Goal: Task Accomplishment & Management: Manage account settings

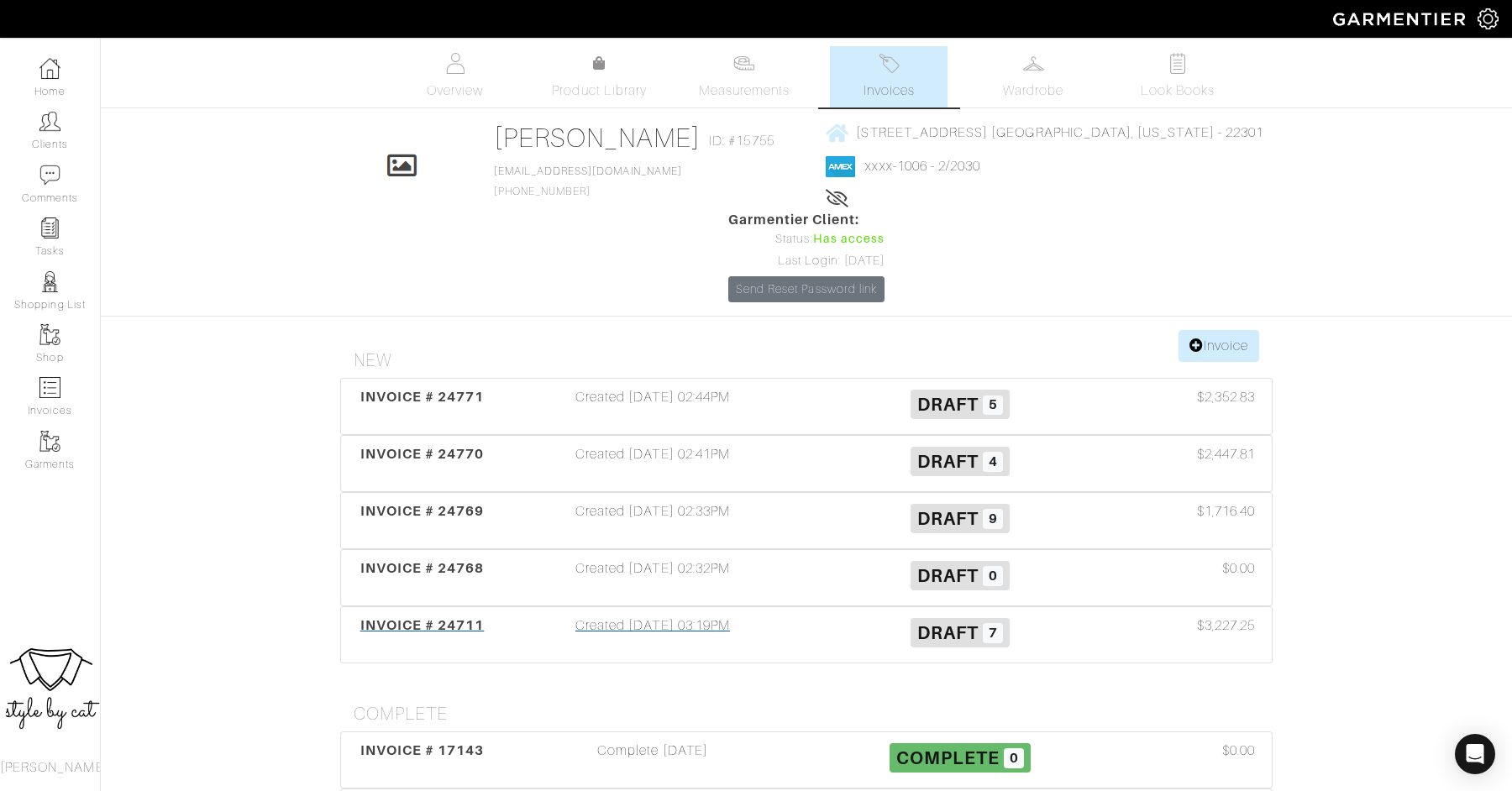
click at [464, 617] on span "INVOICE # 24711" at bounding box center [422, 625] width 124 height 16
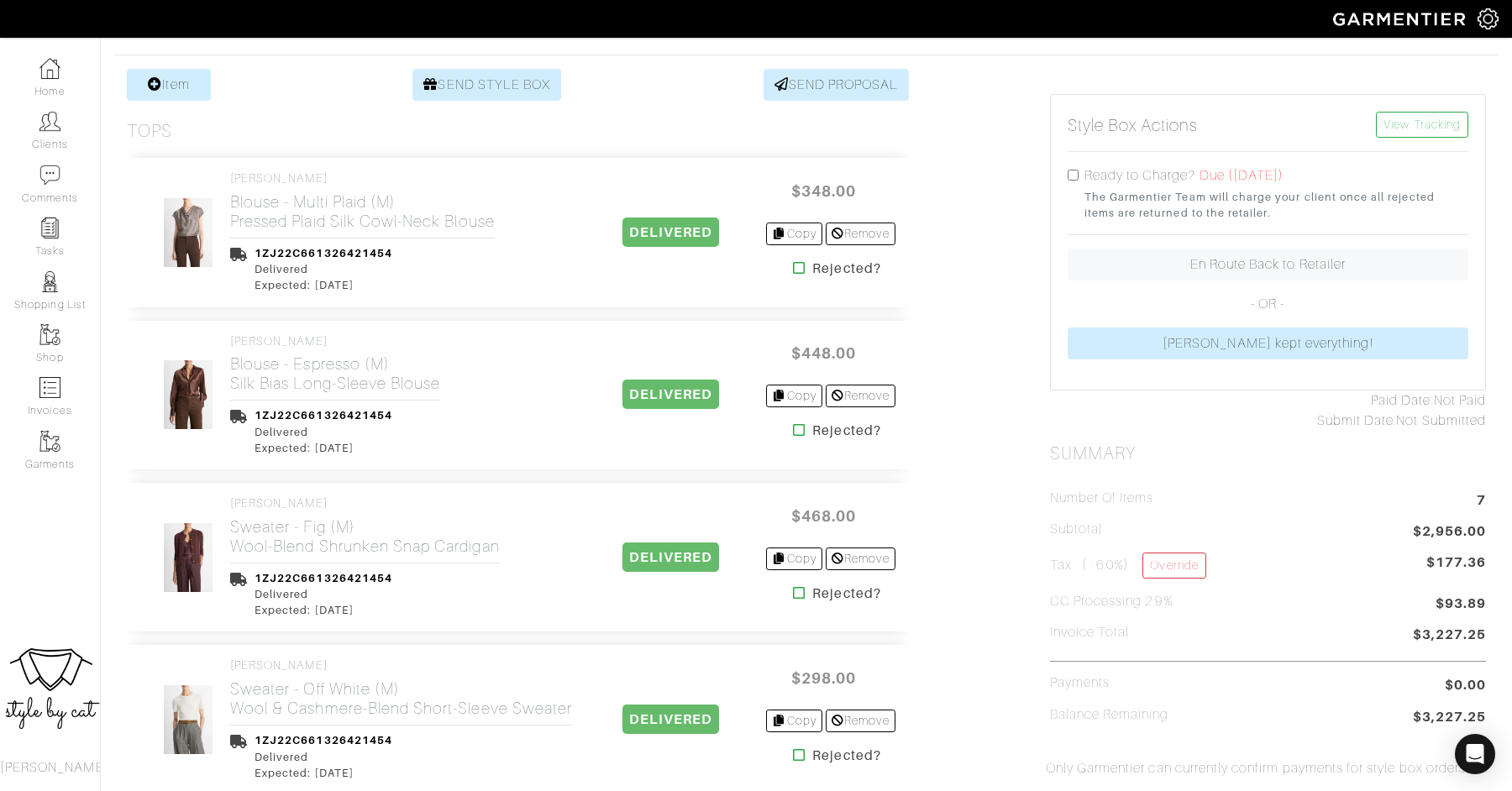
scroll to position [313, 0]
click at [1073, 169] on input "checkbox" at bounding box center [1073, 174] width 11 height 11
checkbox input "true"
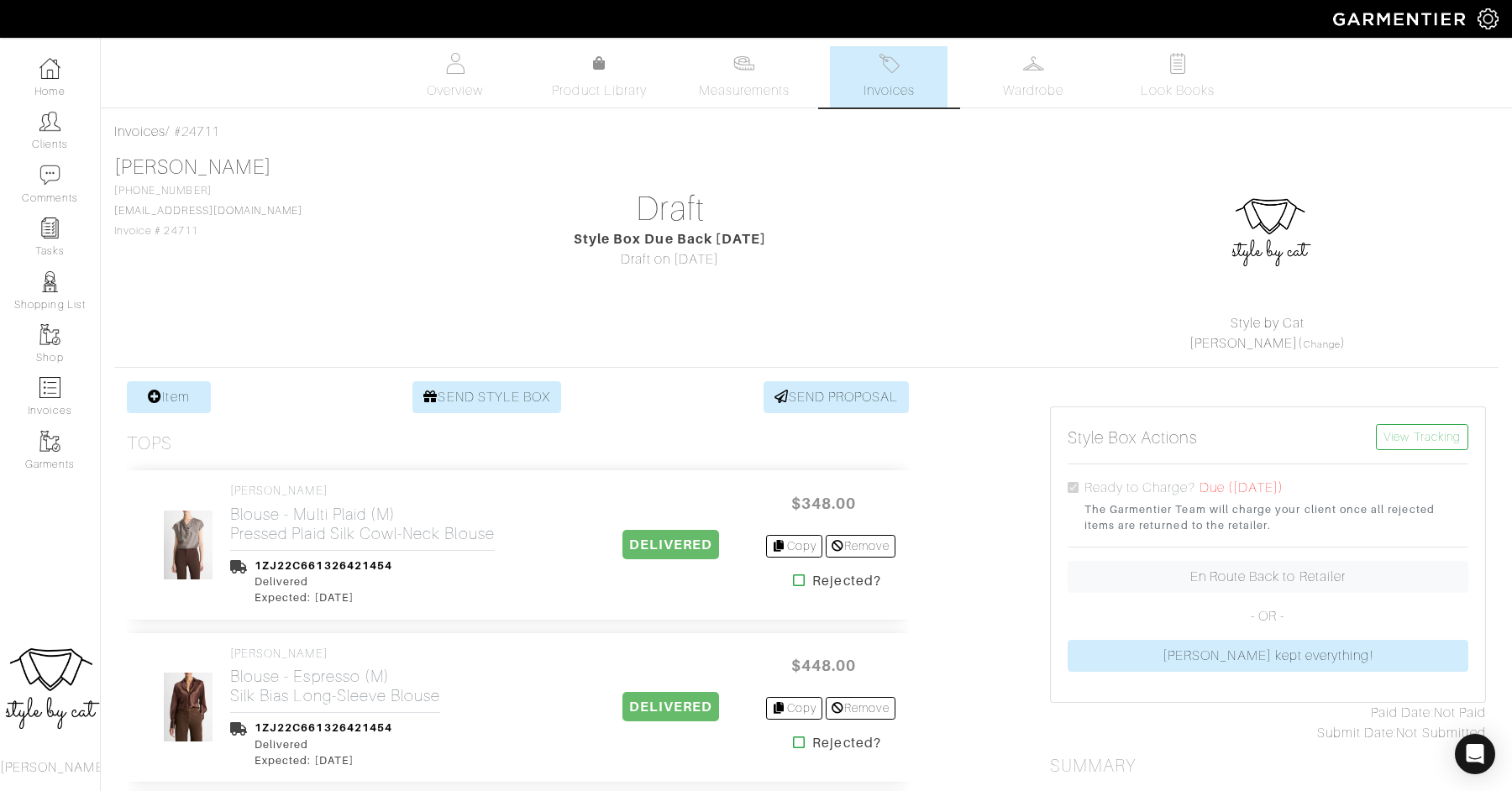
click at [893, 68] on img at bounding box center [889, 64] width 21 height 21
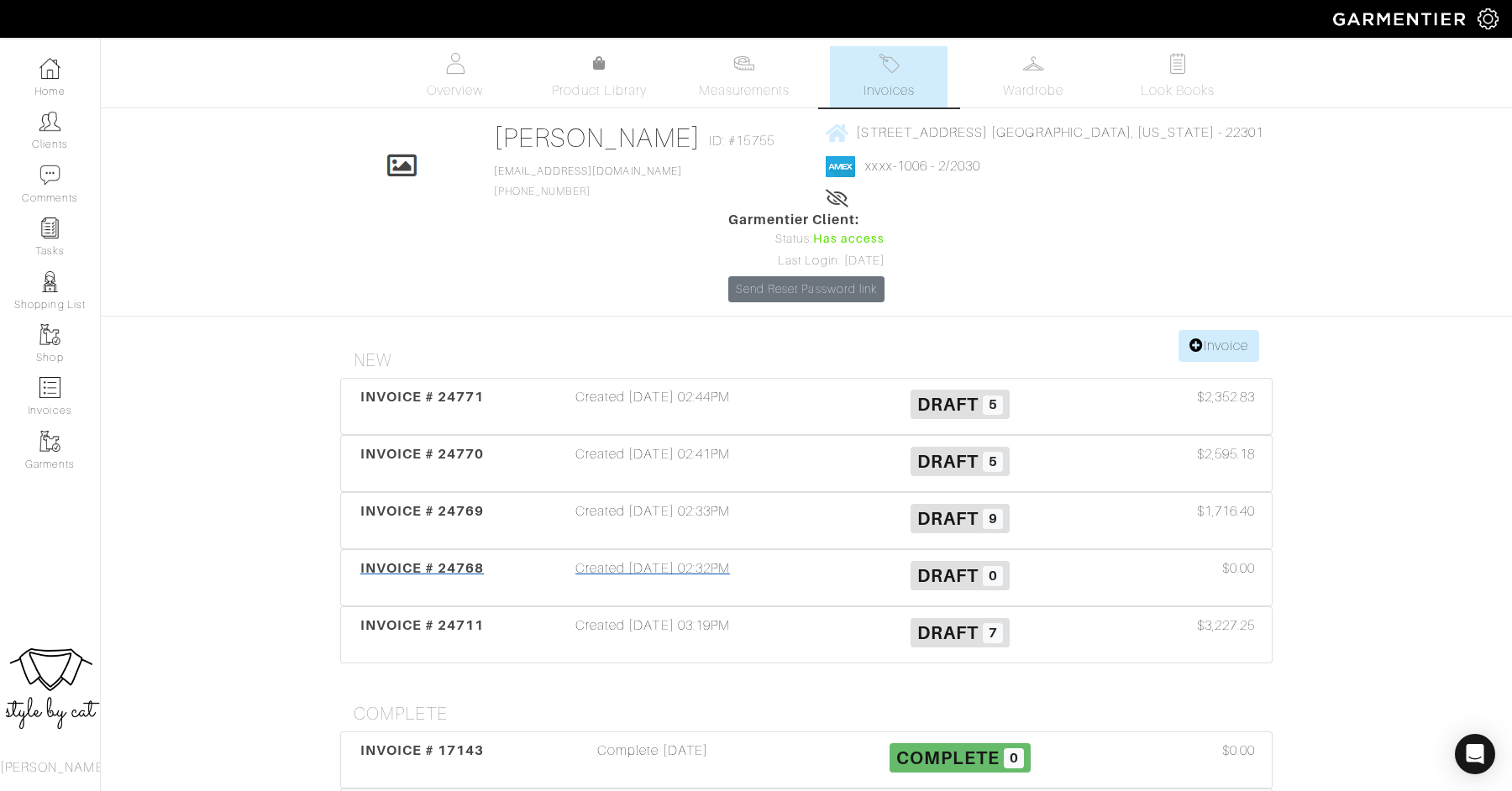
click at [409, 560] on span "INVOICE # 24768" at bounding box center [422, 568] width 124 height 16
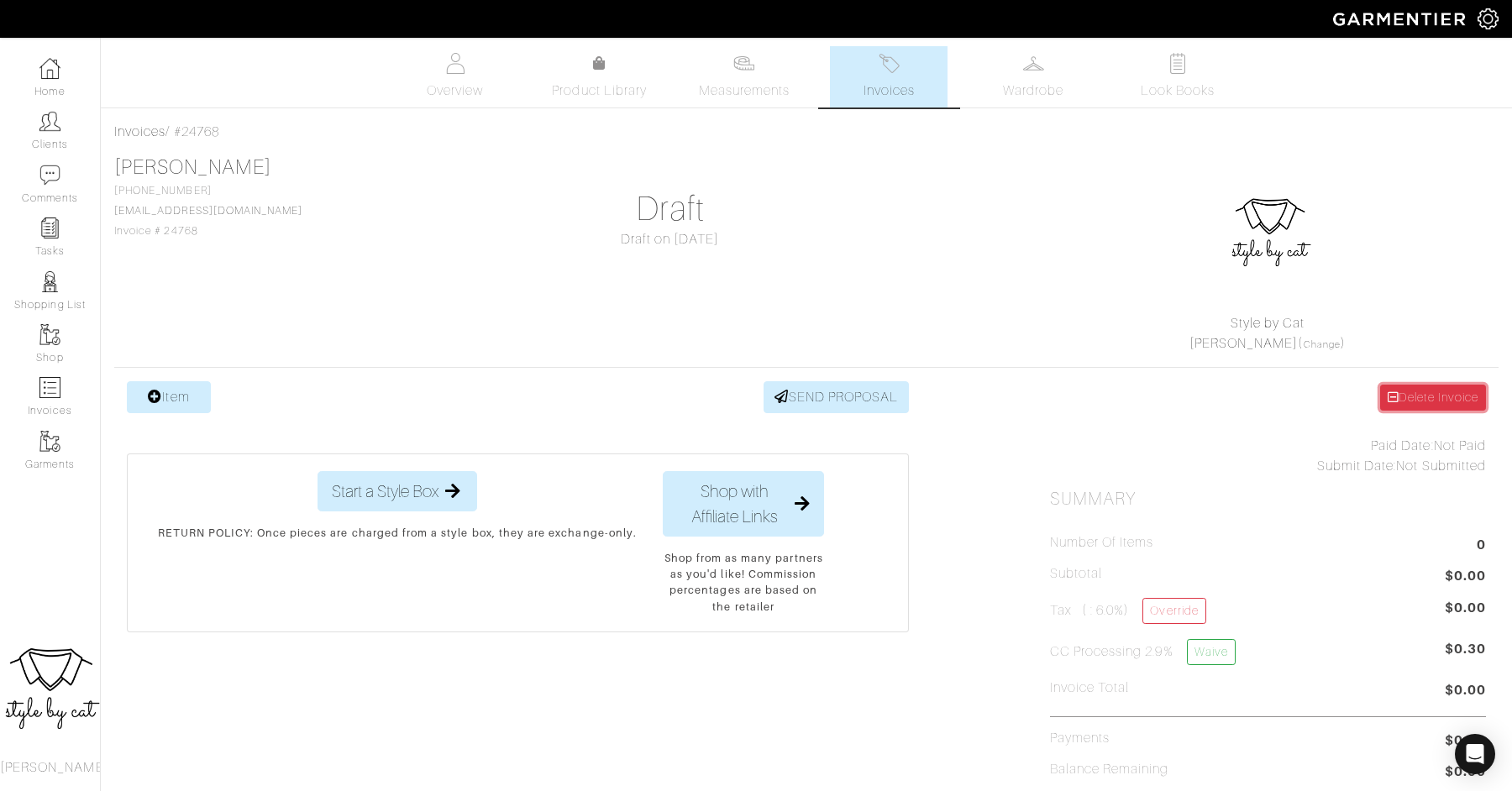
click at [1430, 396] on link "Delete Invoice" at bounding box center [1432, 397] width 106 height 26
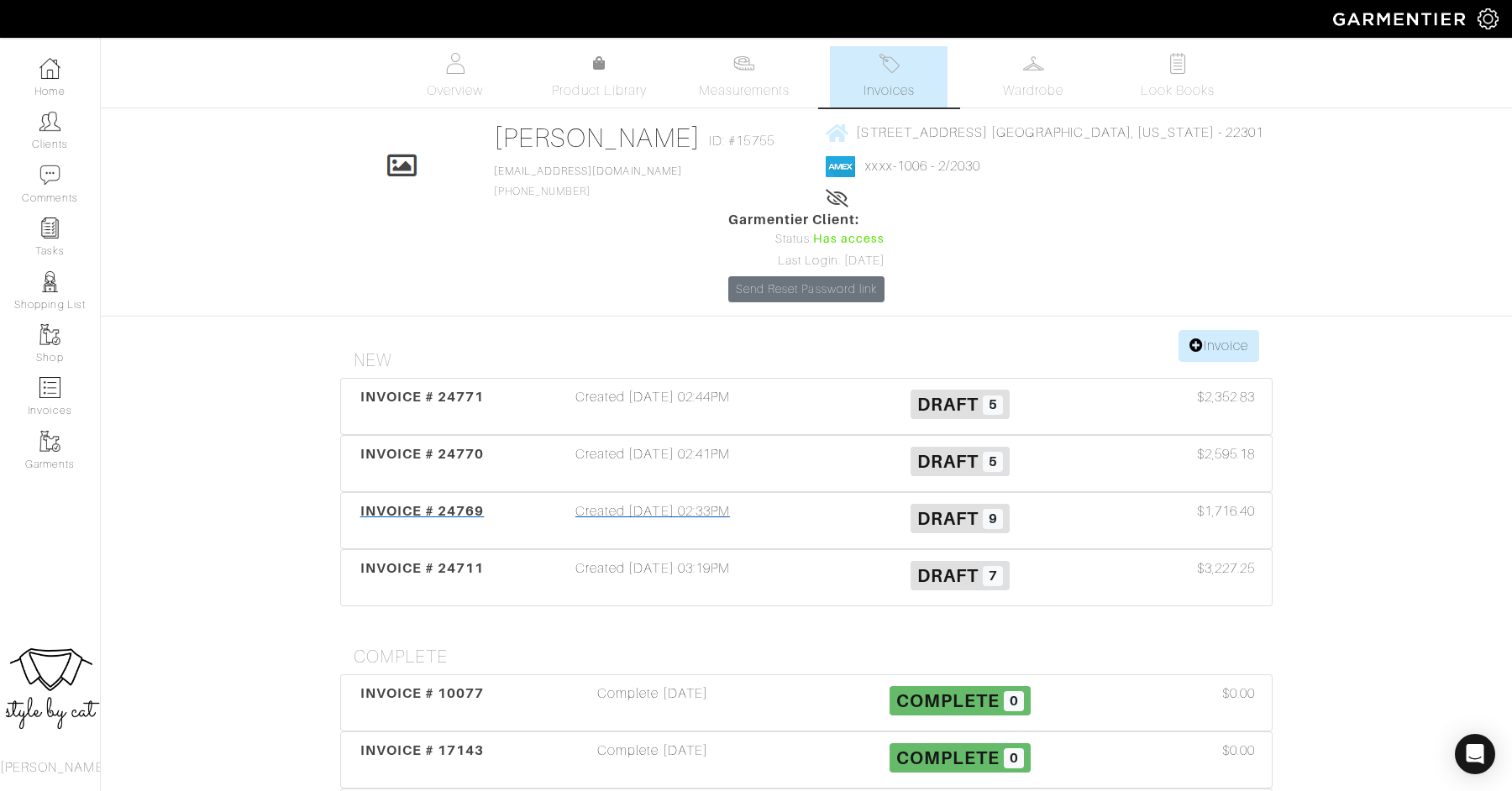
click at [470, 501] on div "INVOICE # 24769" at bounding box center [421, 520] width 154 height 38
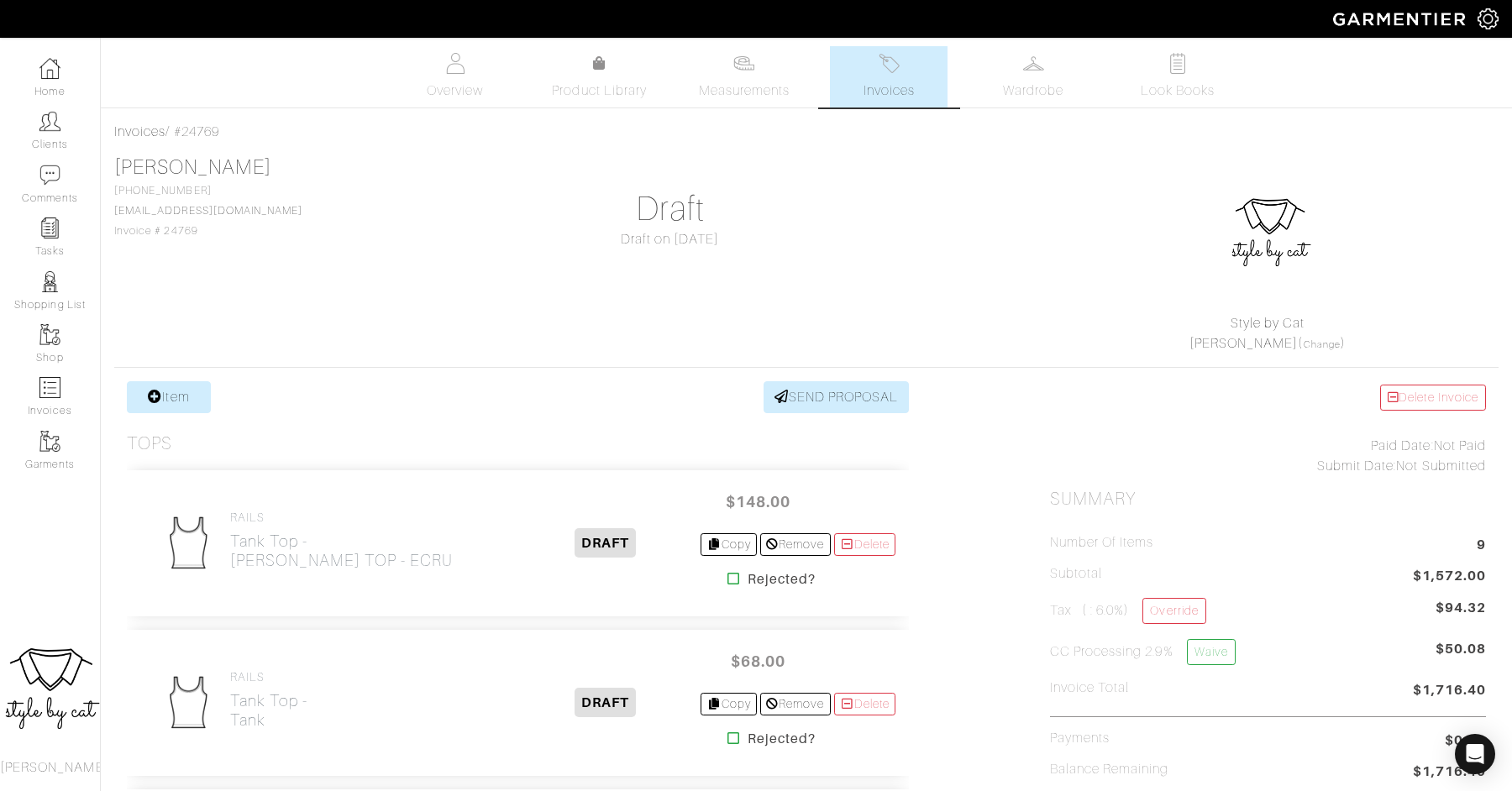
click at [890, 91] on span "Invoices" at bounding box center [889, 91] width 52 height 20
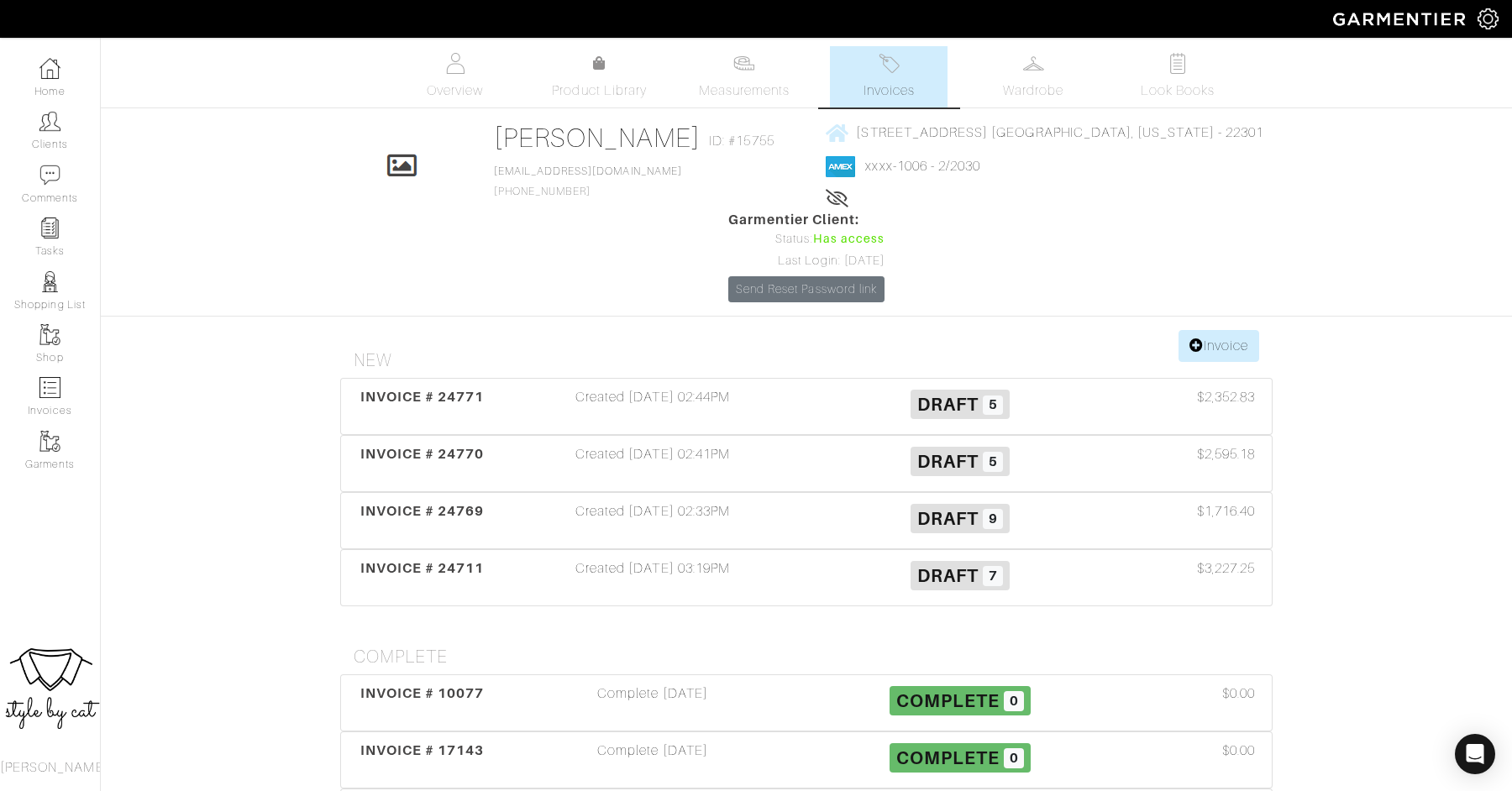
click at [510, 435] on div "INVOICE # 24770 Created 10/03/25 02:41PM Draft 5 $2,595.18" at bounding box center [806, 463] width 931 height 55
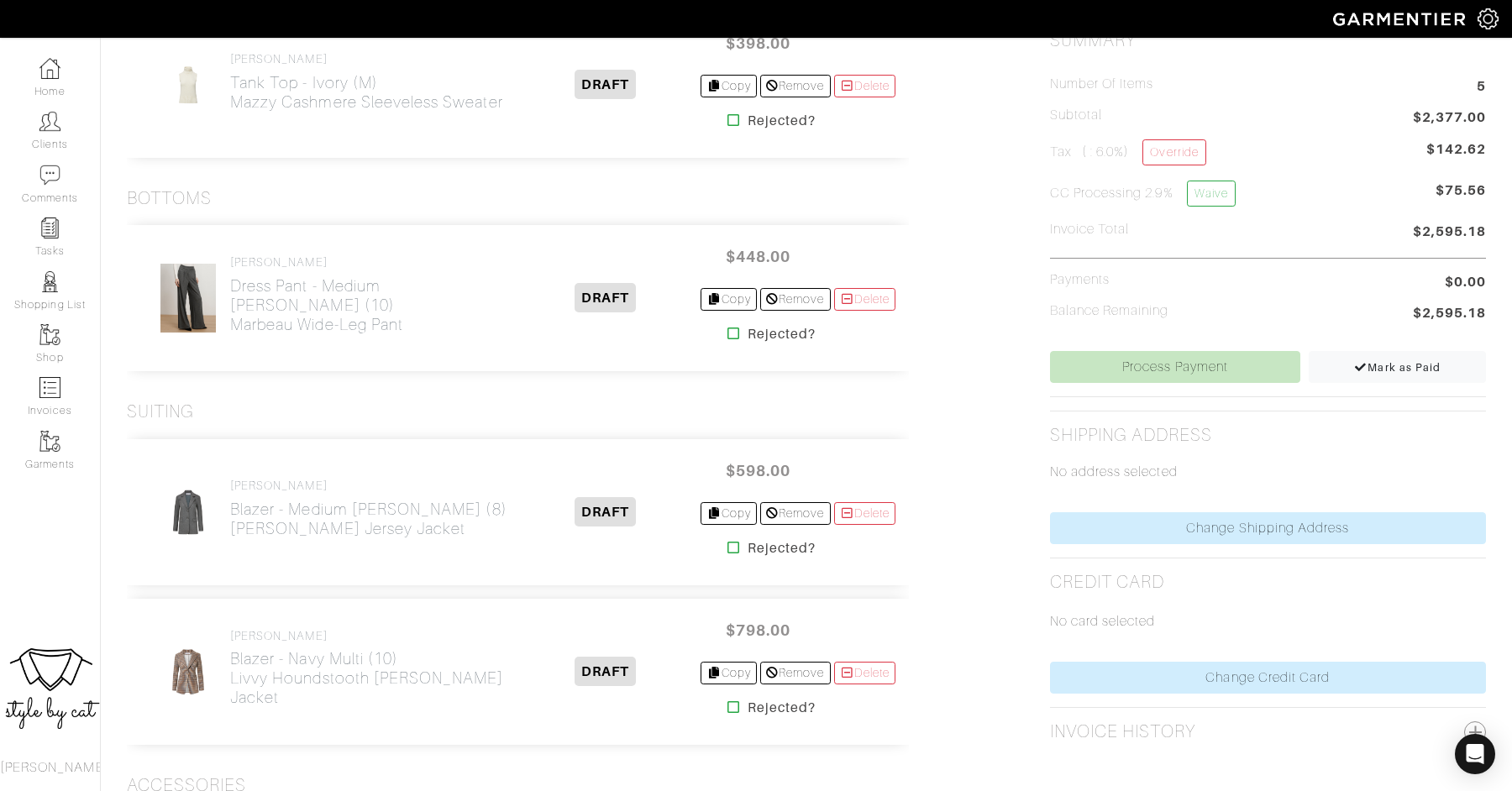
scroll to position [459, 0]
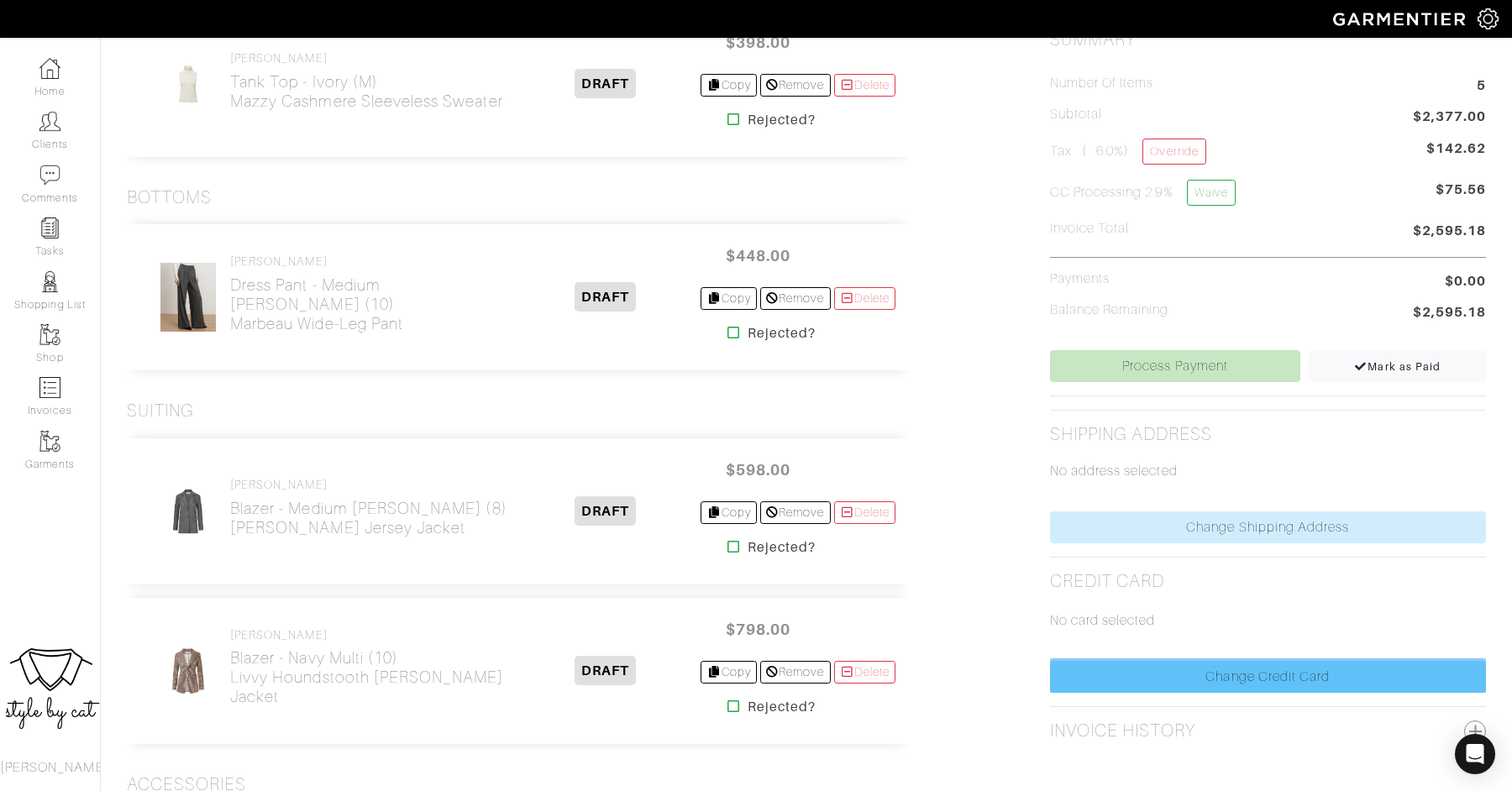
click at [1188, 661] on link "Change Credit Card" at bounding box center [1268, 677] width 436 height 32
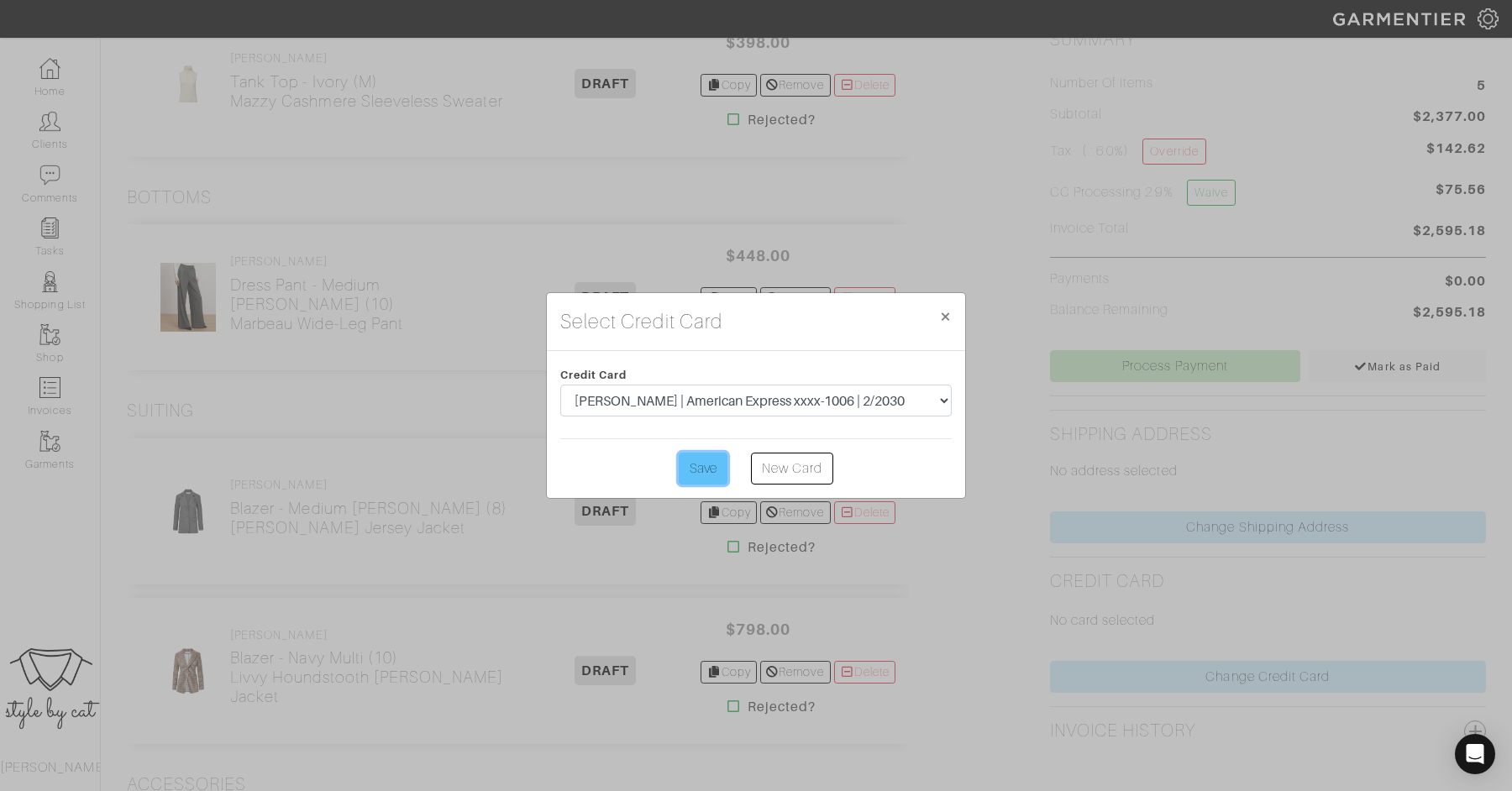
click at [711, 461] on input "Save" at bounding box center [702, 468] width 49 height 32
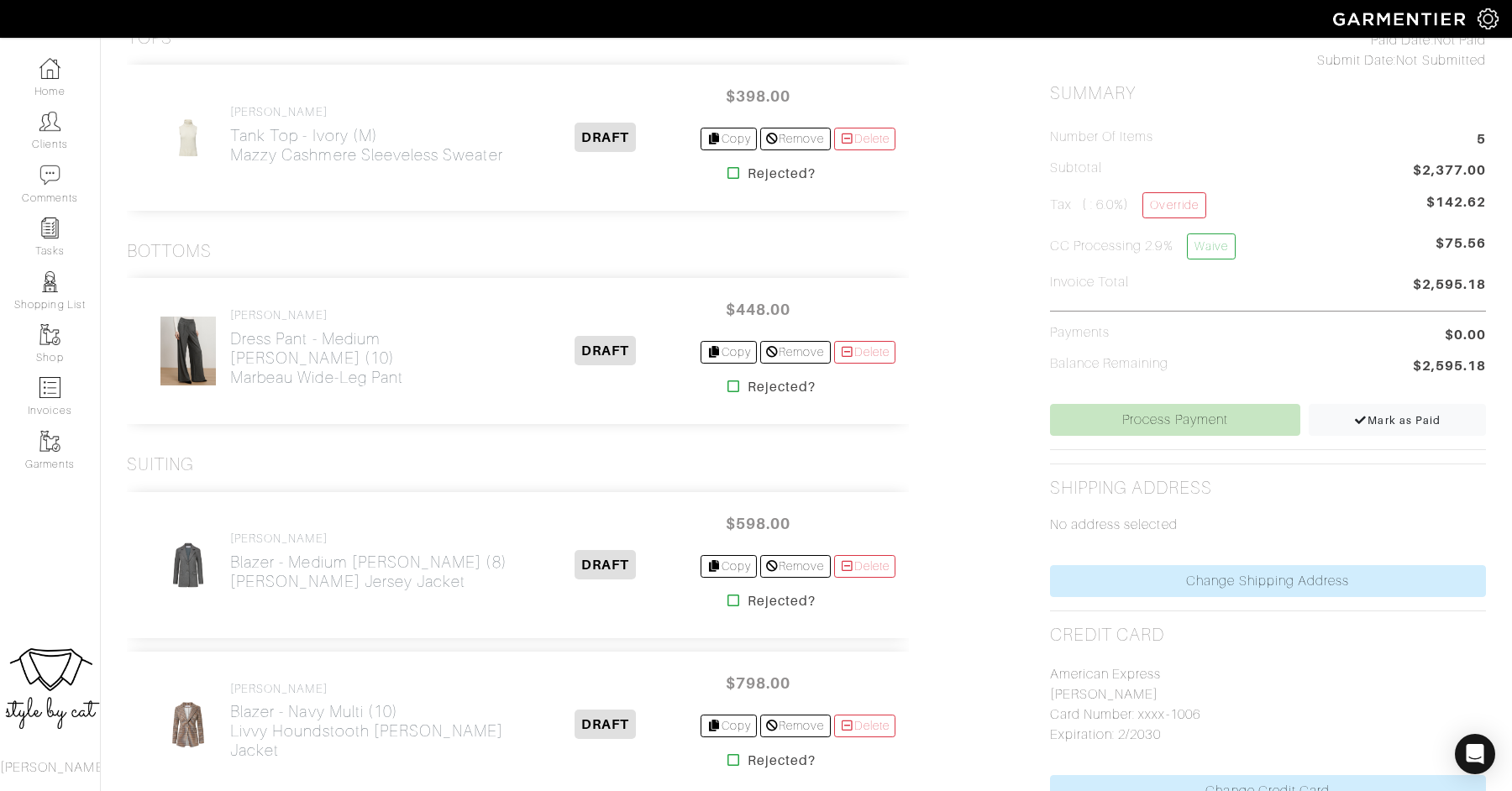
scroll to position [407, 0]
click at [1122, 434] on div "Delete Invoice Paid Date: Not Paid Submit Date: Not Submitted Summary Number of…" at bounding box center [1268, 617] width 461 height 1285
click at [1116, 409] on link "Process Payment" at bounding box center [1175, 419] width 251 height 32
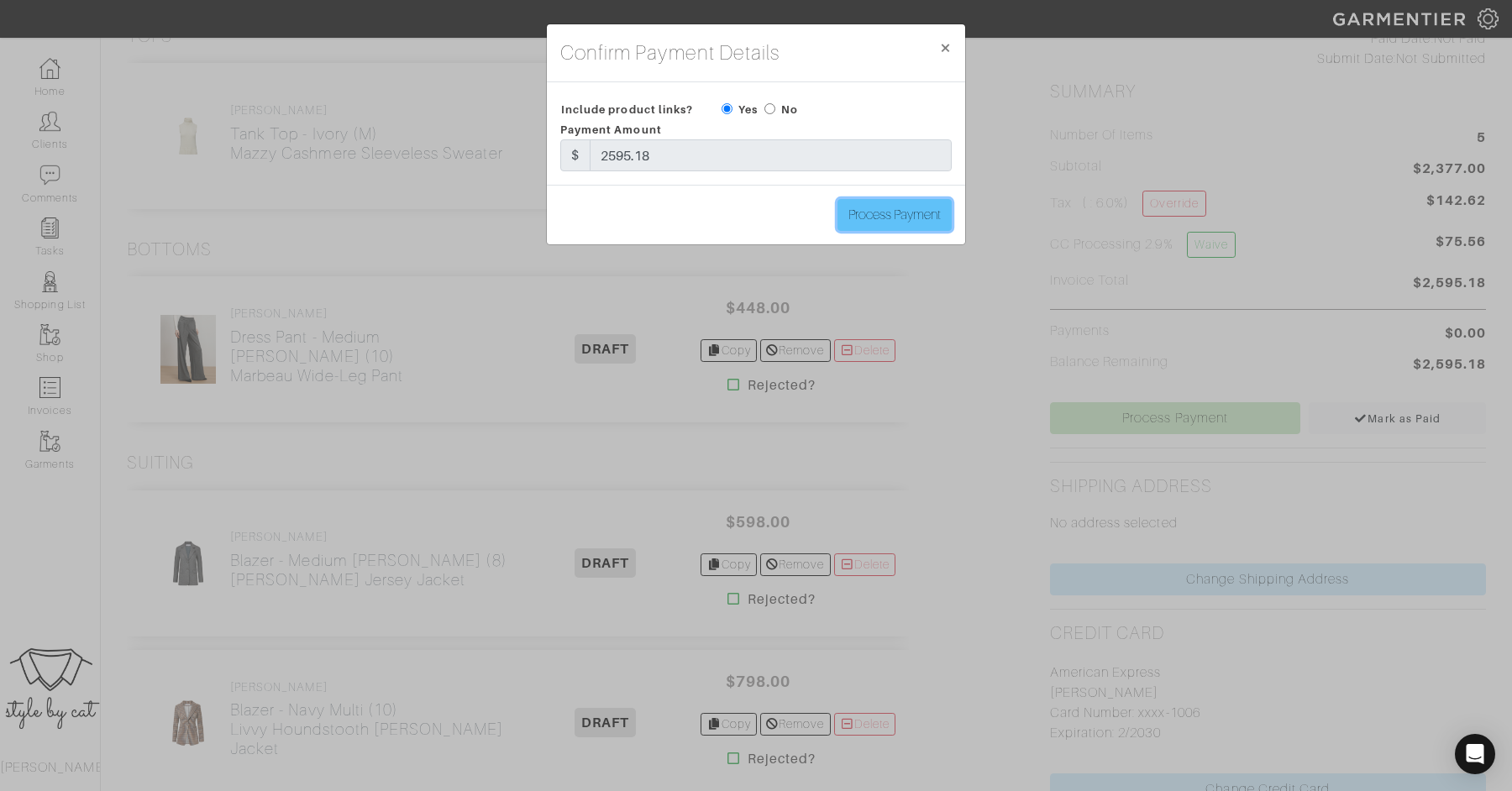
click at [896, 205] on input "Process Payment" at bounding box center [894, 215] width 114 height 32
type input "Process Payment"
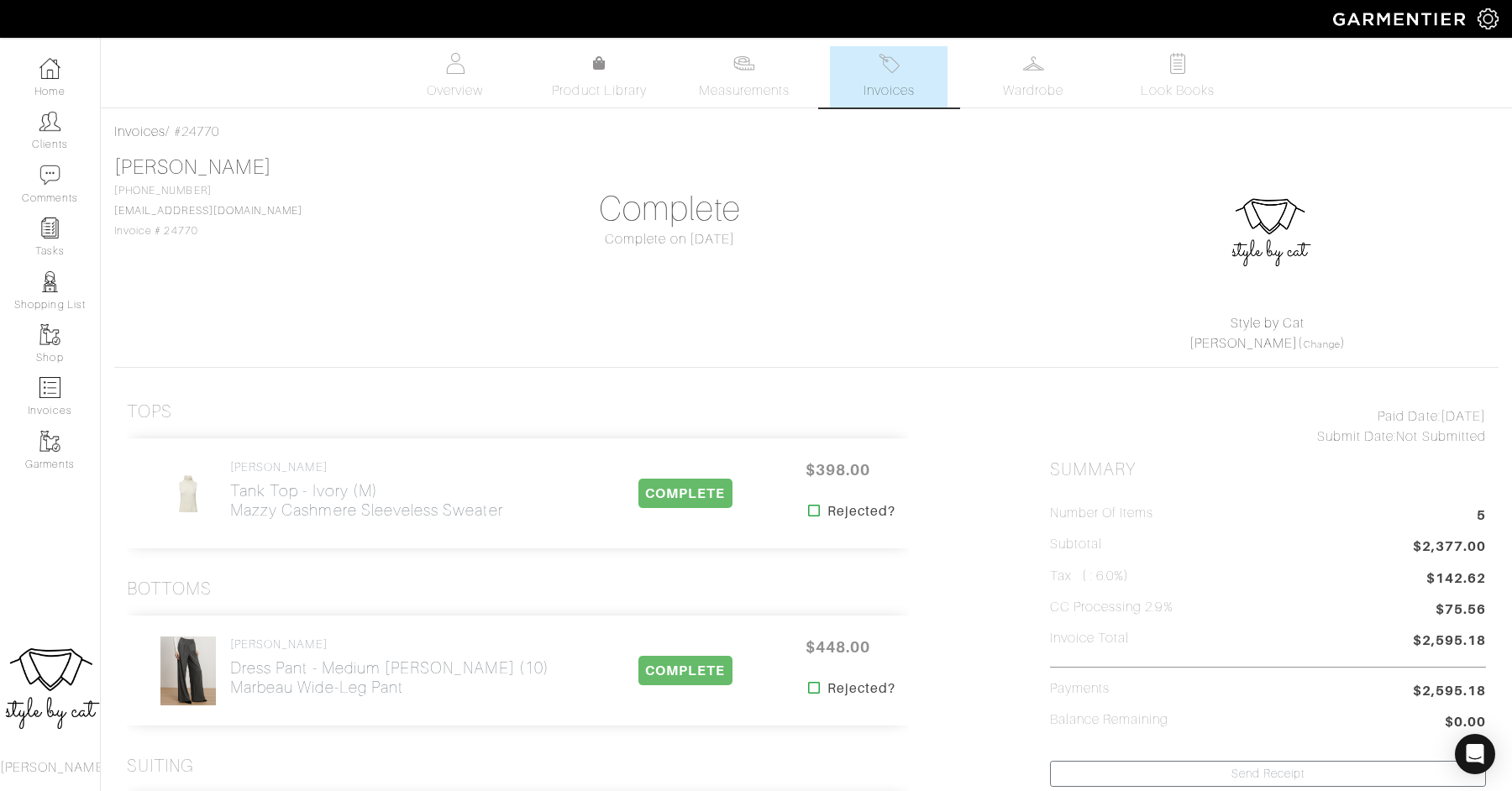
click at [889, 84] on span "Invoices" at bounding box center [889, 91] width 52 height 20
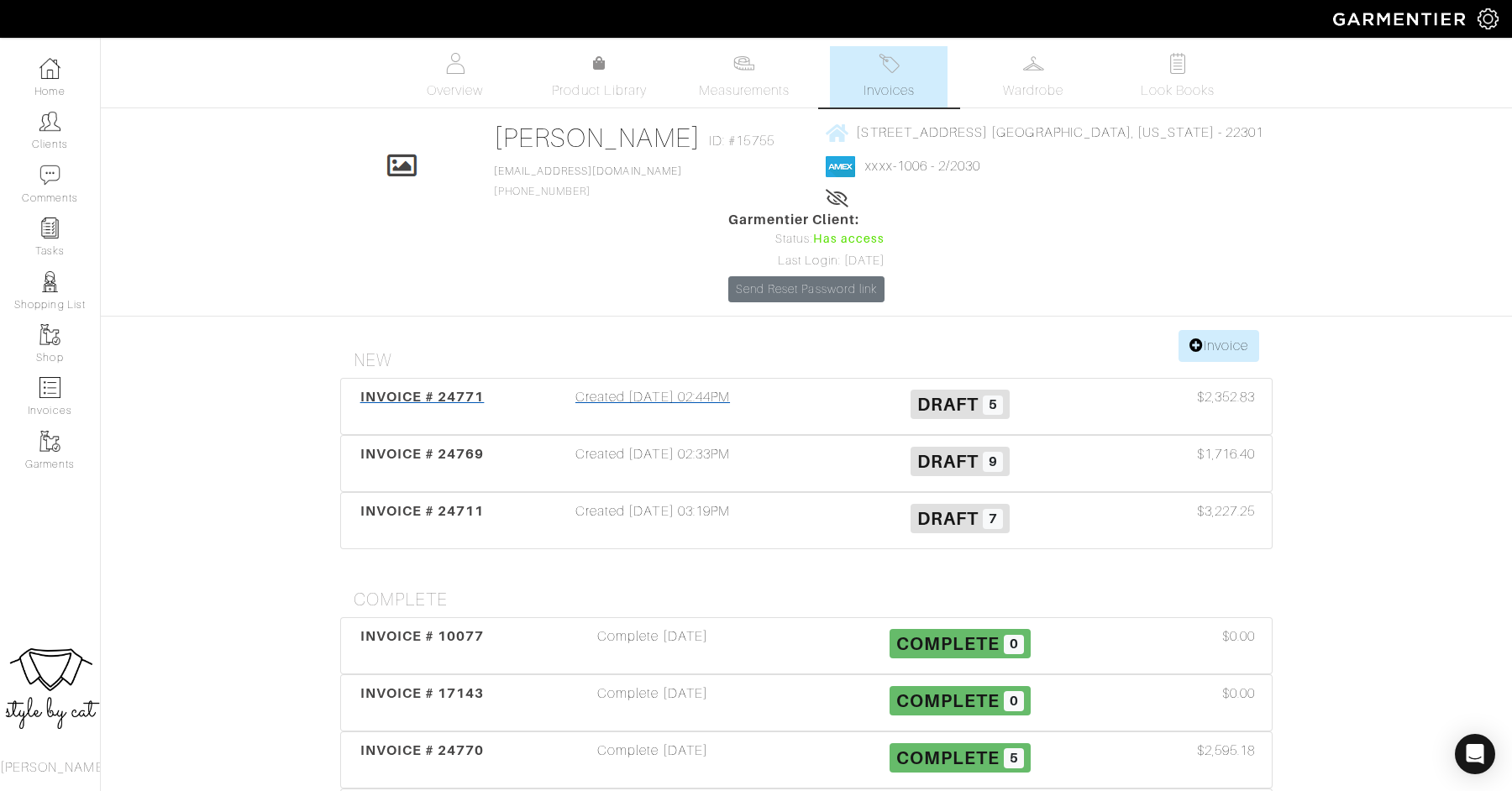
click at [429, 388] on span "INVOICE # 24771" at bounding box center [422, 396] width 124 height 16
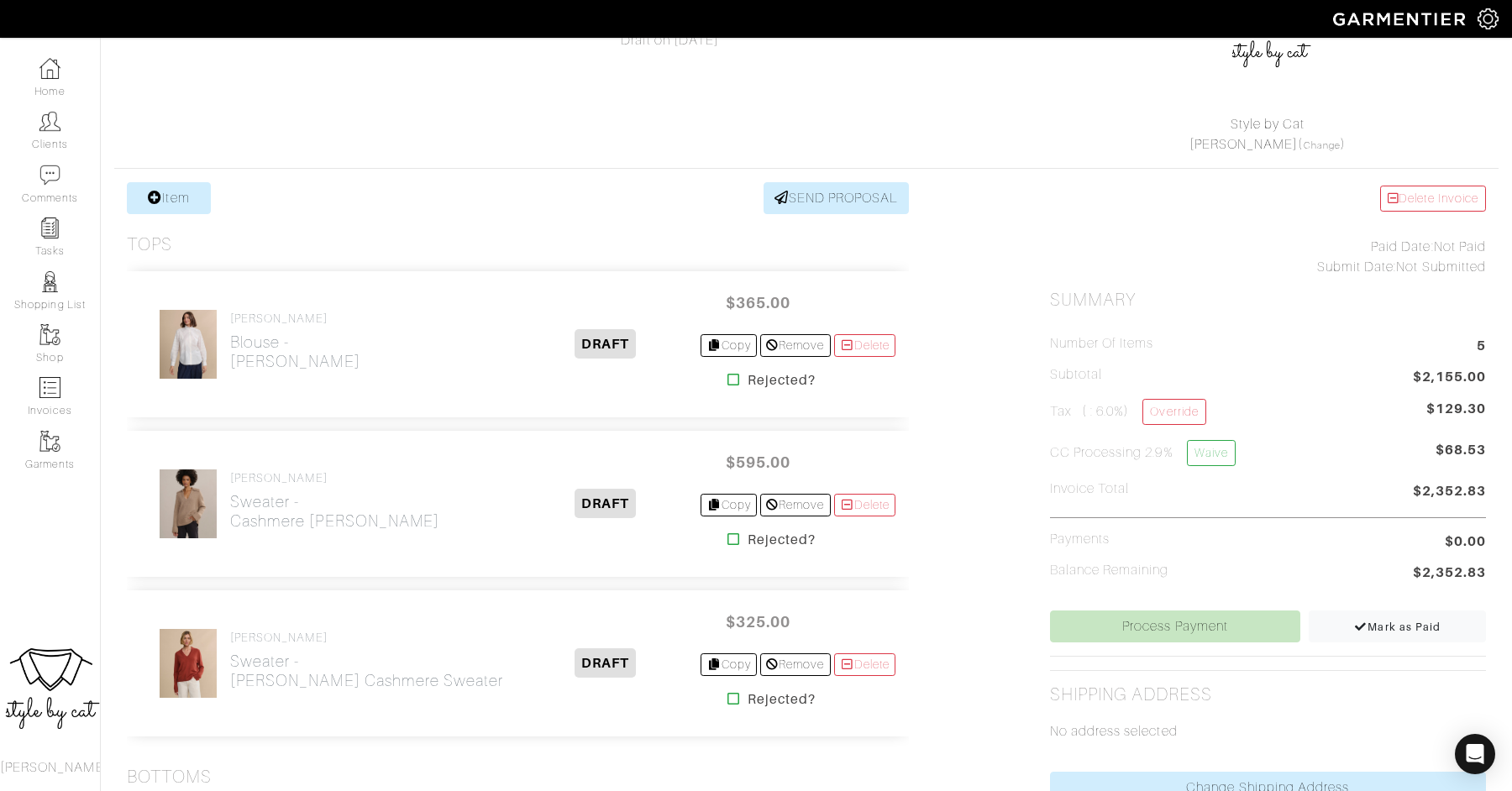
scroll to position [476, 0]
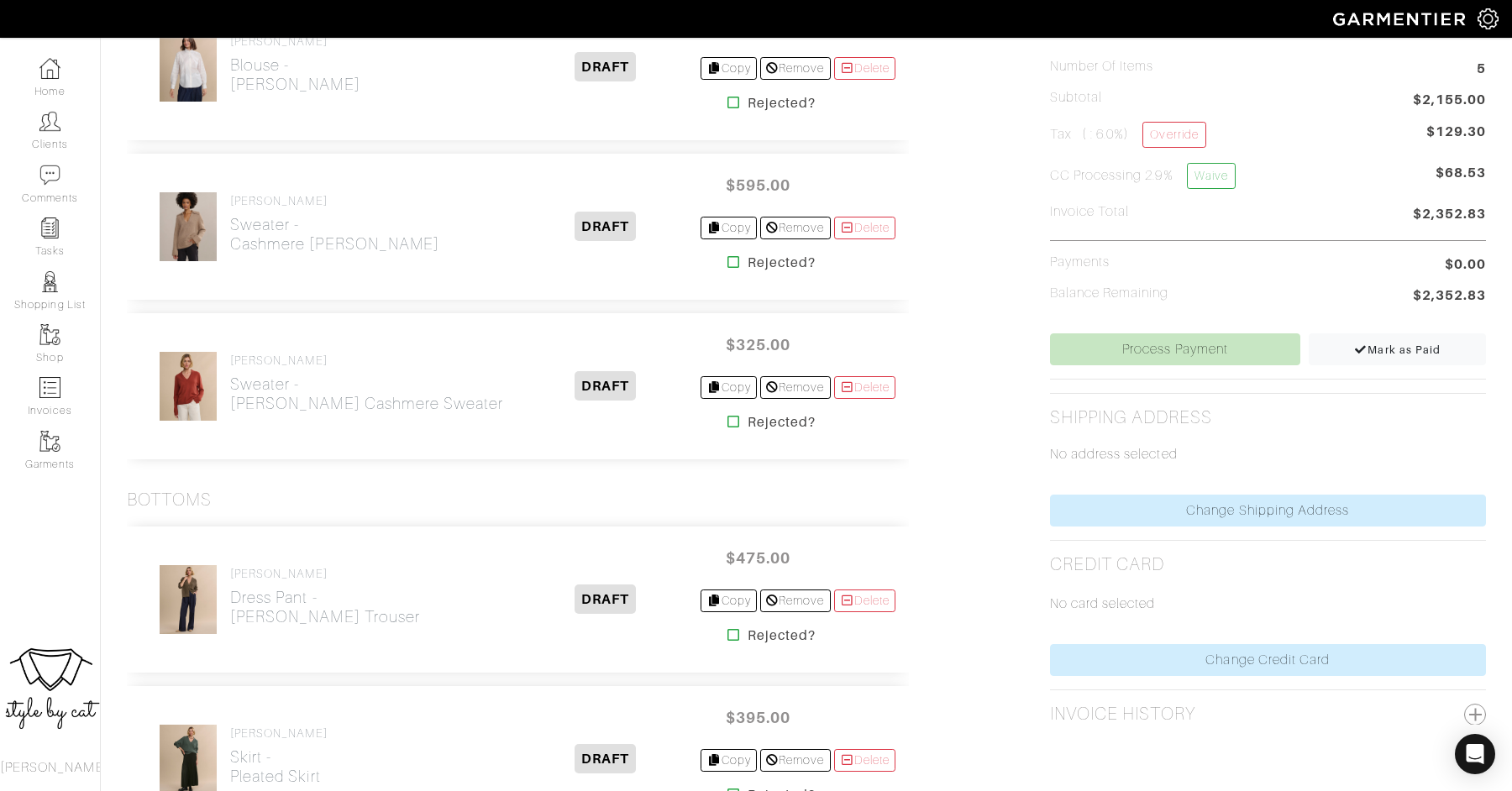
click at [1091, 636] on div "No card selected" at bounding box center [1268, 609] width 436 height 68
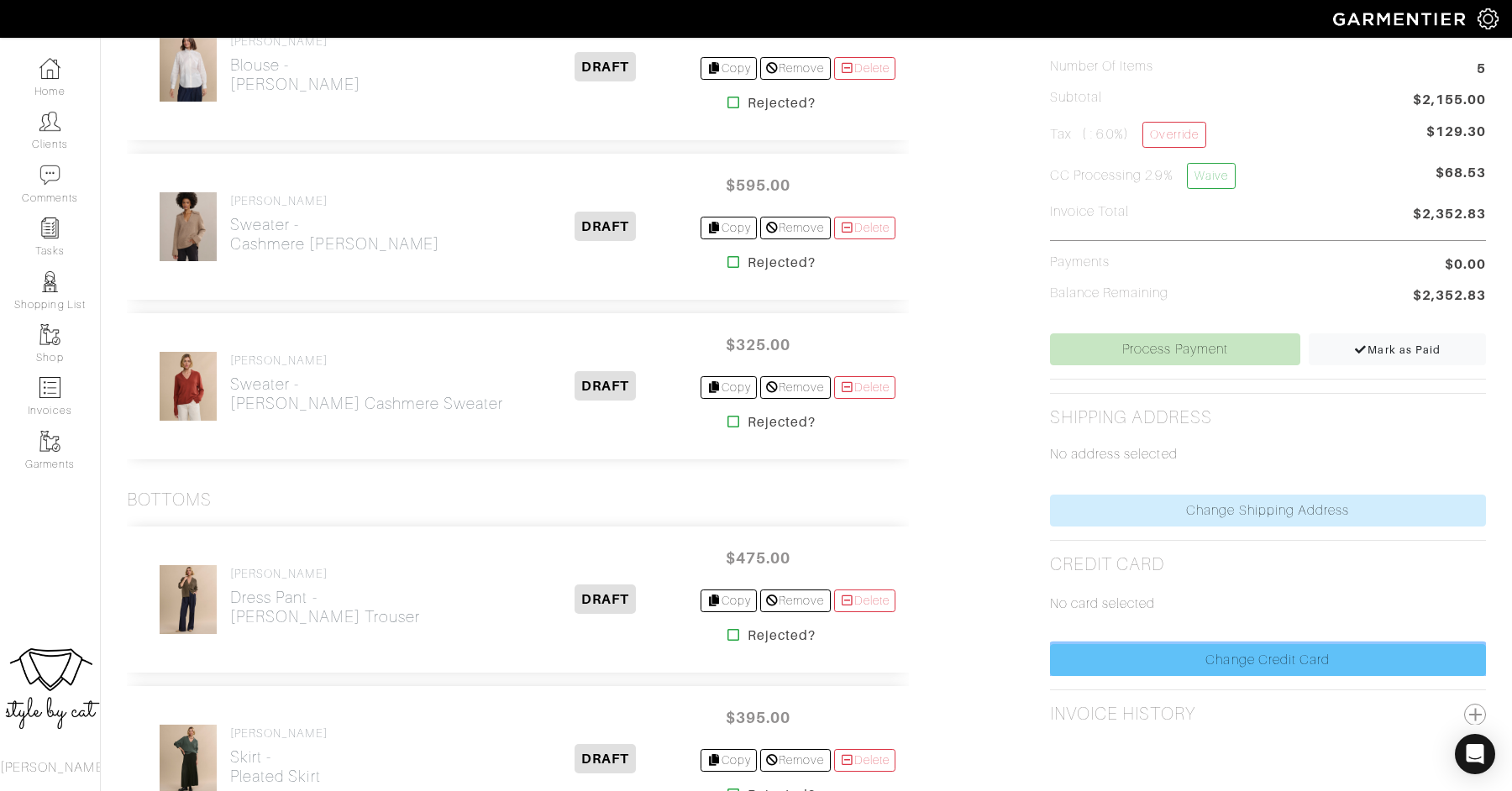
click at [1092, 644] on link "Change Credit Card" at bounding box center [1268, 660] width 436 height 32
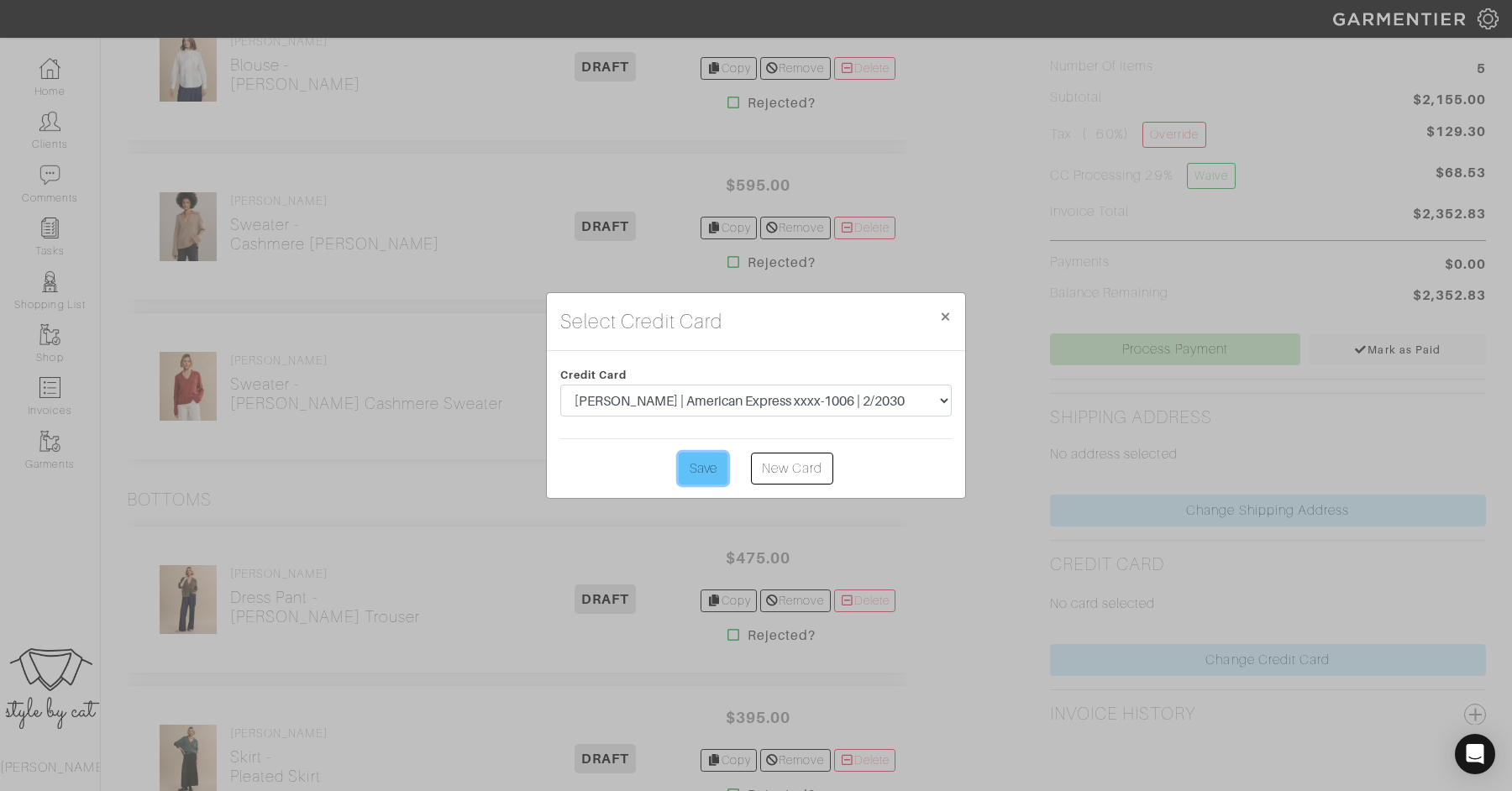
click at [692, 468] on input "Save" at bounding box center [702, 468] width 49 height 32
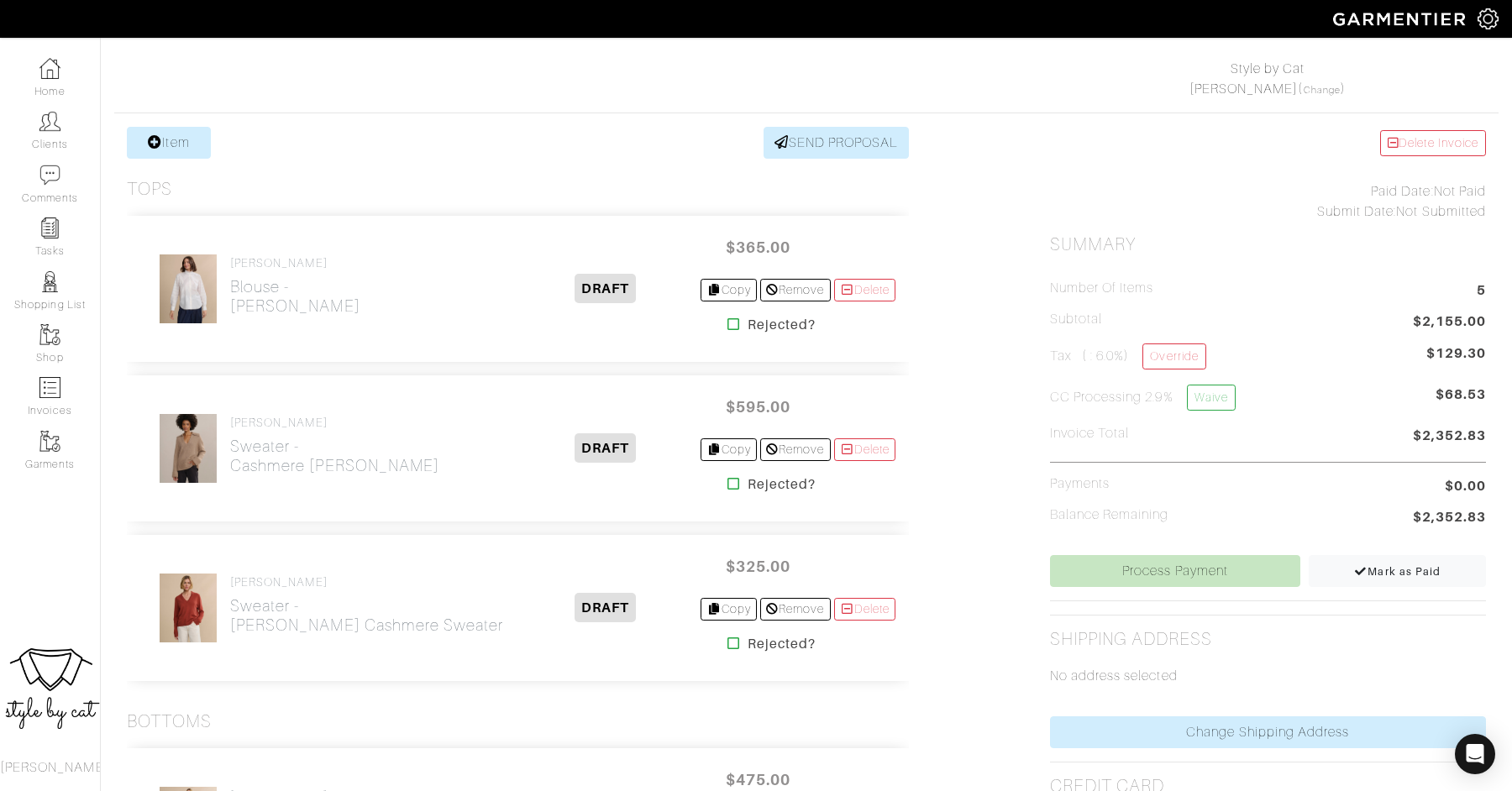
scroll to position [258, 0]
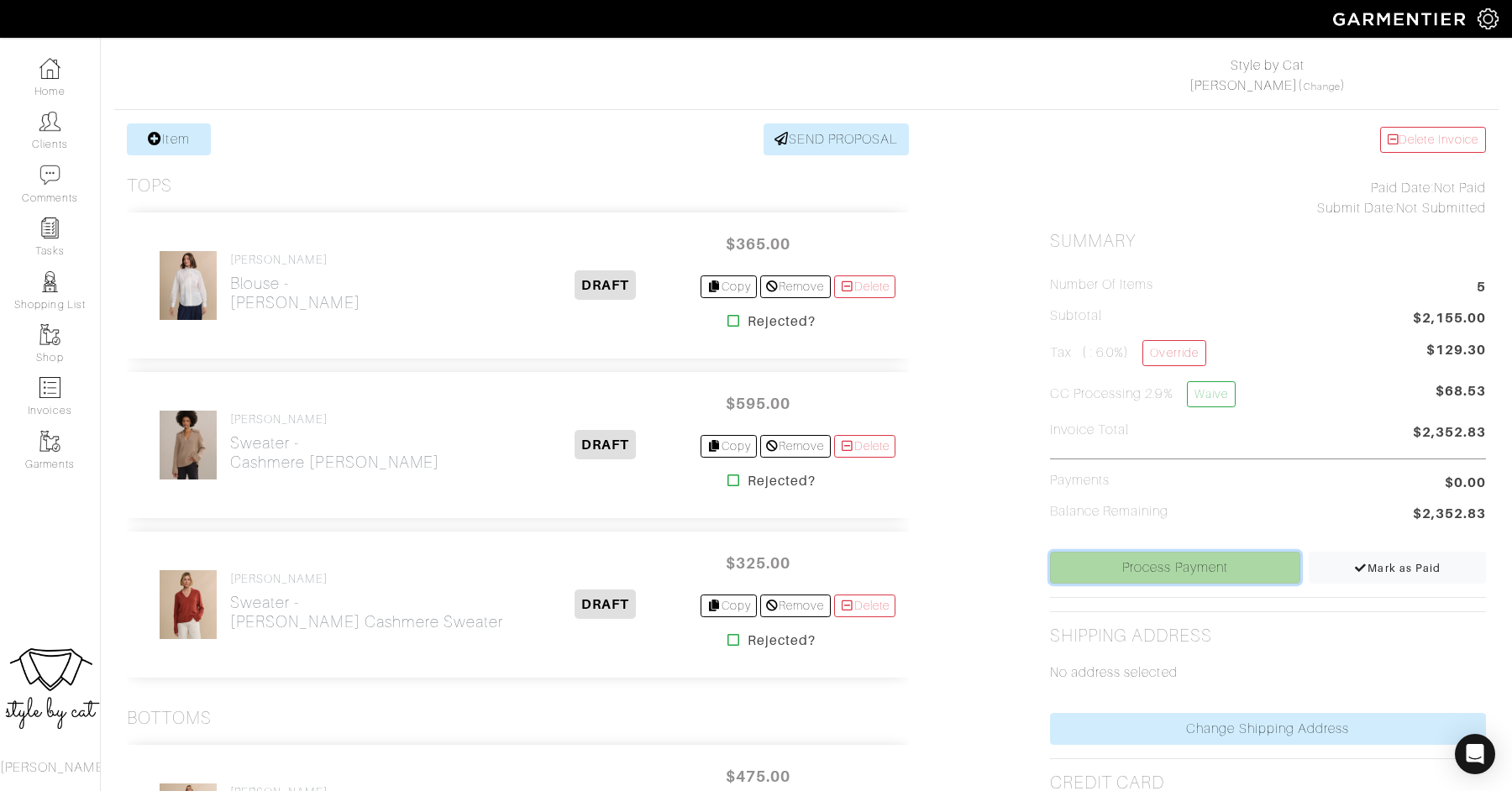
click at [1090, 563] on link "Process Payment" at bounding box center [1175, 568] width 251 height 32
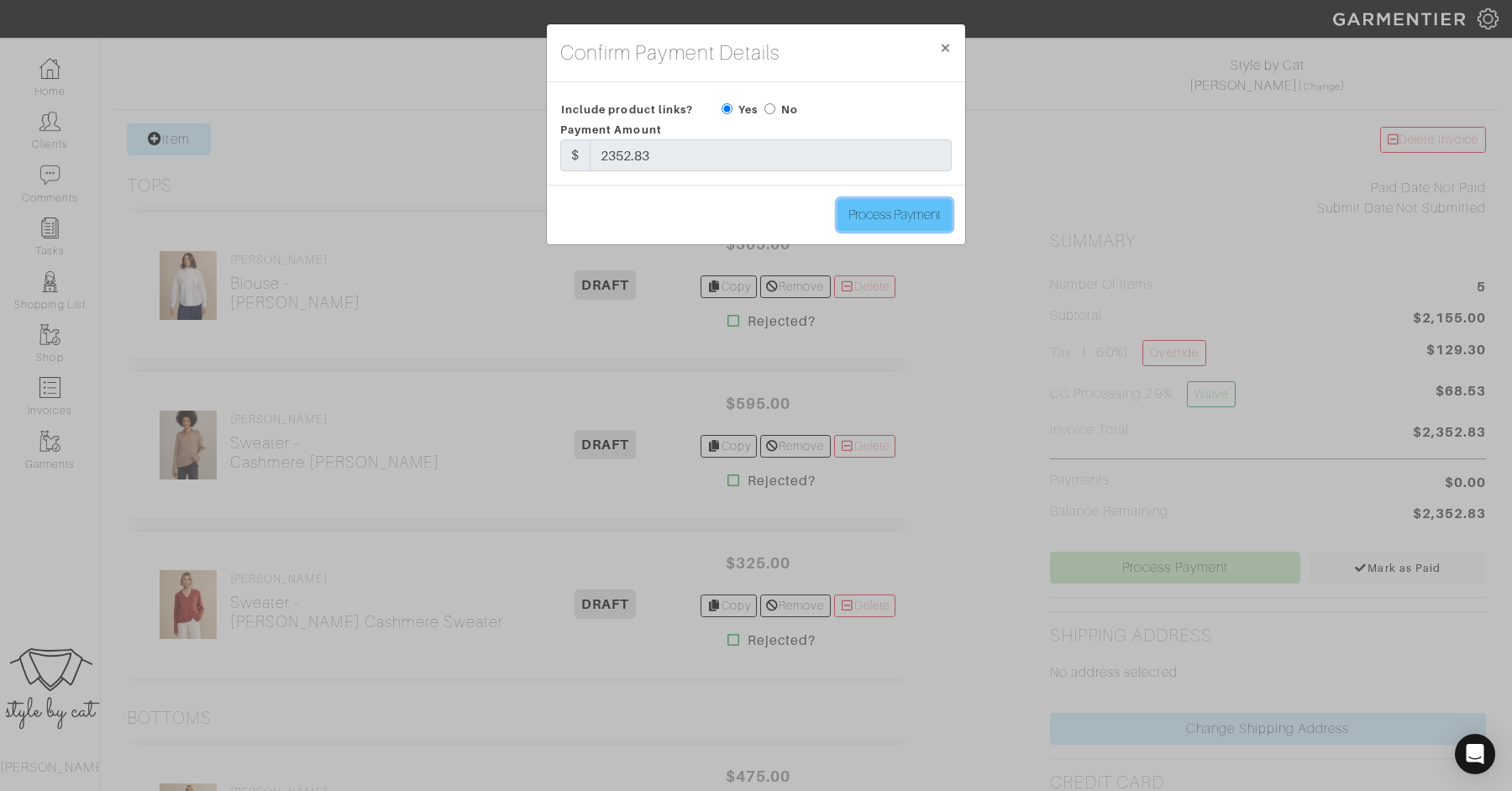
click at [865, 220] on input "Process Payment" at bounding box center [894, 215] width 114 height 32
type input "Process Payment"
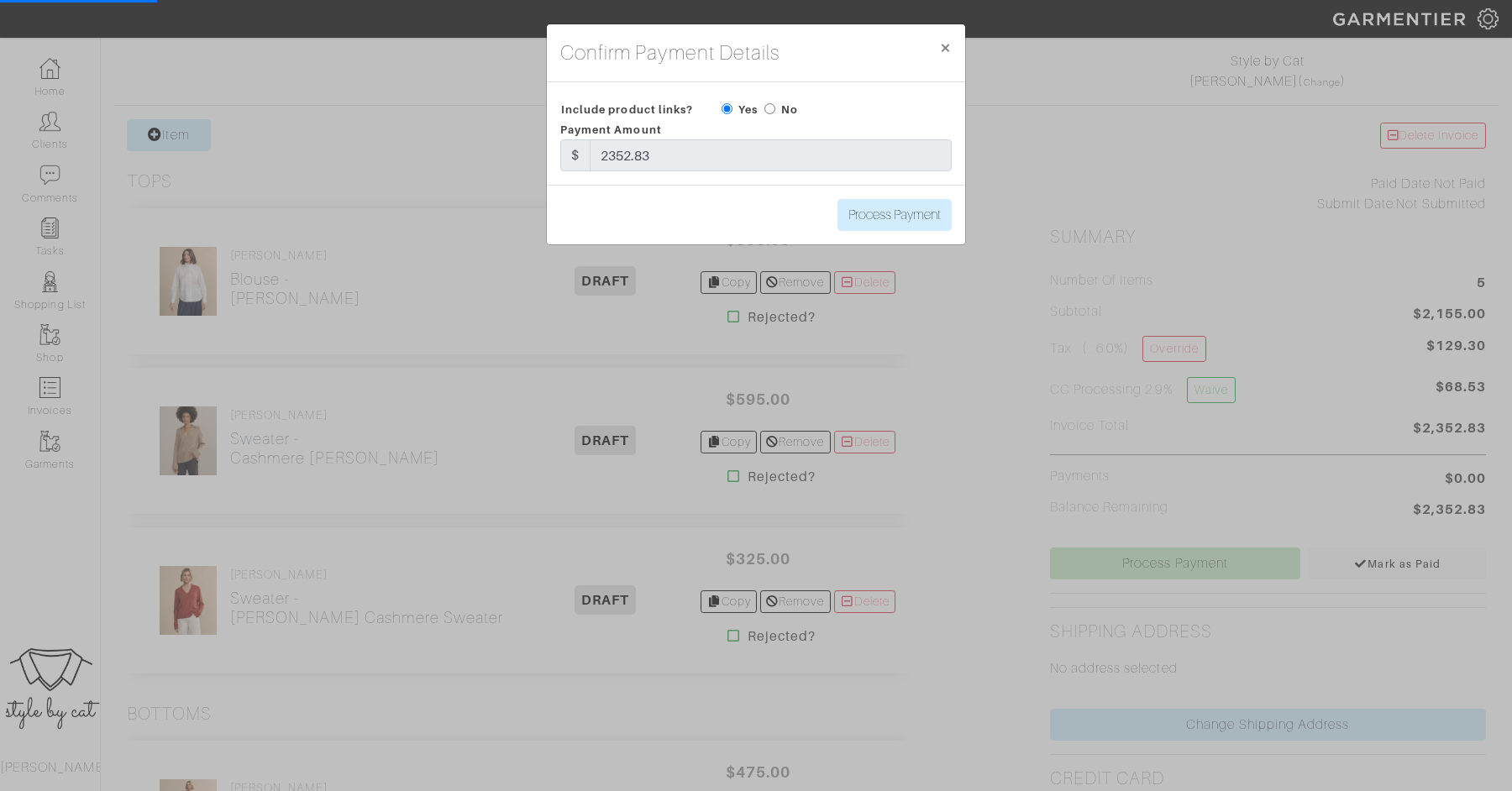
scroll to position [0, 0]
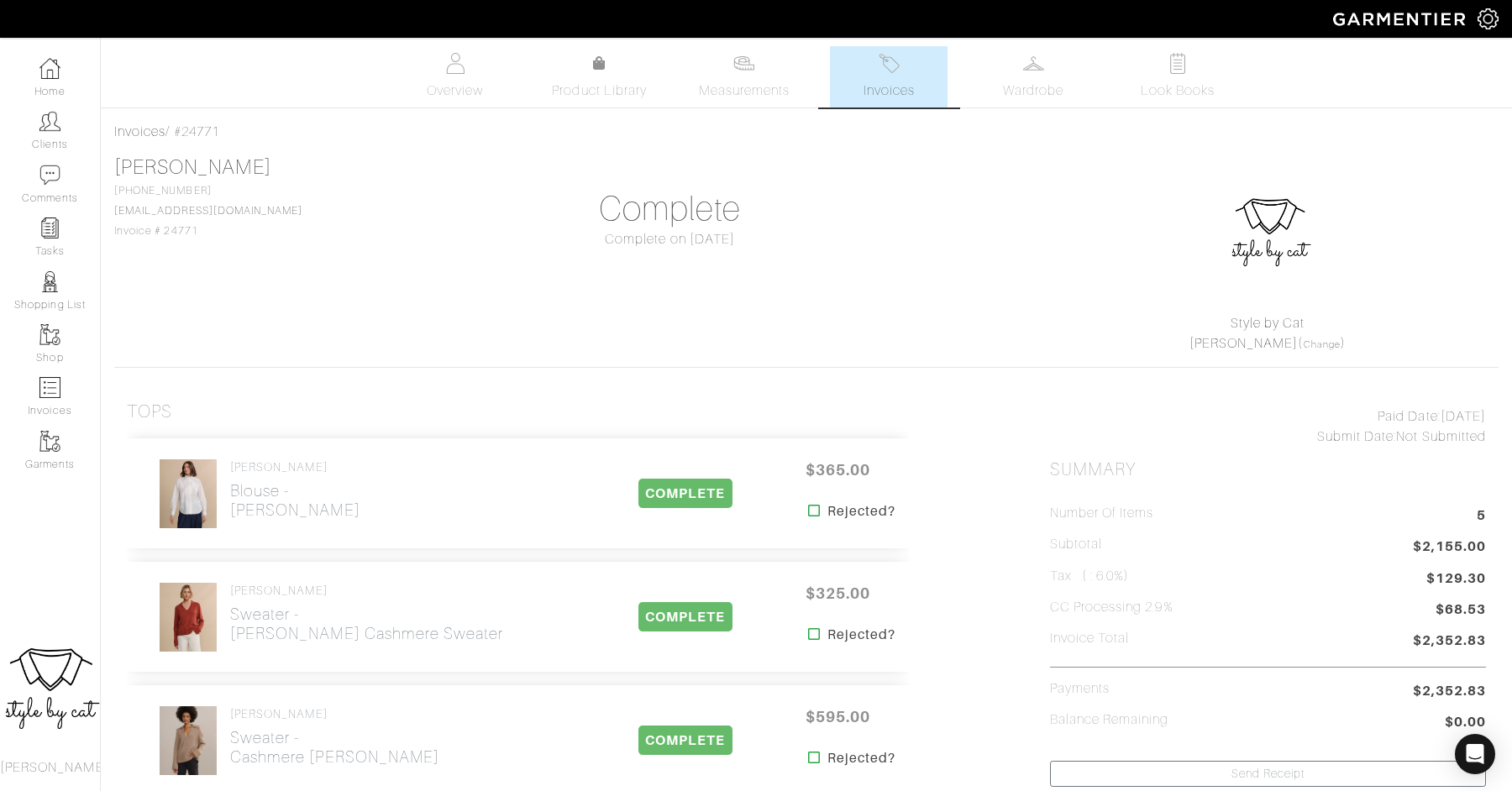
click at [907, 109] on div "Kate Marks Invoices Overview Measurements Product Library Invoices Wardrobe Loo…" at bounding box center [756, 696] width 1512 height 1299
click at [892, 71] on img at bounding box center [889, 64] width 21 height 21
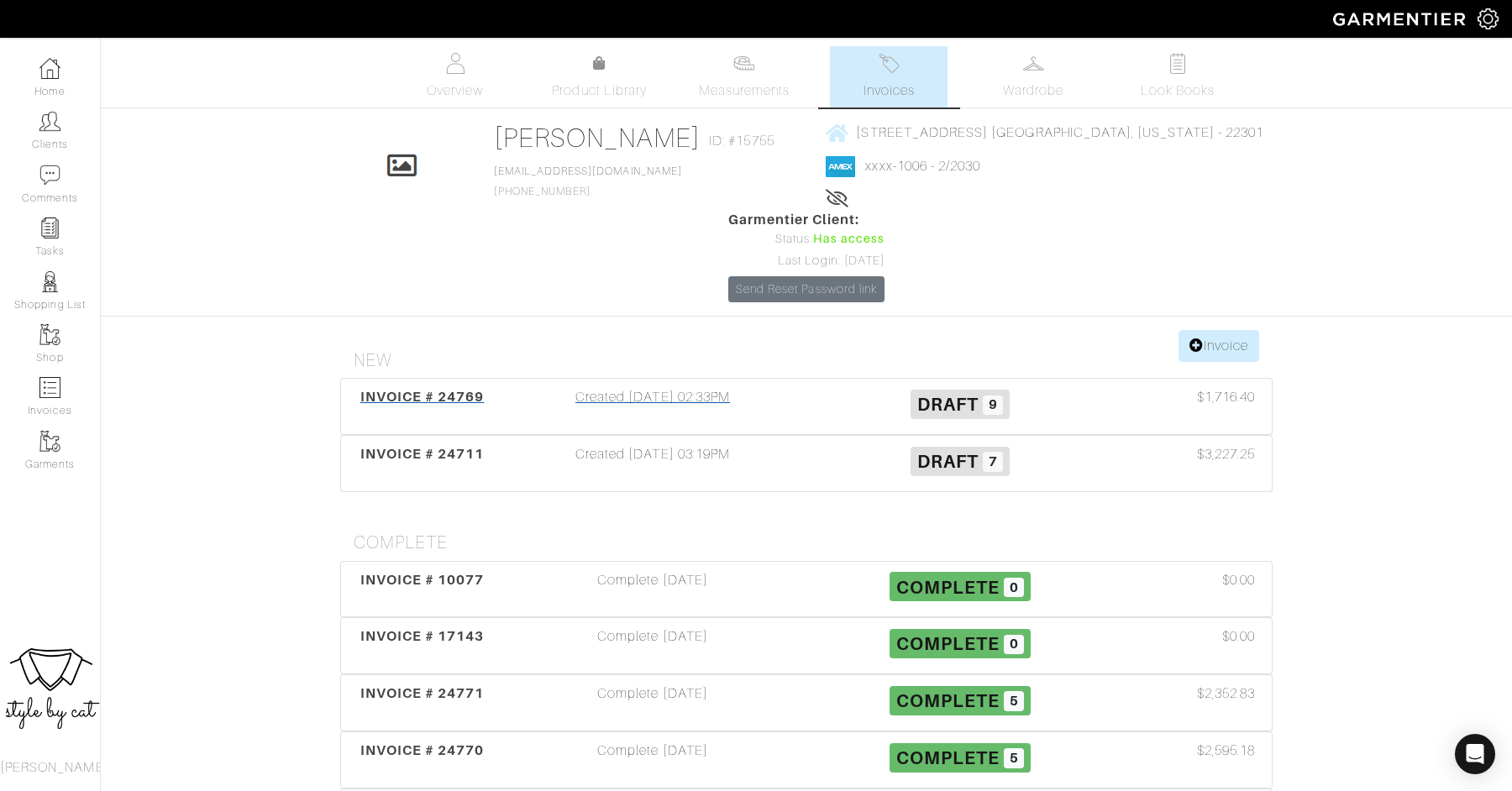
click at [408, 388] on div "INVOICE # 24769" at bounding box center [421, 406] width 154 height 38
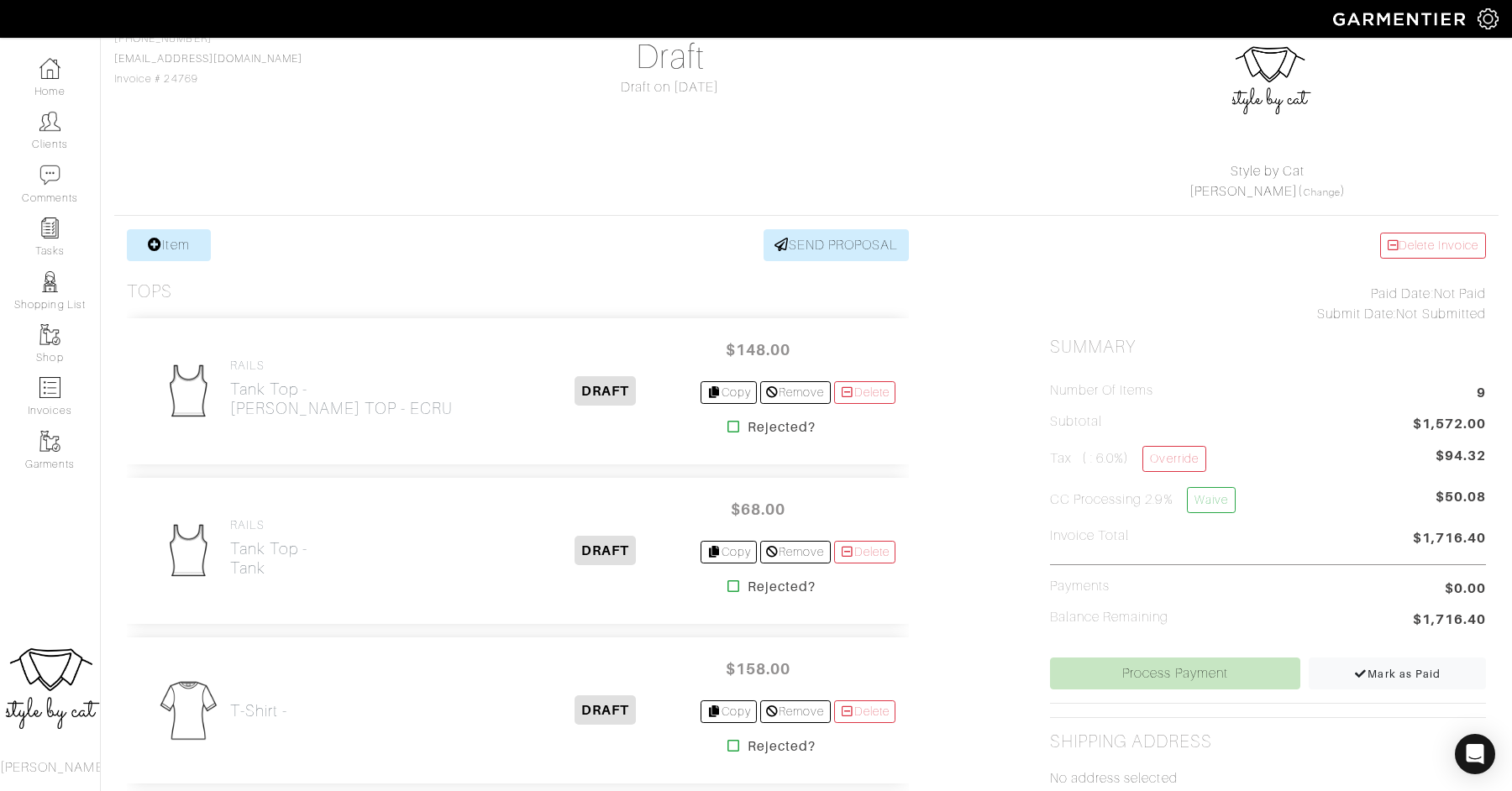
scroll to position [154, 0]
click at [283, 389] on h2 "Tank Top - TATIA TOP - ECRU" at bounding box center [341, 396] width 222 height 38
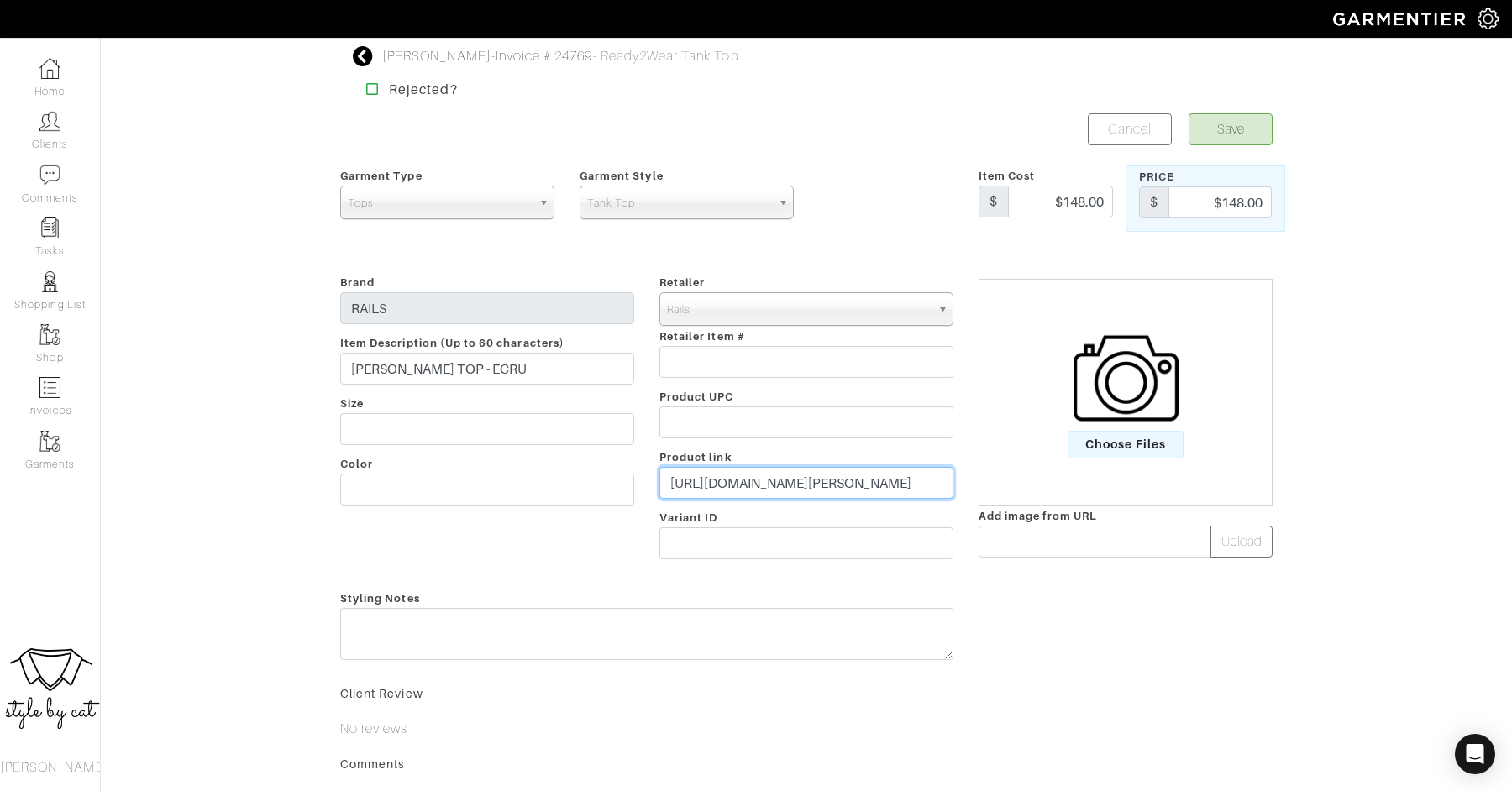
click at [814, 481] on input "https://www.rails.com/products/tatia-top-ecru?variant=45211113062569" at bounding box center [806, 483] width 294 height 32
click at [1127, 445] on span "Choose Files" at bounding box center [1125, 444] width 116 height 28
click at [0, 0] on input "Choose Files" at bounding box center [0, 0] width 0 height 0
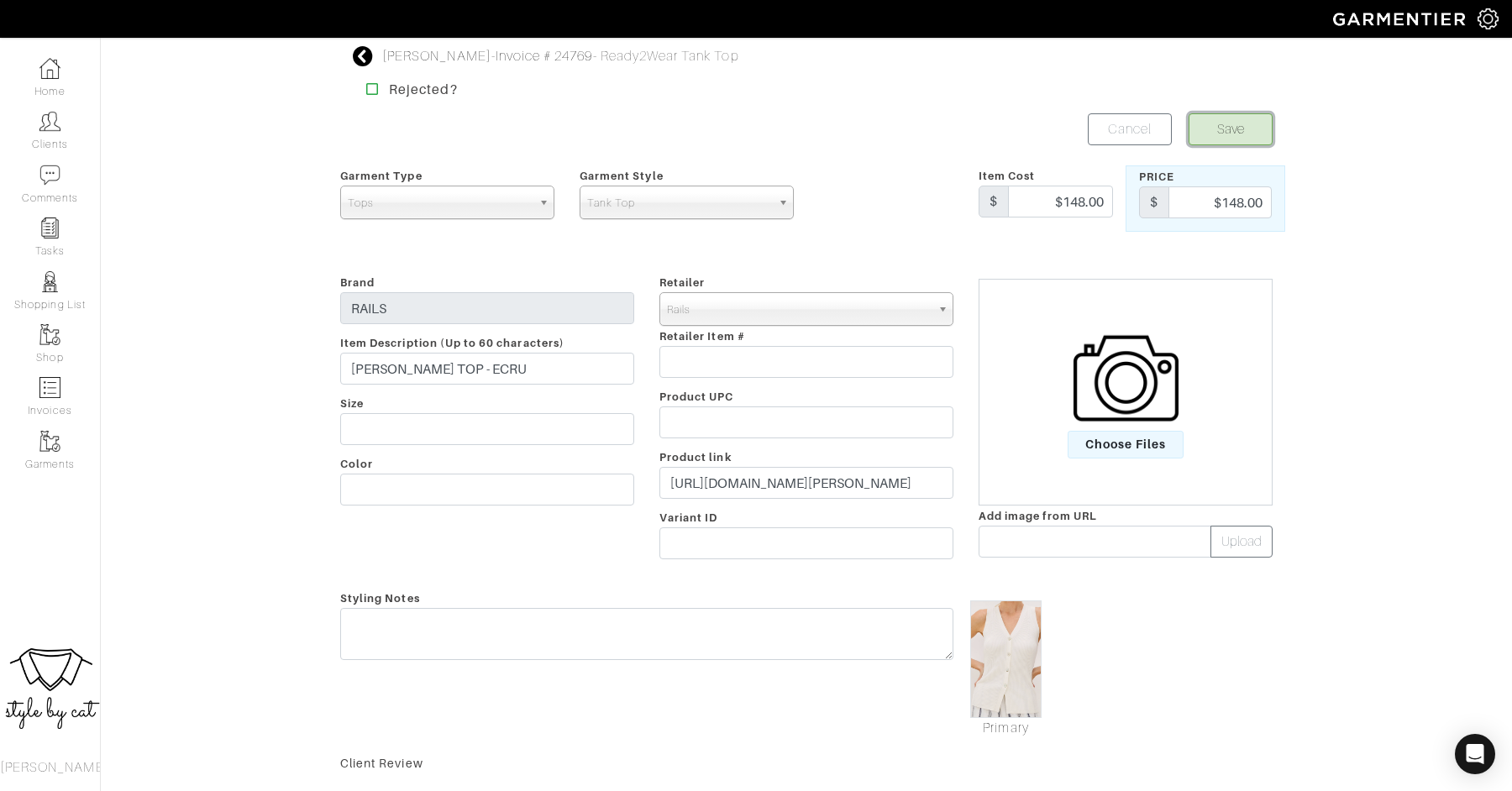
click at [1240, 136] on button "Save" at bounding box center [1230, 130] width 84 height 32
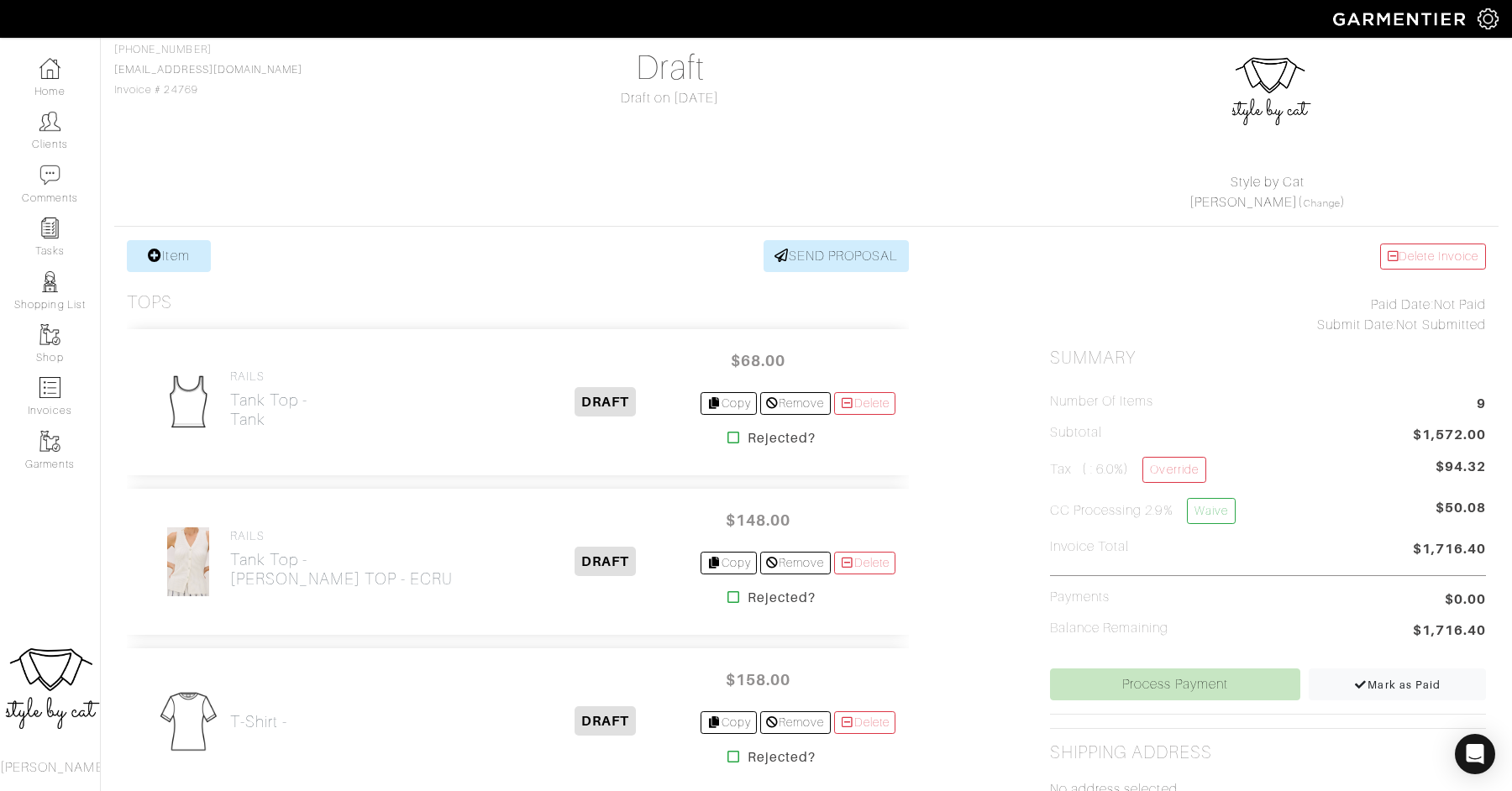
scroll to position [164, 0]
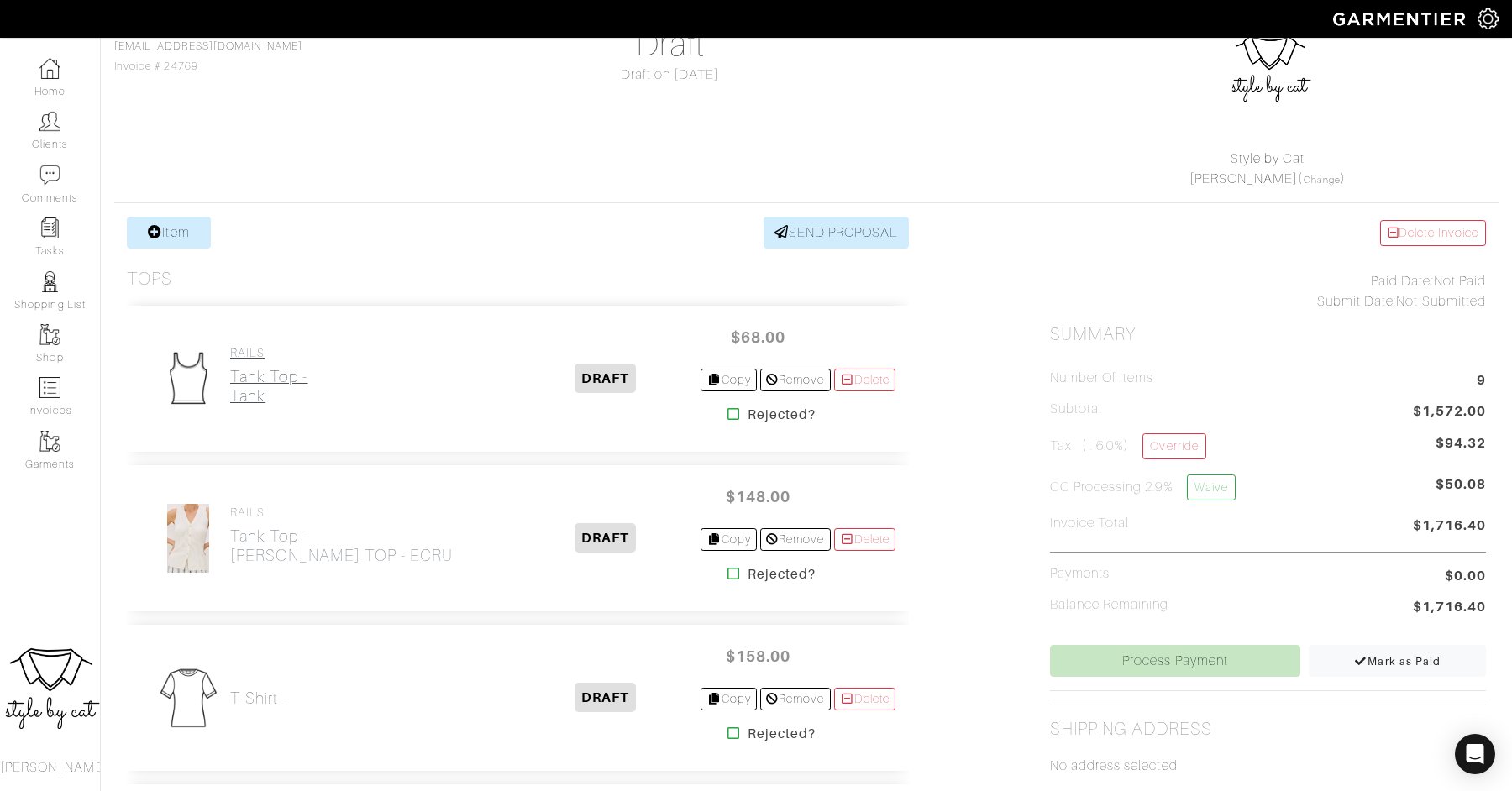
click at [252, 400] on h2 "Tank Top - tank" at bounding box center [269, 386] width 78 height 38
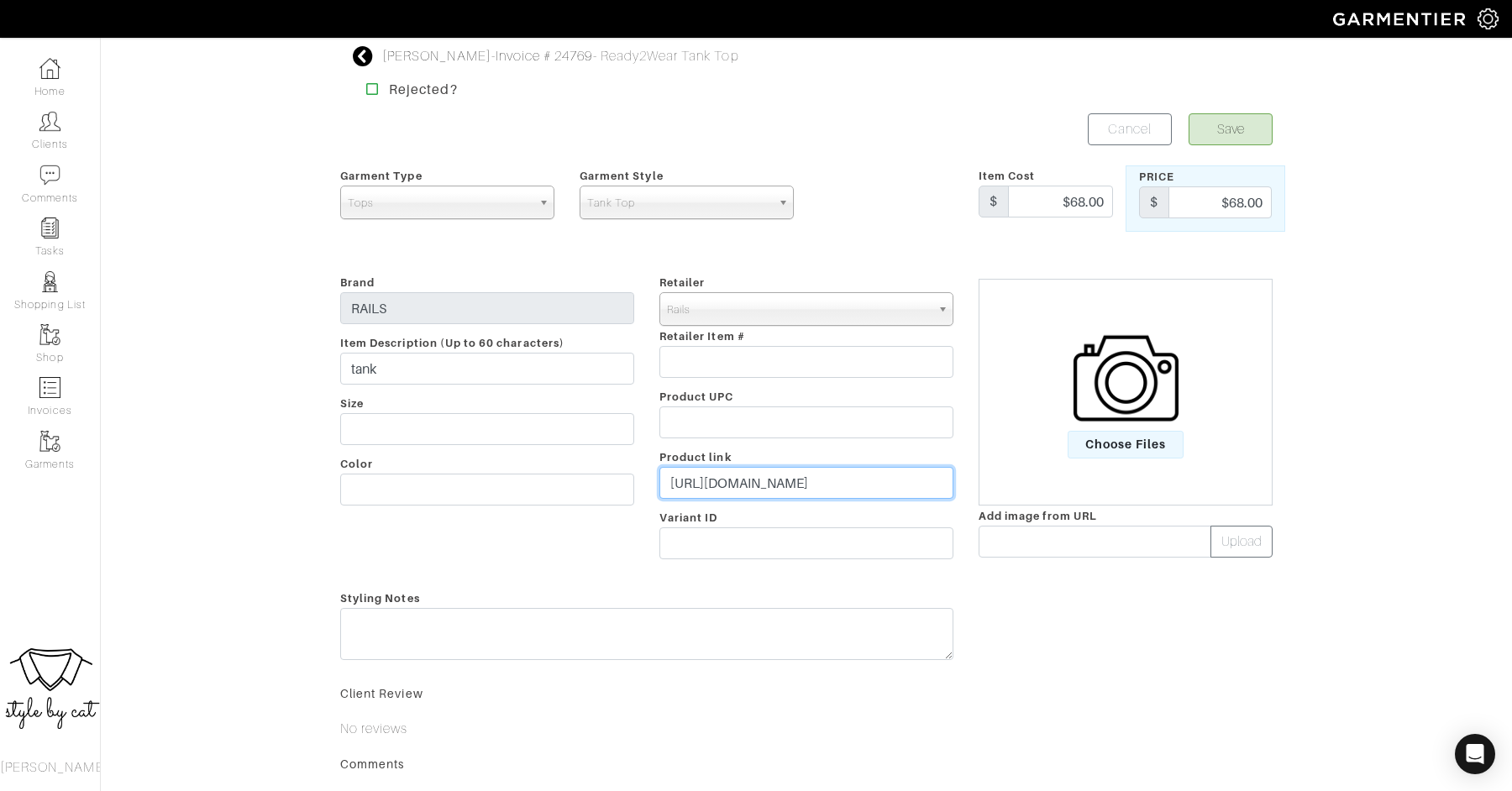
click at [796, 491] on input "[URL][DOMAIN_NAME]" at bounding box center [806, 483] width 294 height 32
click at [1088, 440] on span "Choose Files" at bounding box center [1125, 444] width 116 height 28
click at [0, 0] on input "Choose Files" at bounding box center [0, 0] width 0 height 0
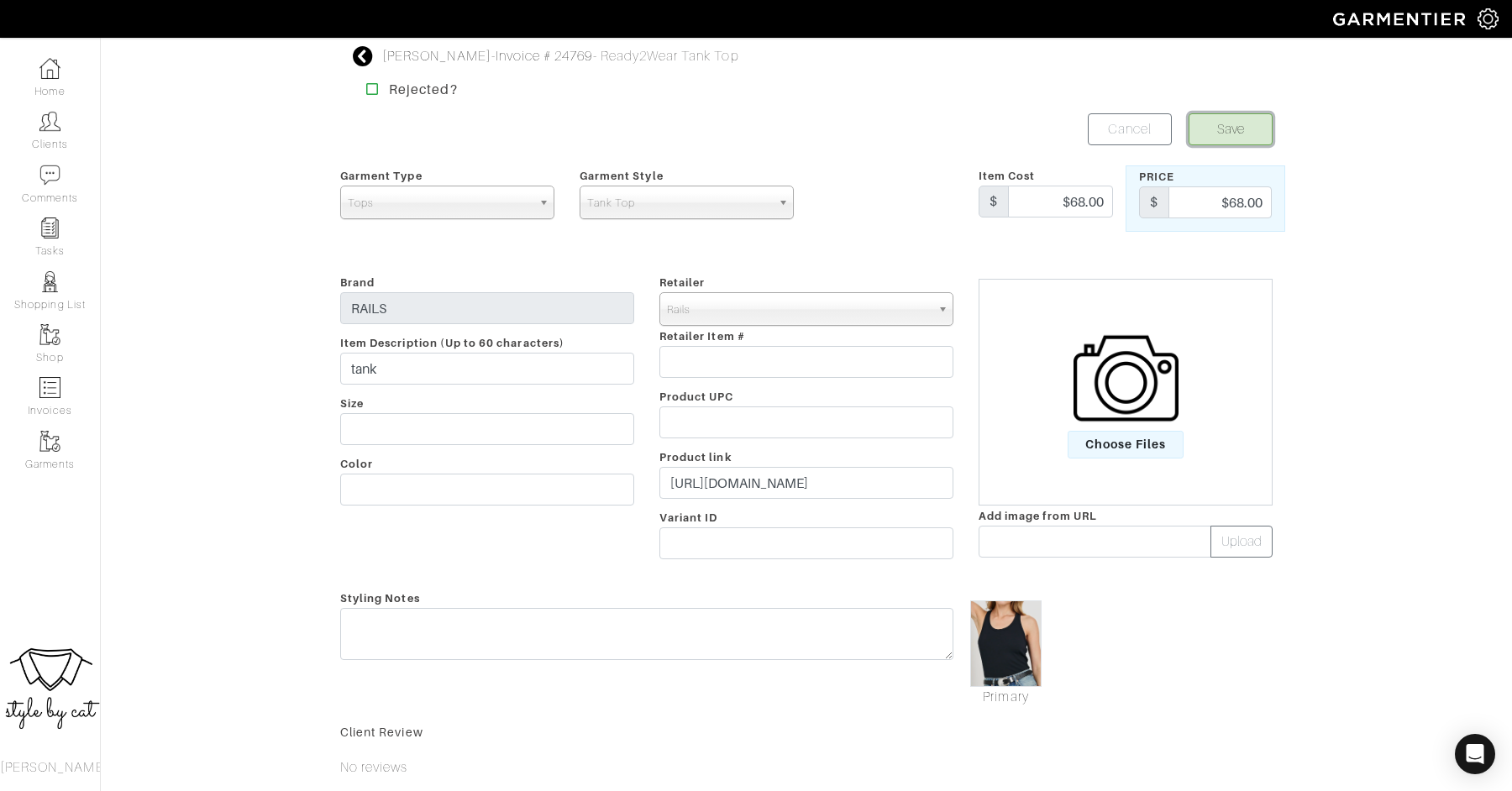
click at [1255, 124] on button "Save" at bounding box center [1230, 130] width 84 height 32
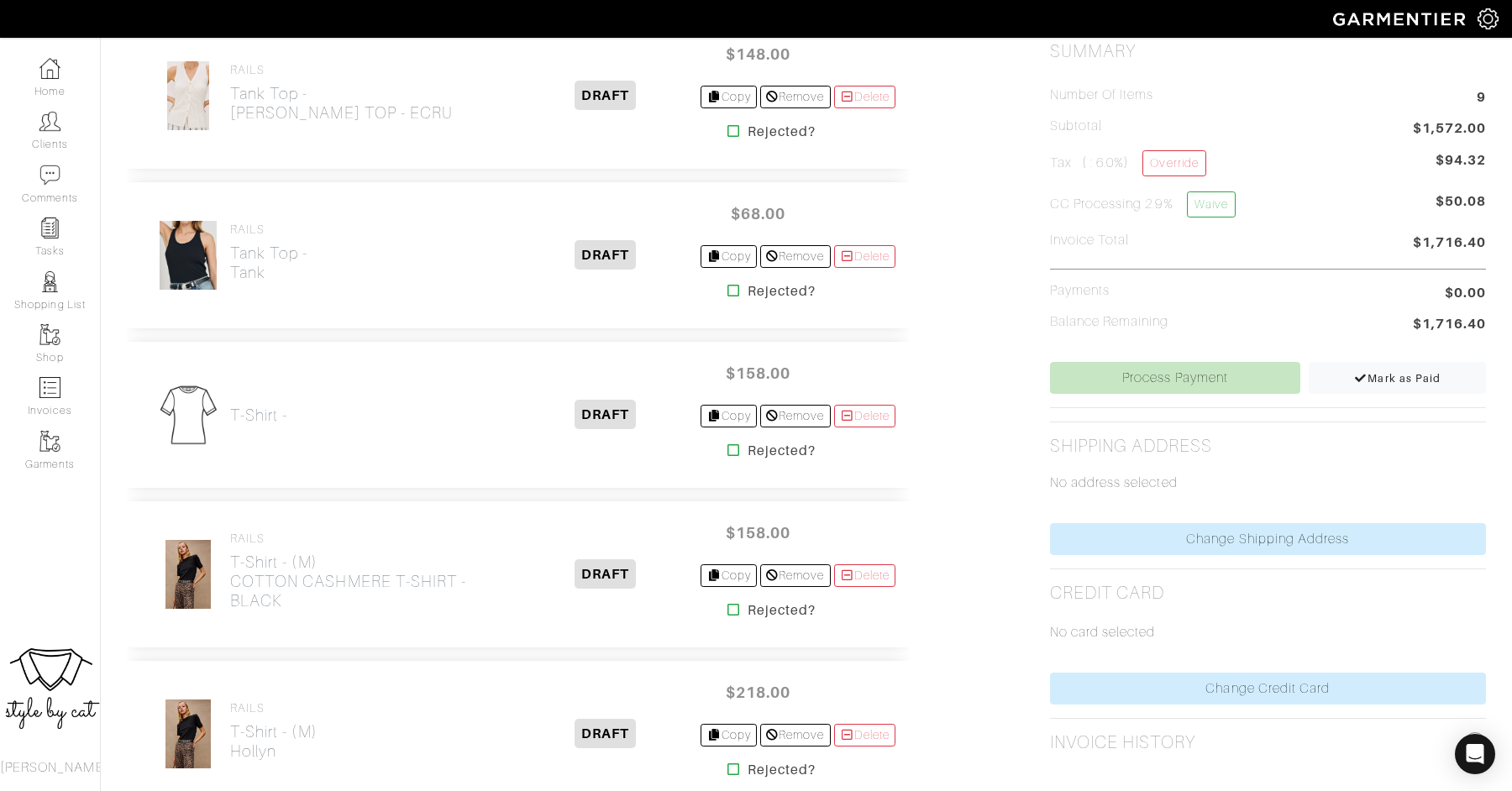
scroll to position [449, 0]
click at [267, 408] on h2 "T-Shirt -" at bounding box center [259, 413] width 57 height 20
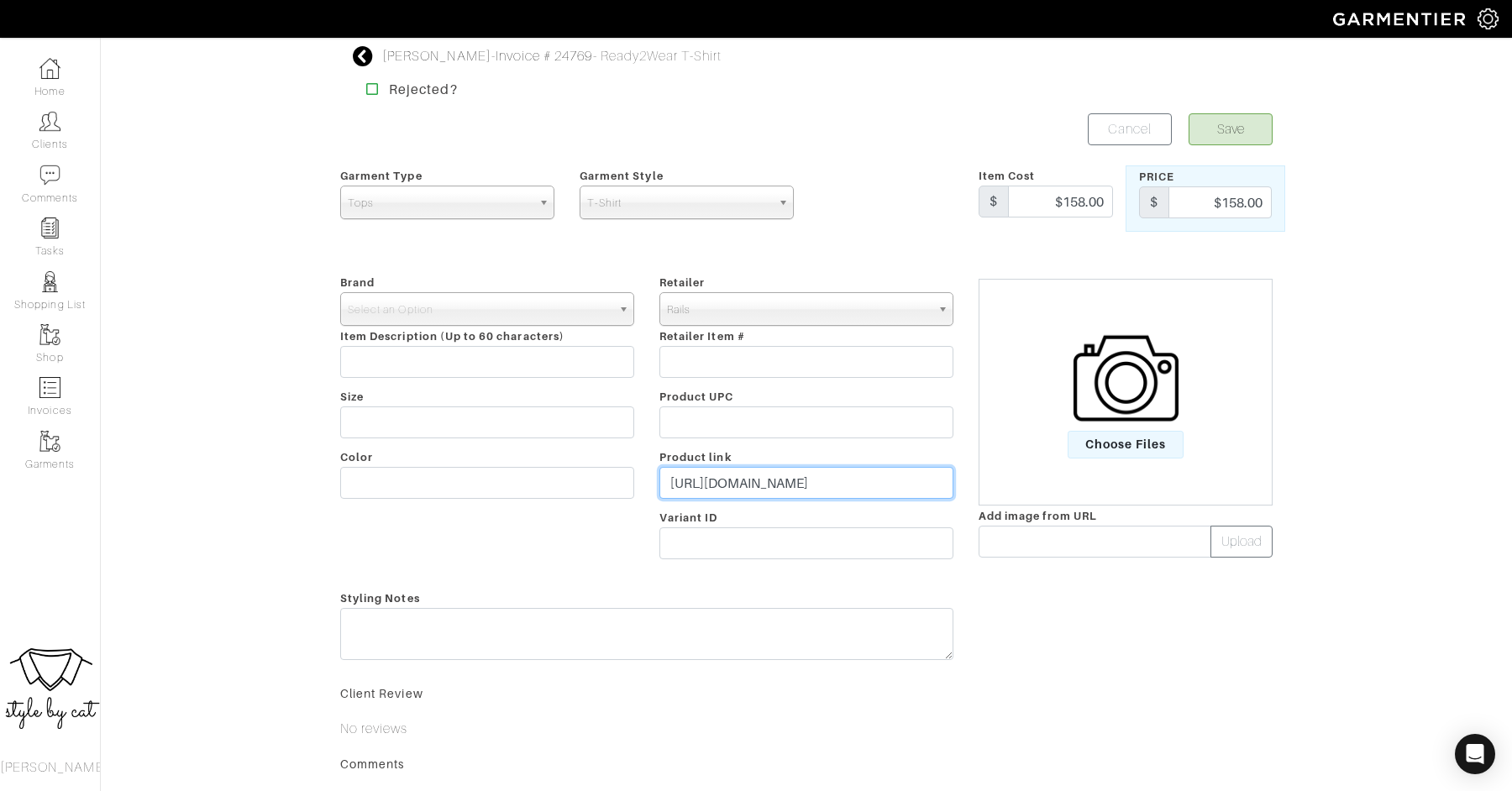
click at [824, 481] on input "https://www.rails.com/products/cotton-cashmere-t-shirt-white?variant=4399280052…" at bounding box center [806, 483] width 294 height 32
click at [1123, 439] on span "Choose Files" at bounding box center [1125, 444] width 116 height 28
click at [0, 0] on input "Choose Files" at bounding box center [0, 0] width 0 height 0
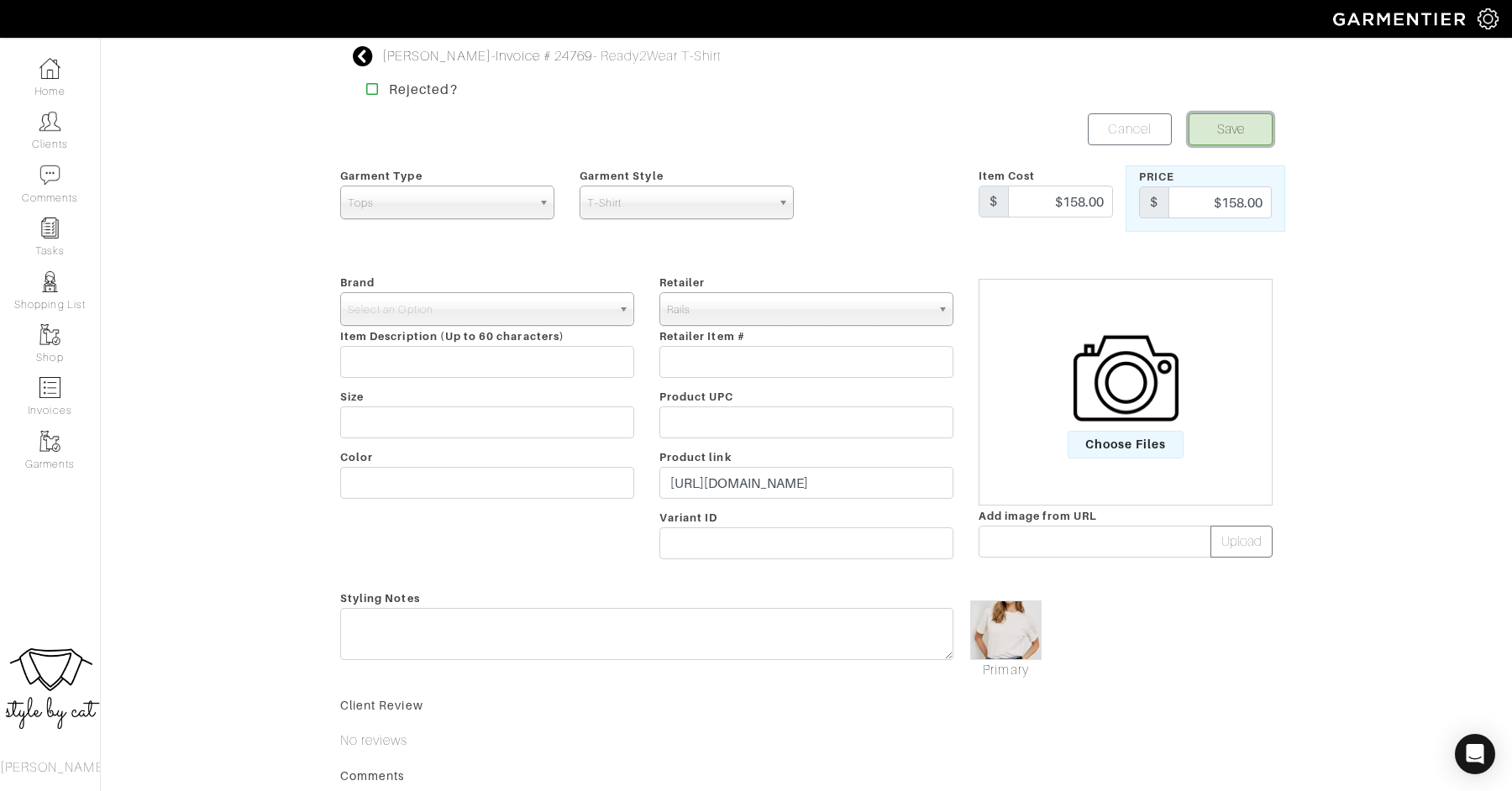
click at [1240, 132] on button "Save" at bounding box center [1230, 130] width 84 height 32
click at [540, 309] on span "Select an Option" at bounding box center [479, 310] width 264 height 34
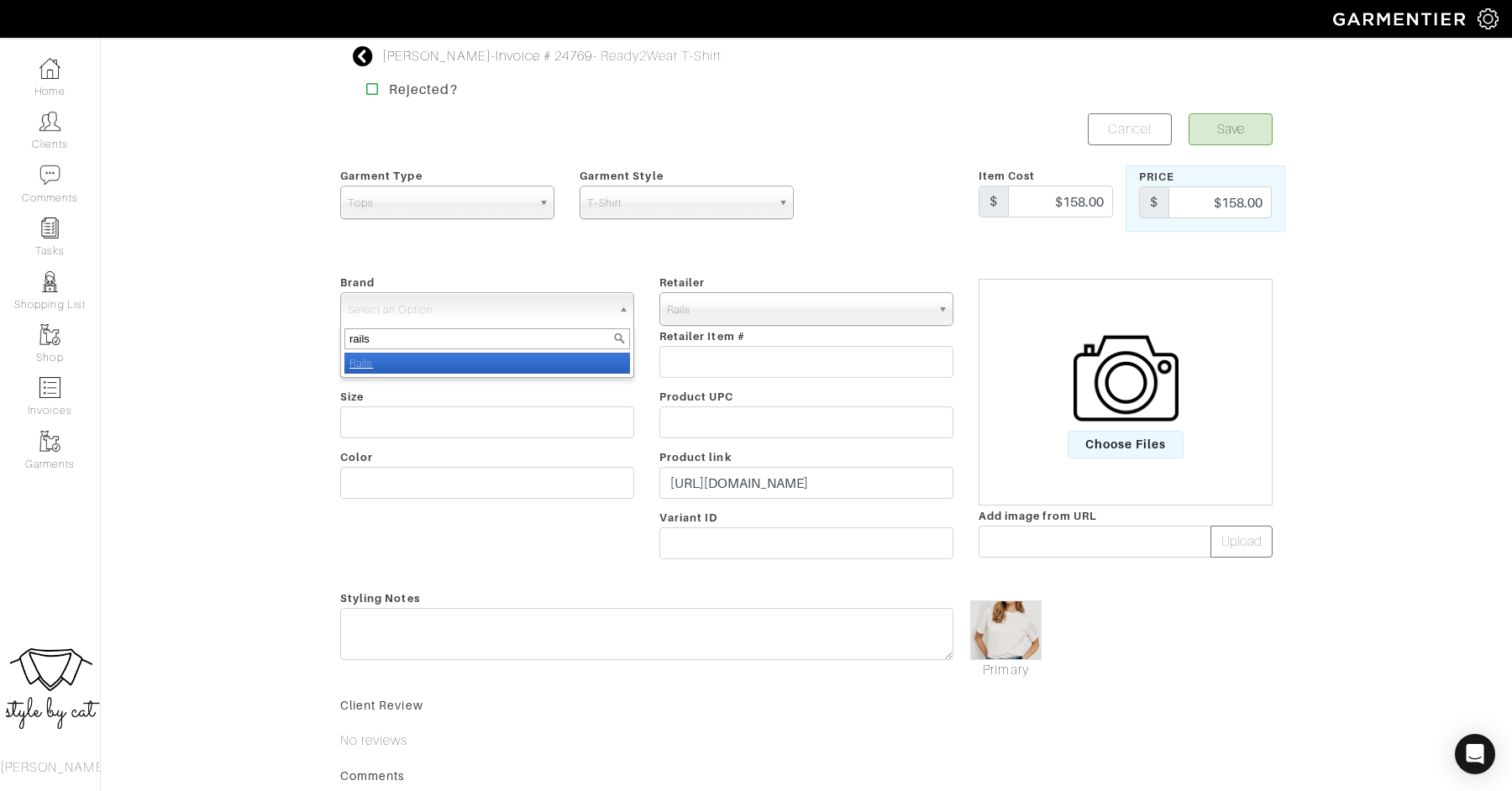
type input "rails"
click at [490, 364] on li "Rails" at bounding box center [486, 364] width 285 height 21
select select "Rails"
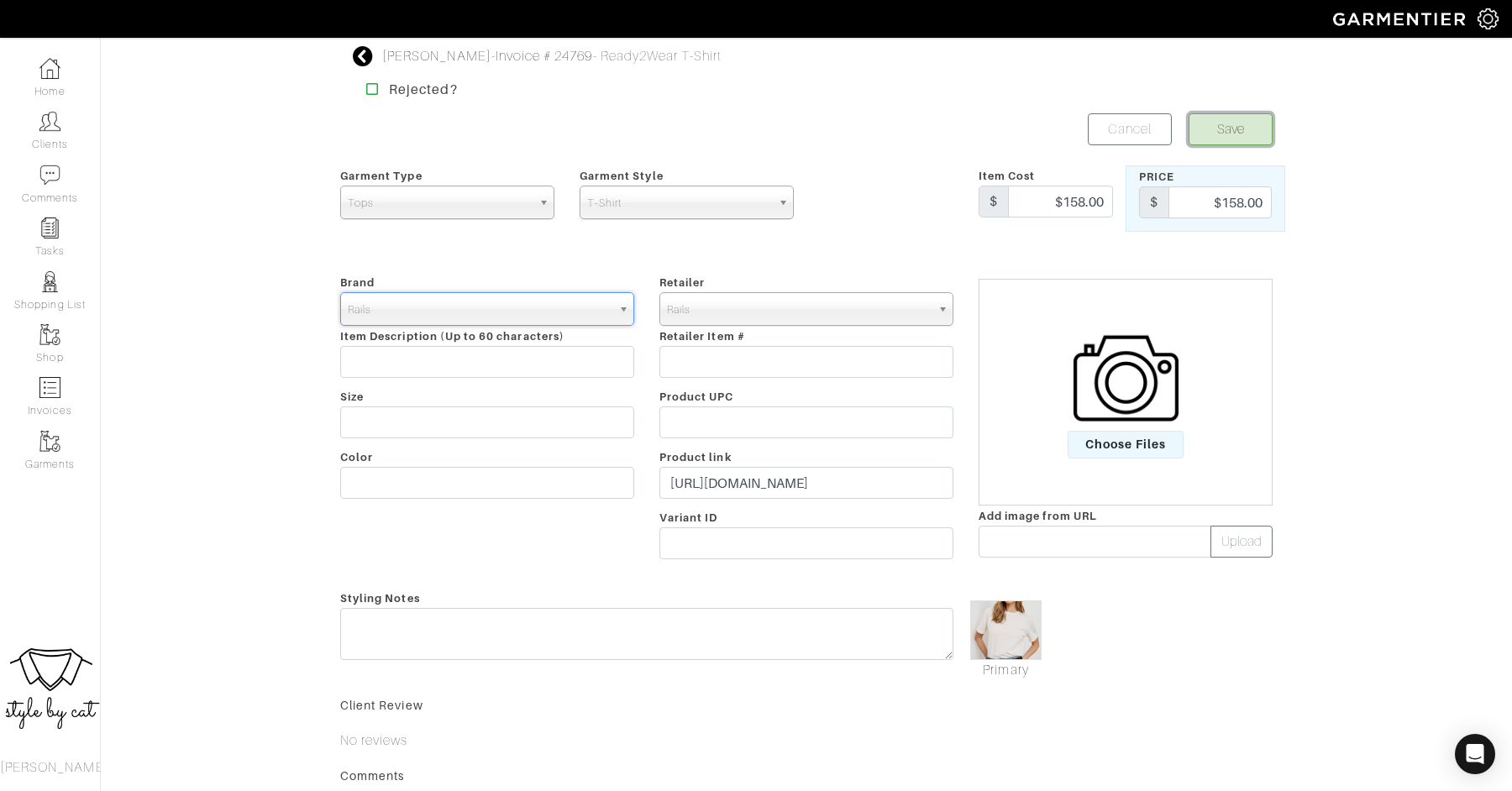
click at [1235, 127] on button "Save" at bounding box center [1230, 130] width 84 height 32
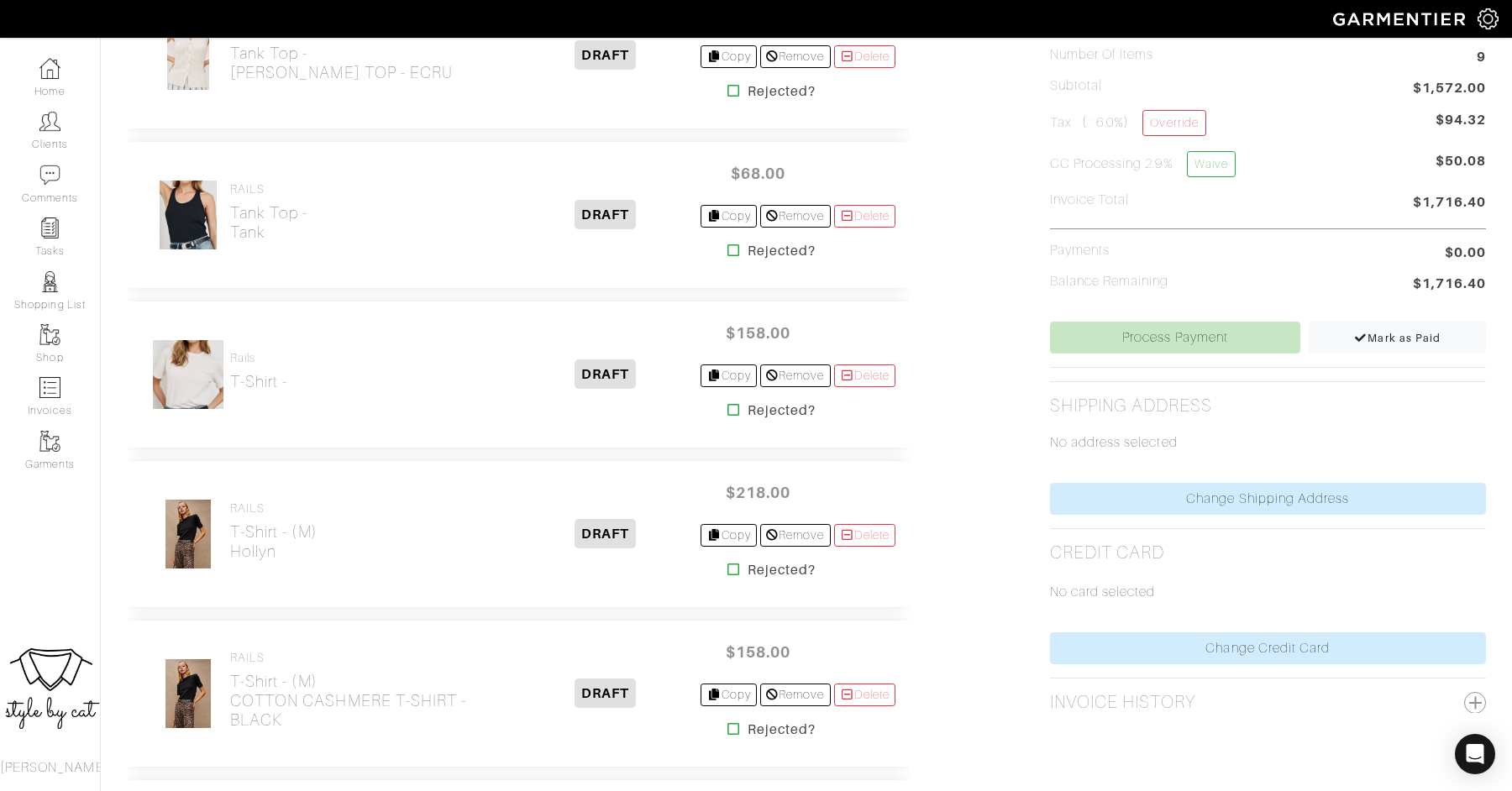
scroll to position [506, 0]
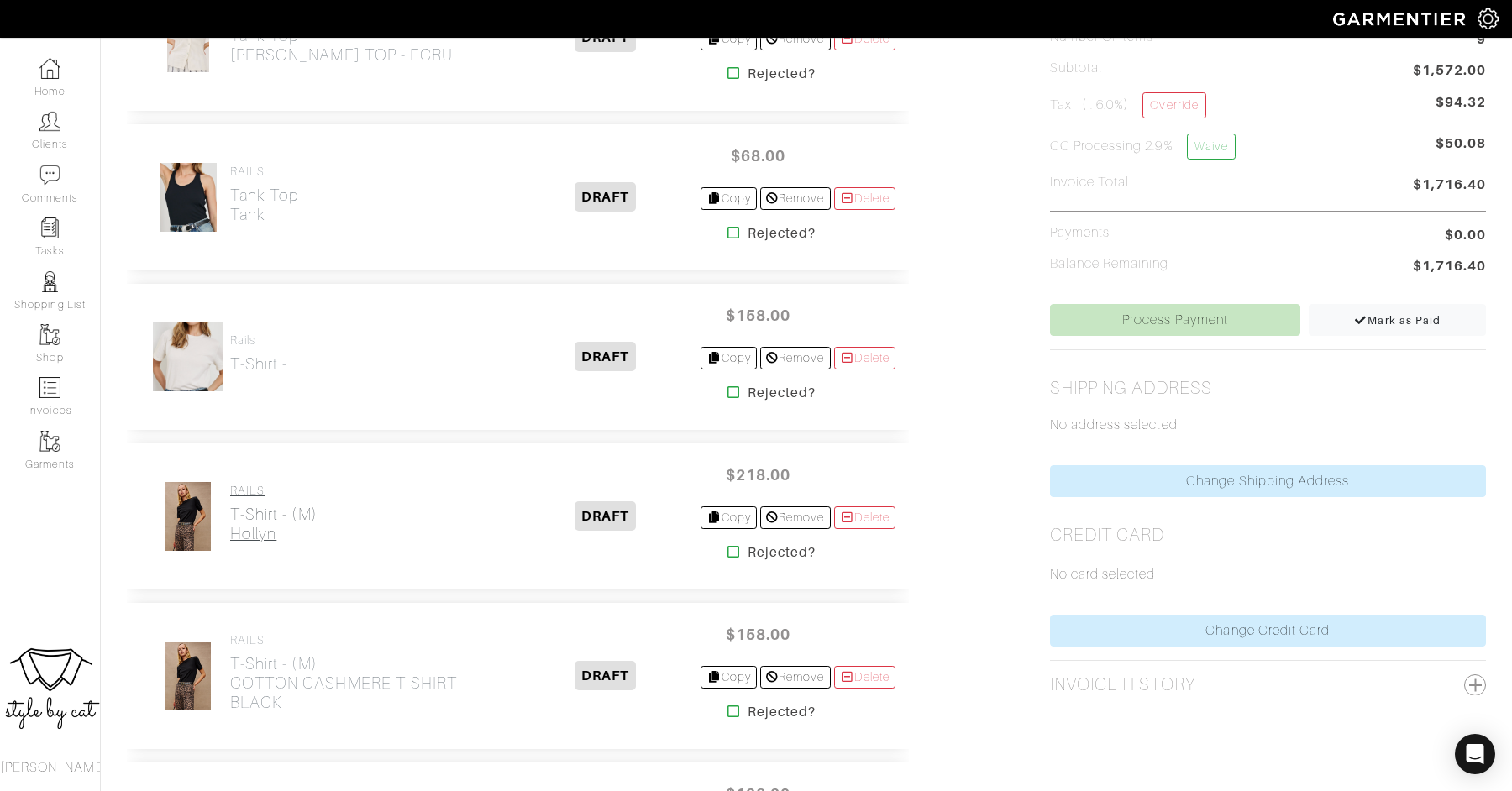
click at [245, 527] on h2 "T-Shirt - (M) [GEOGRAPHIC_DATA]" at bounding box center [274, 523] width 87 height 38
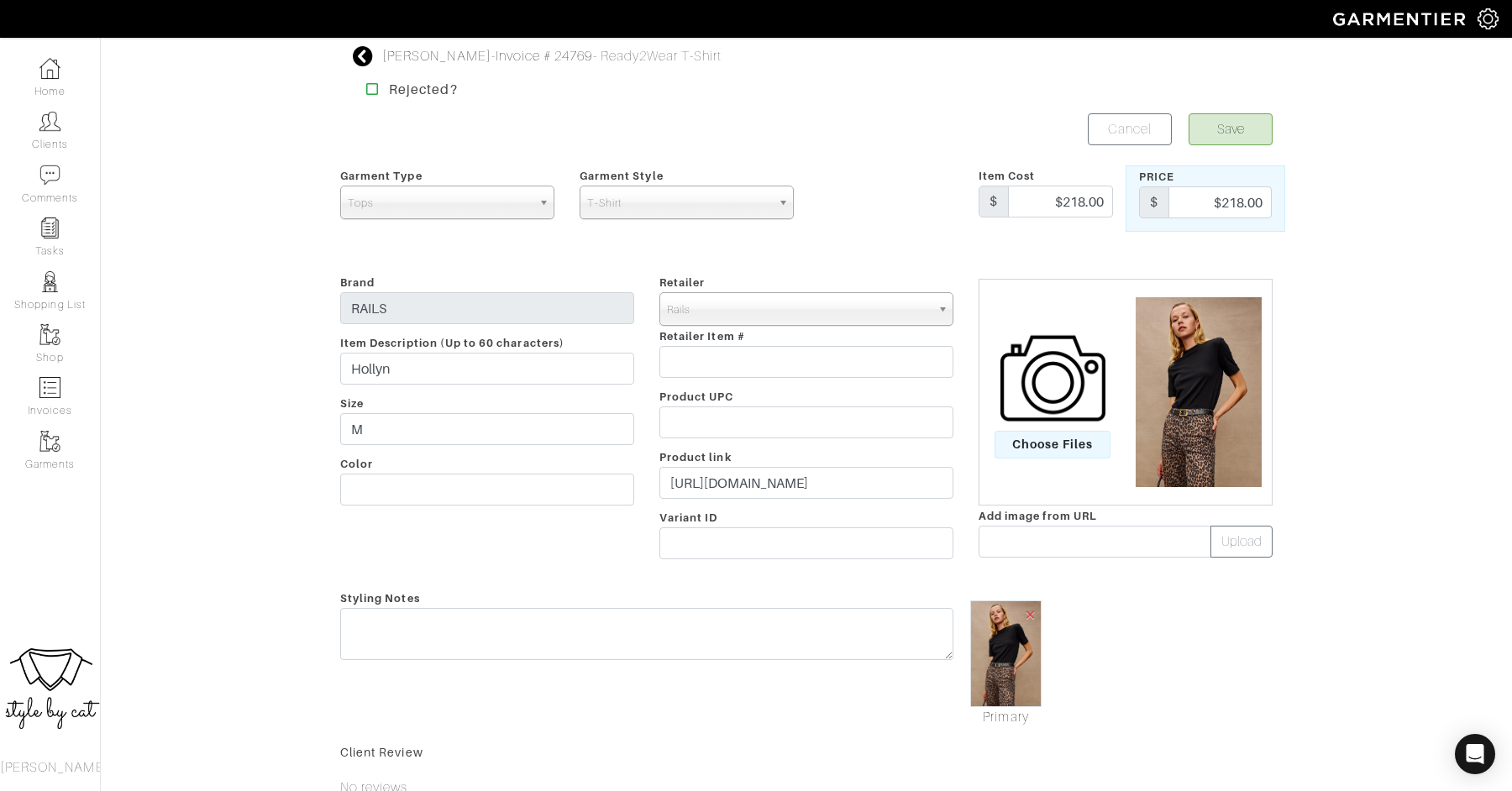
click at [1032, 611] on span "×" at bounding box center [1030, 614] width 13 height 23
click at [1036, 435] on span "Choose Files" at bounding box center [1052, 444] width 116 height 28
click at [0, 0] on input "Choose Files" at bounding box center [0, 0] width 0 height 0
click at [1236, 129] on button "Save" at bounding box center [1230, 130] width 84 height 32
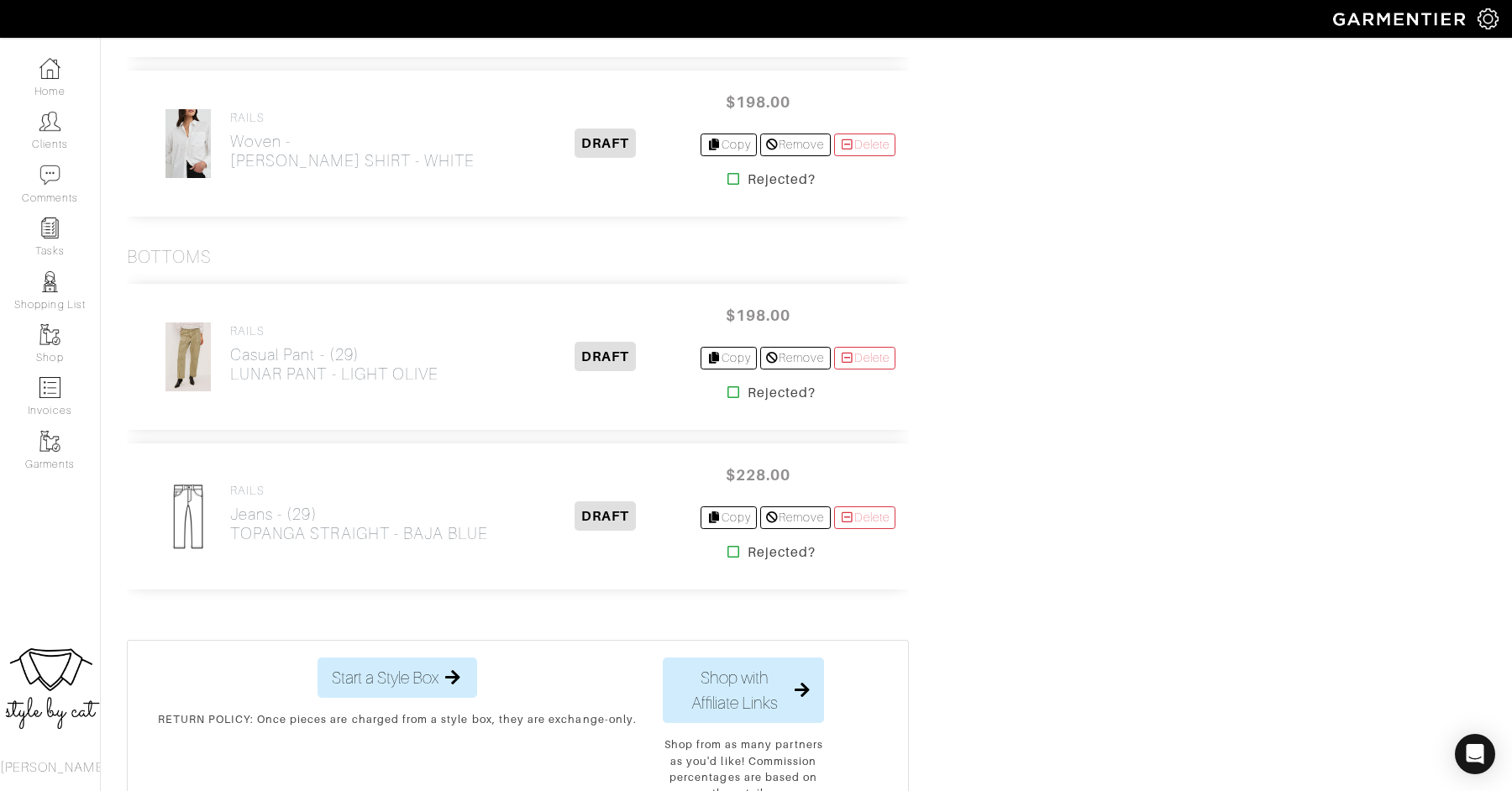
scroll to position [1386, 0]
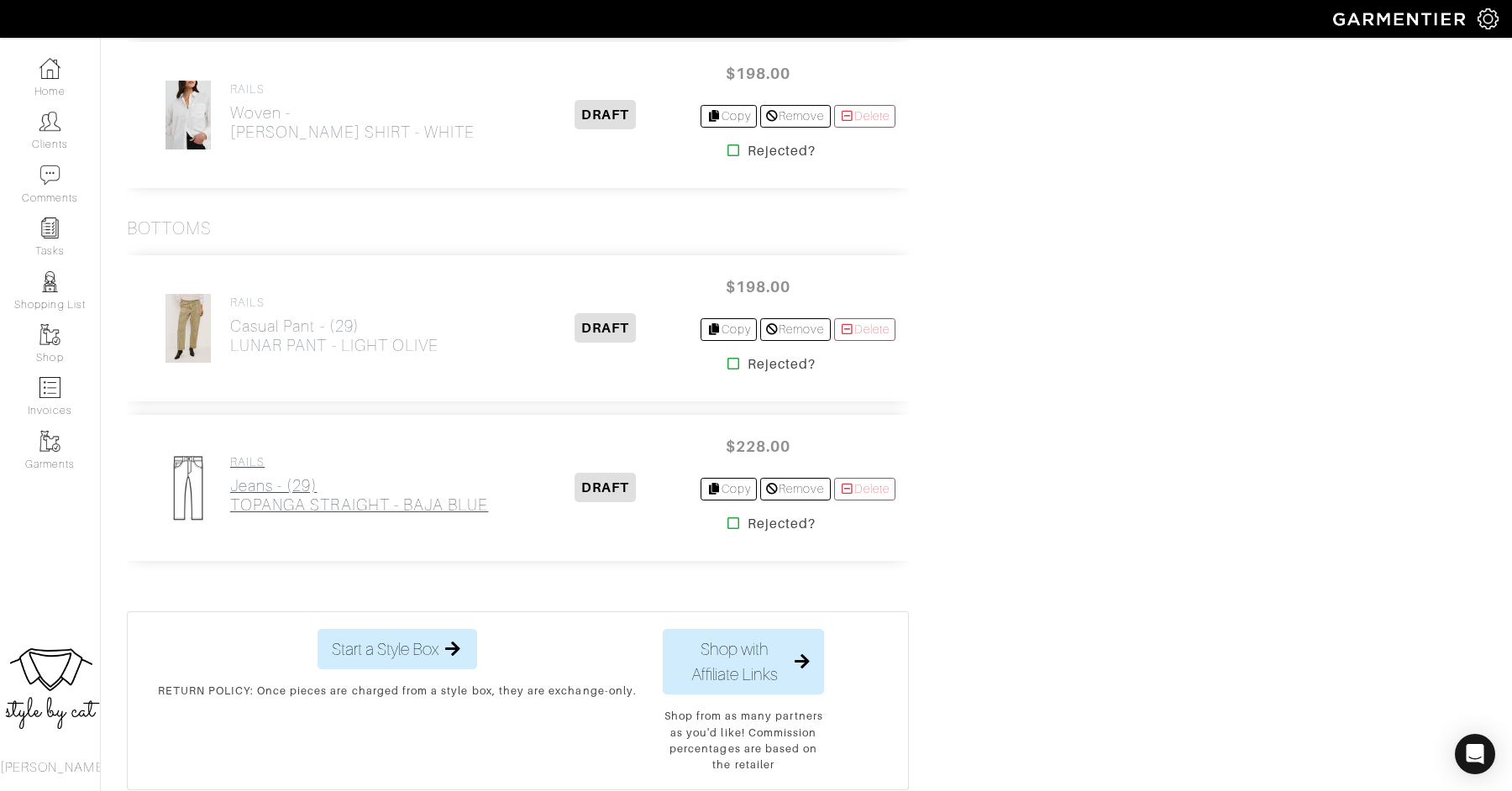
click at [407, 494] on h2 "Jeans - (29) TOPANGA STRAIGHT - BAJA BLUE" at bounding box center [359, 495] width 258 height 38
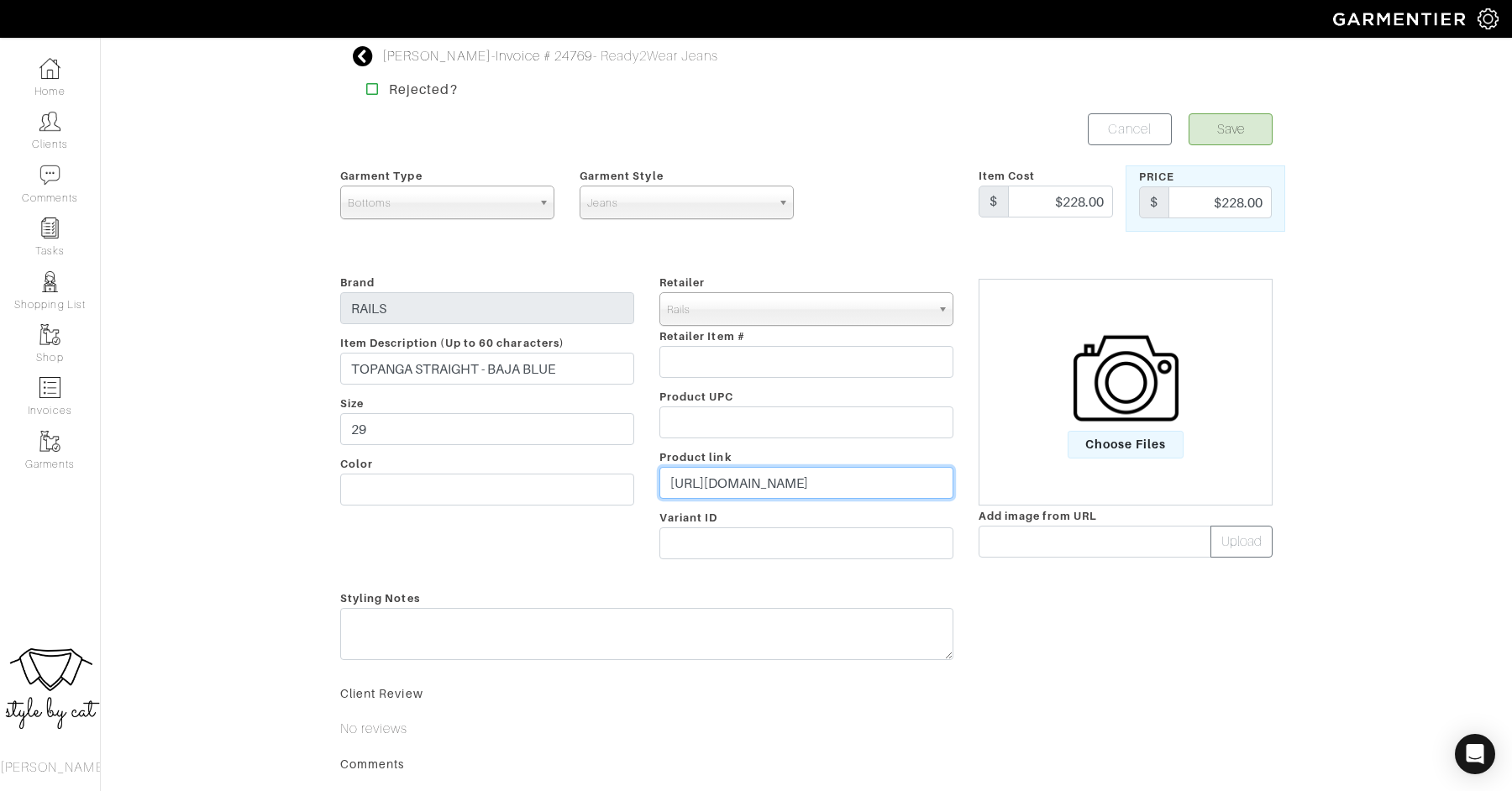
click at [843, 485] on input "[URL][DOMAIN_NAME]" at bounding box center [806, 483] width 294 height 32
click at [1103, 449] on span "Choose Files" at bounding box center [1125, 444] width 116 height 28
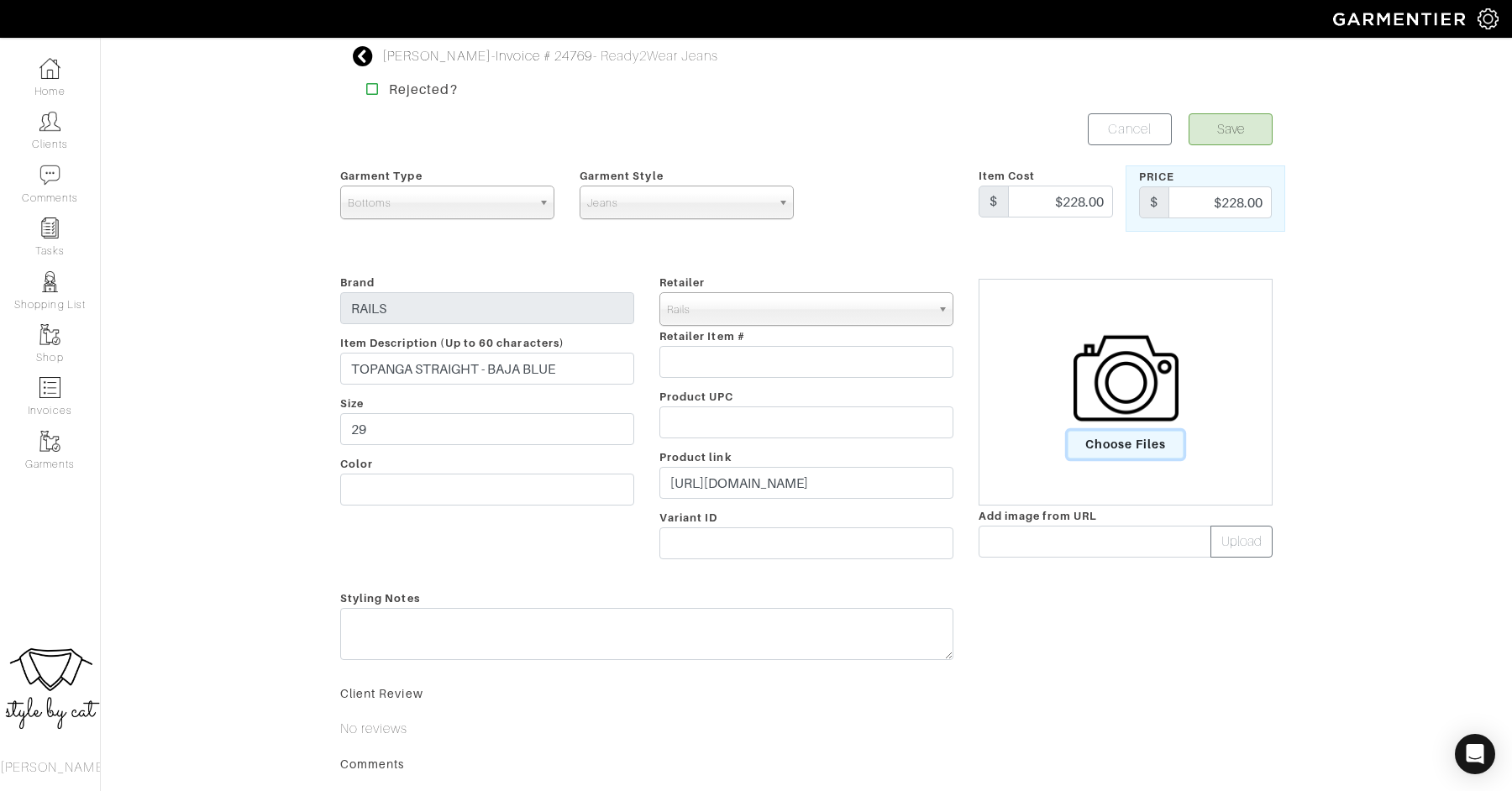
click at [0, 0] on input "Choose Files" at bounding box center [0, 0] width 0 height 0
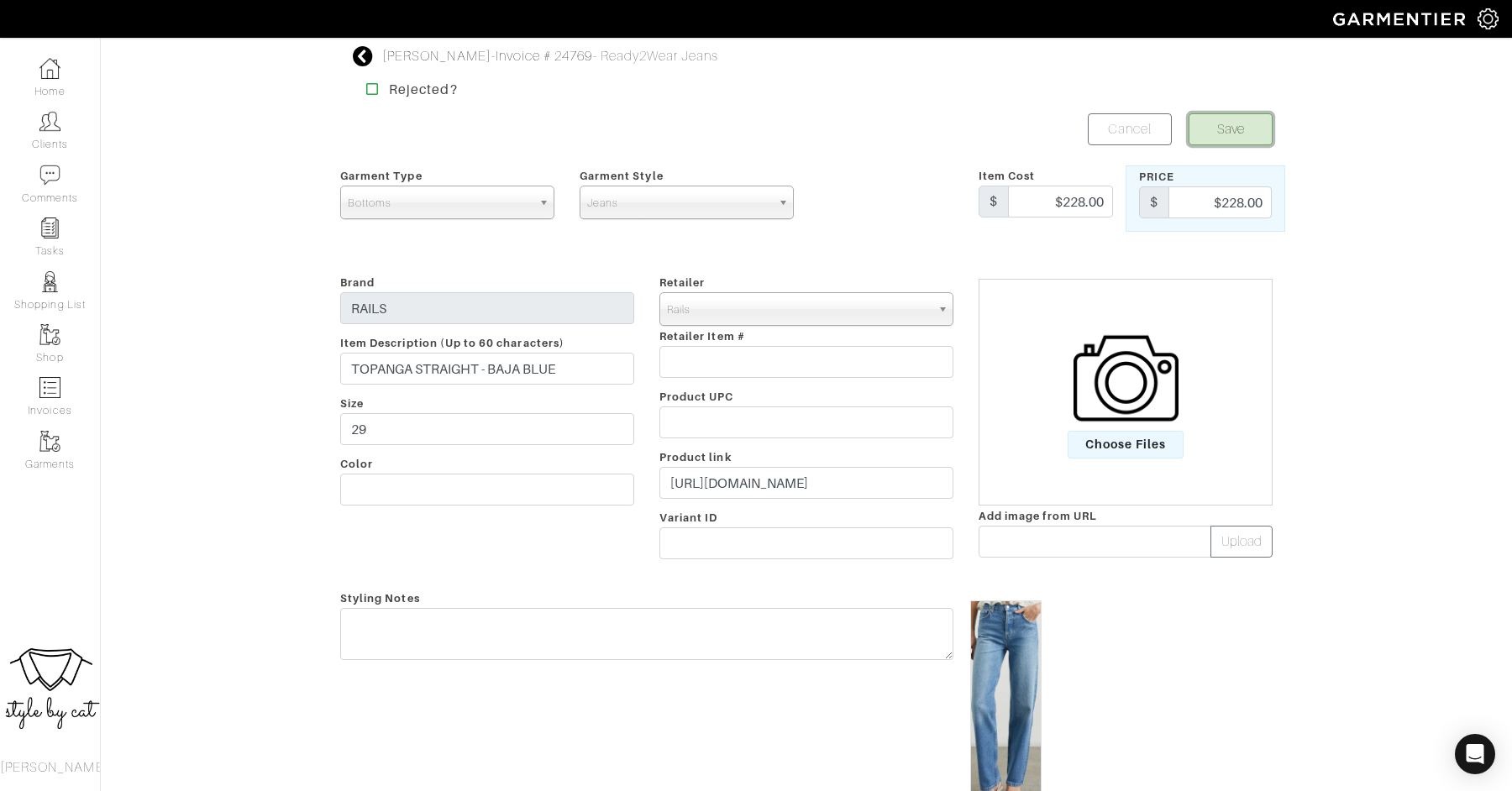
click at [1245, 142] on button "Save" at bounding box center [1230, 130] width 84 height 32
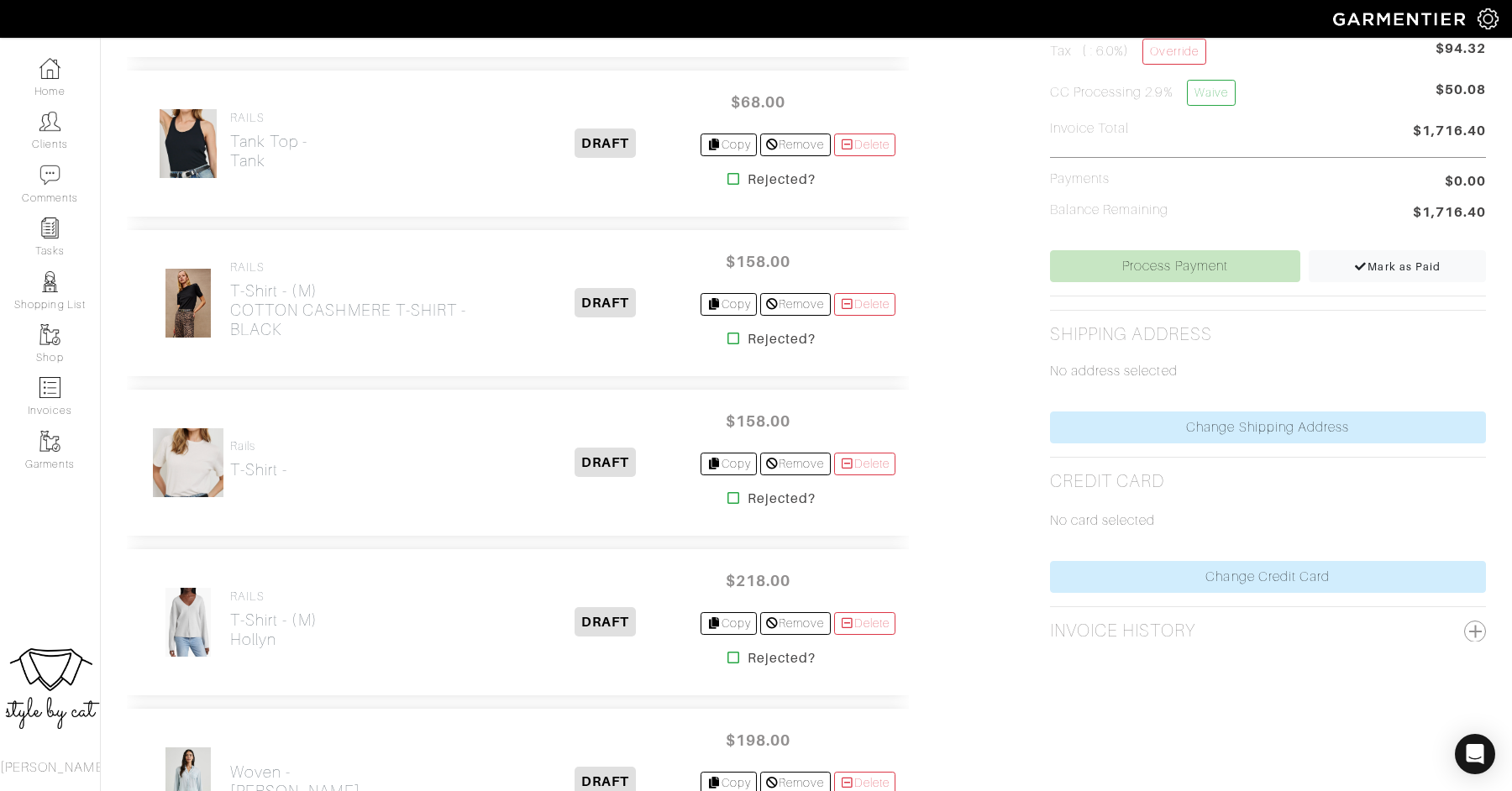
scroll to position [561, 0]
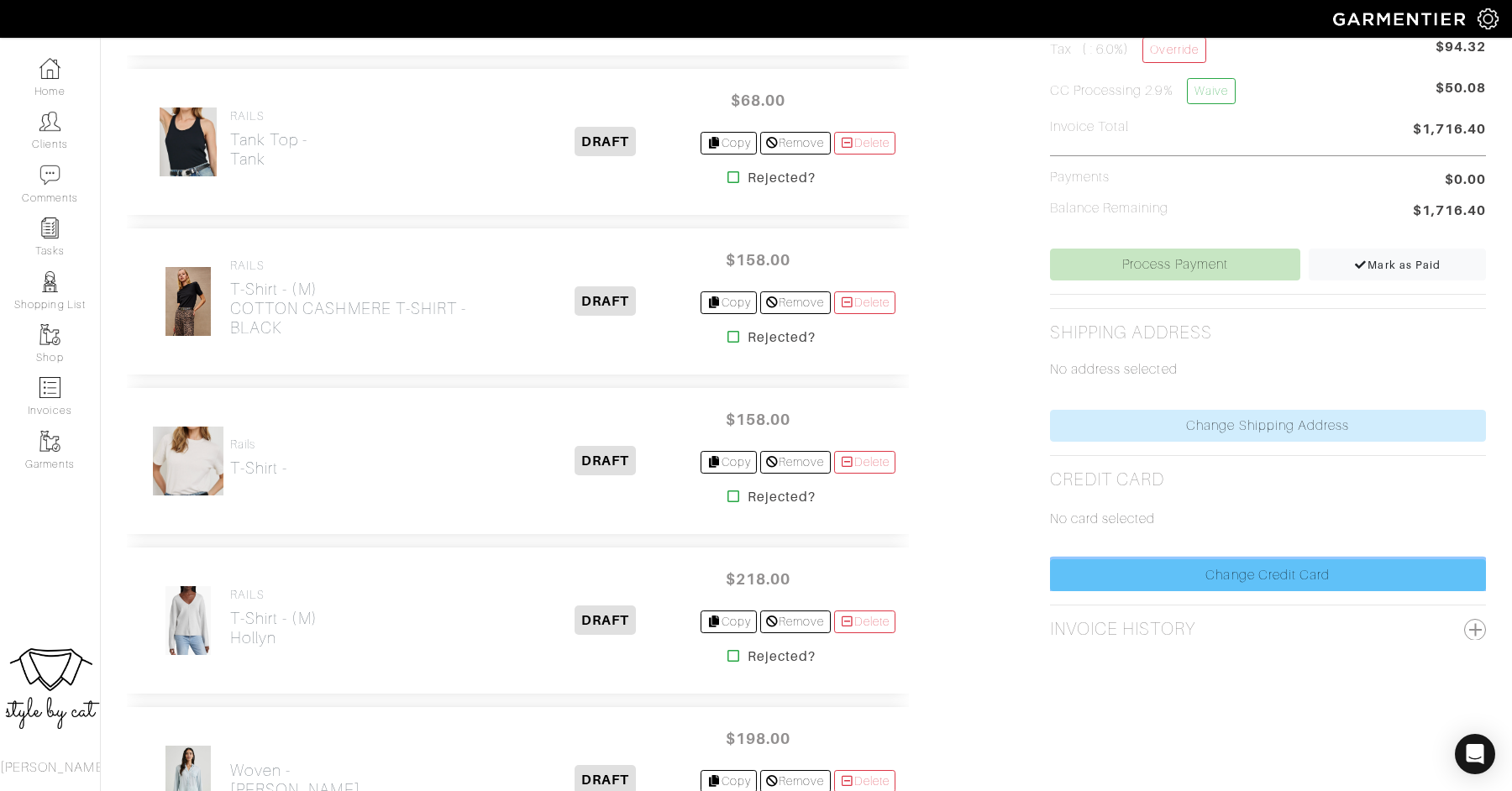
click at [1091, 577] on link "Change Credit Card" at bounding box center [1268, 575] width 436 height 32
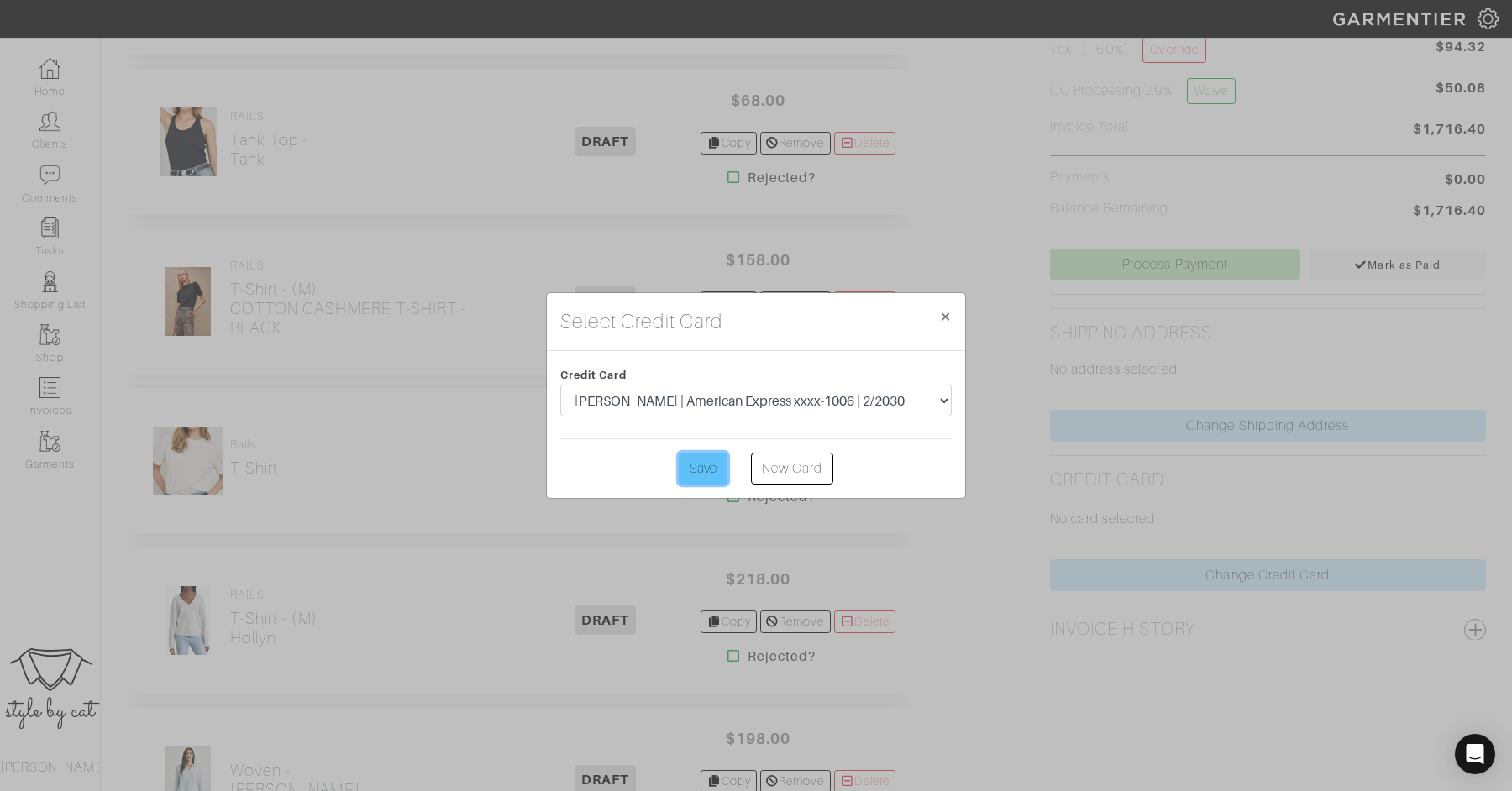
click at [708, 475] on input "Save" at bounding box center [702, 468] width 49 height 32
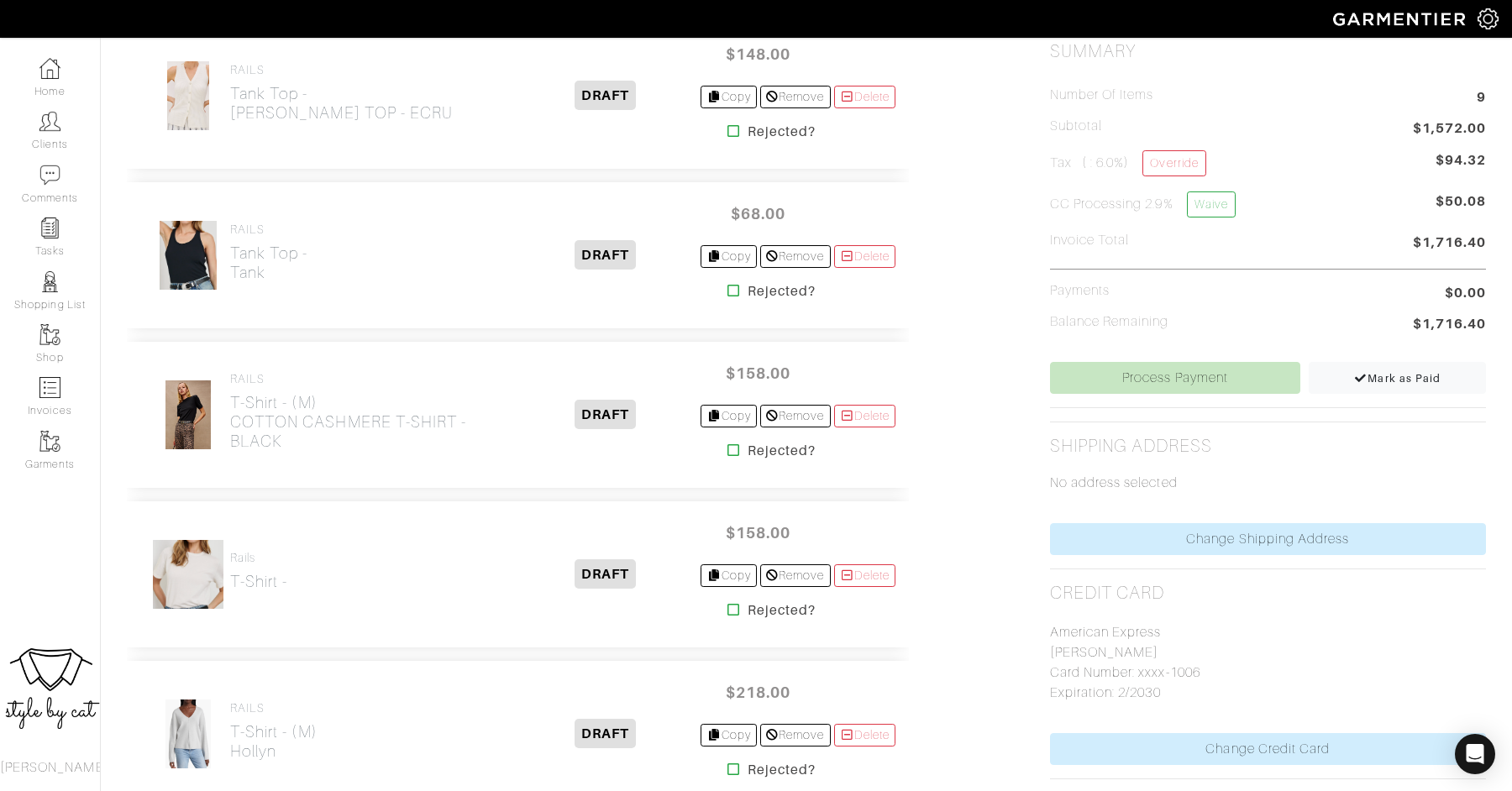
scroll to position [455, 0]
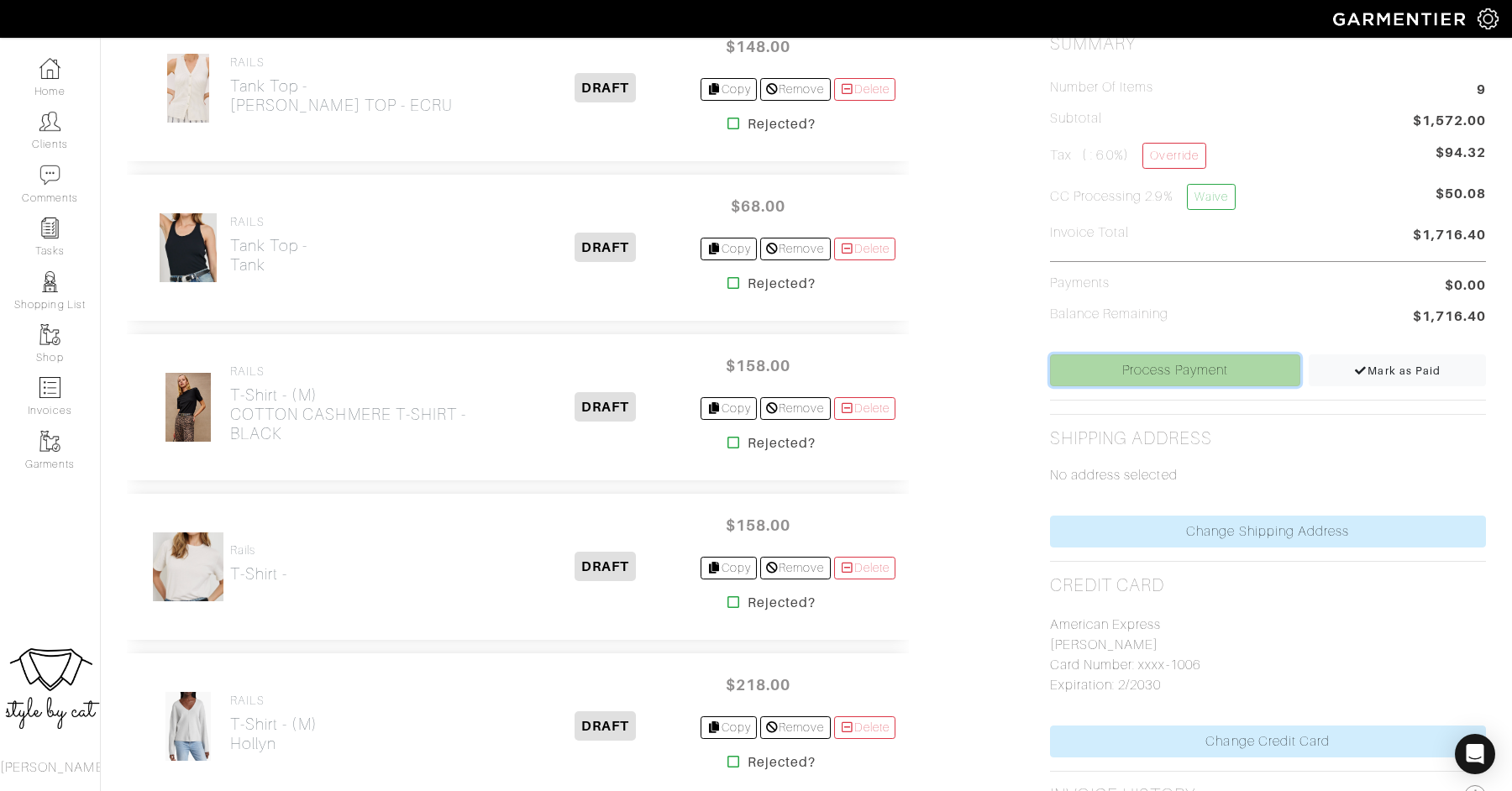
click at [1132, 364] on link "Process Payment" at bounding box center [1175, 371] width 251 height 32
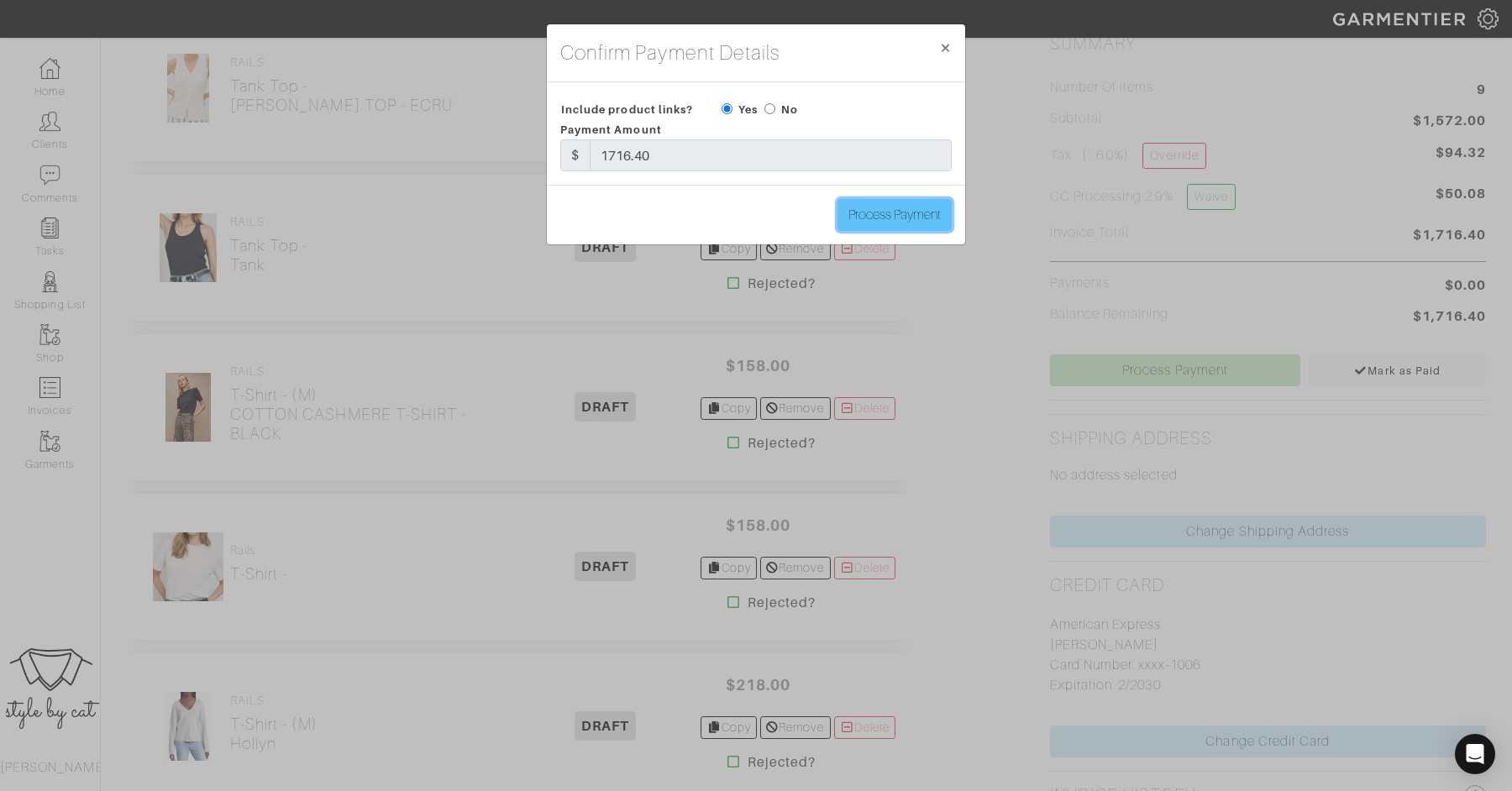
click at [845, 204] on input "Process Payment" at bounding box center [894, 215] width 114 height 32
type input "Process Payment"
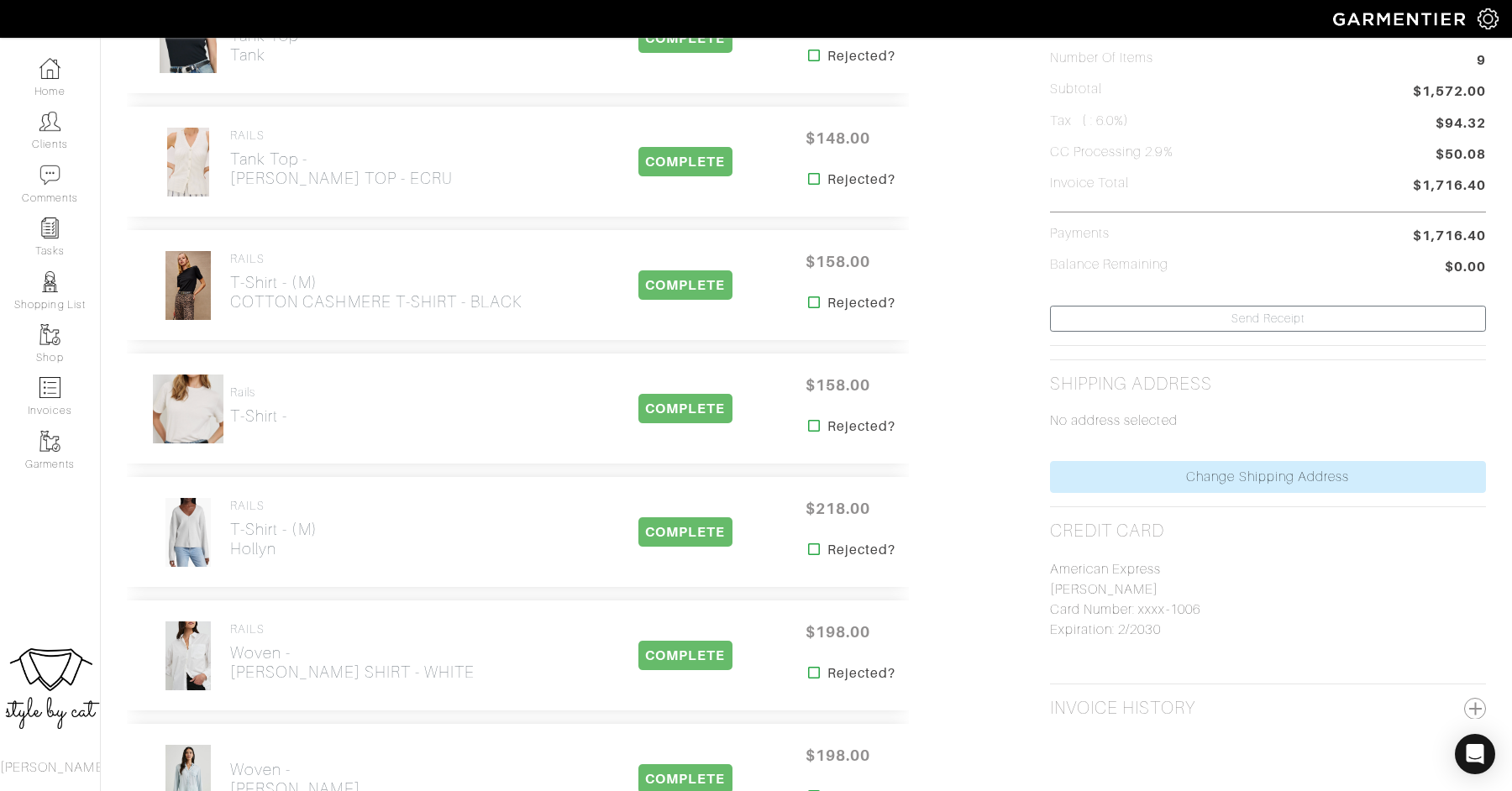
scroll to position [0, 0]
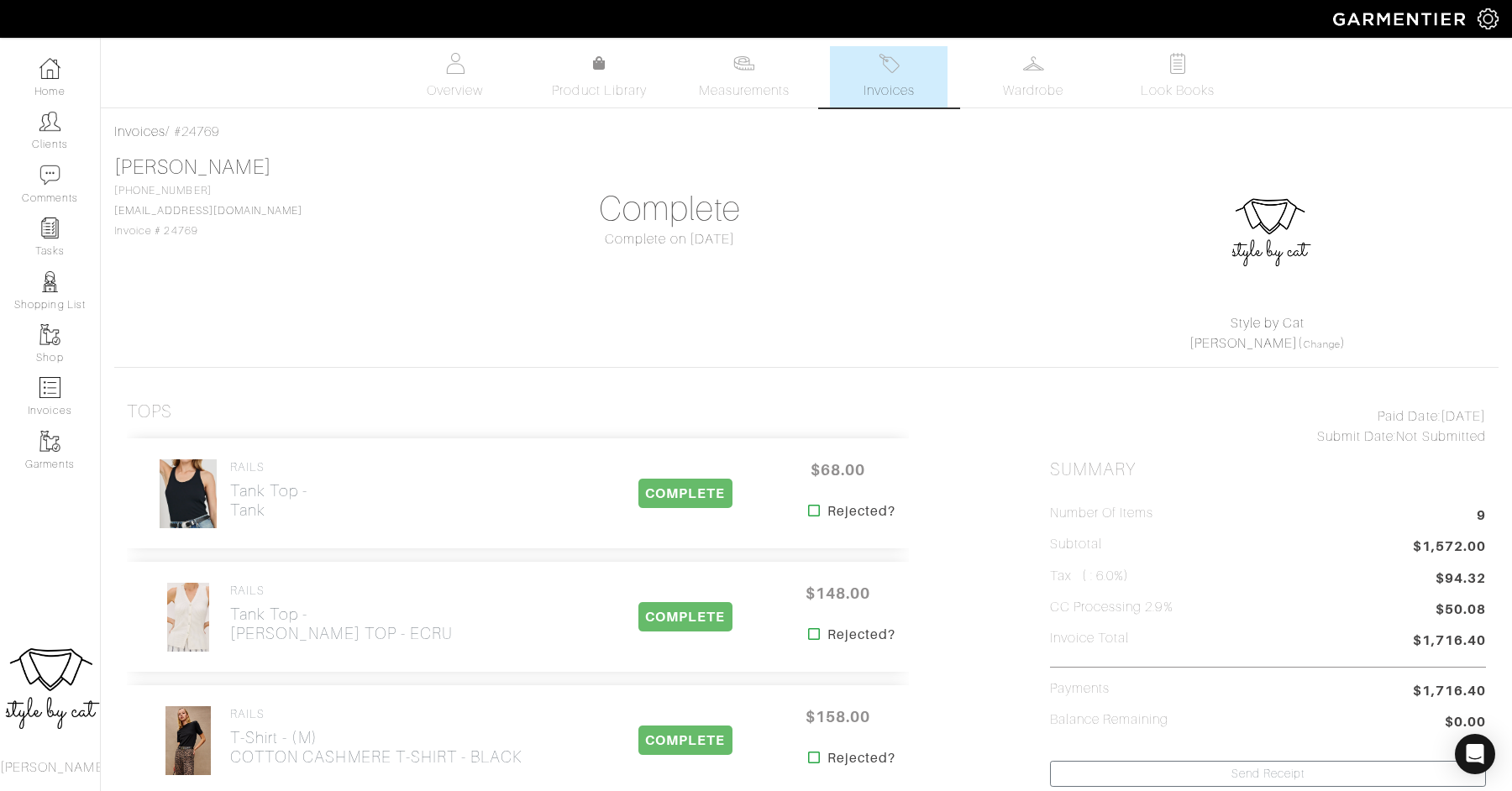
click at [892, 92] on span "Invoices" at bounding box center [889, 91] width 52 height 20
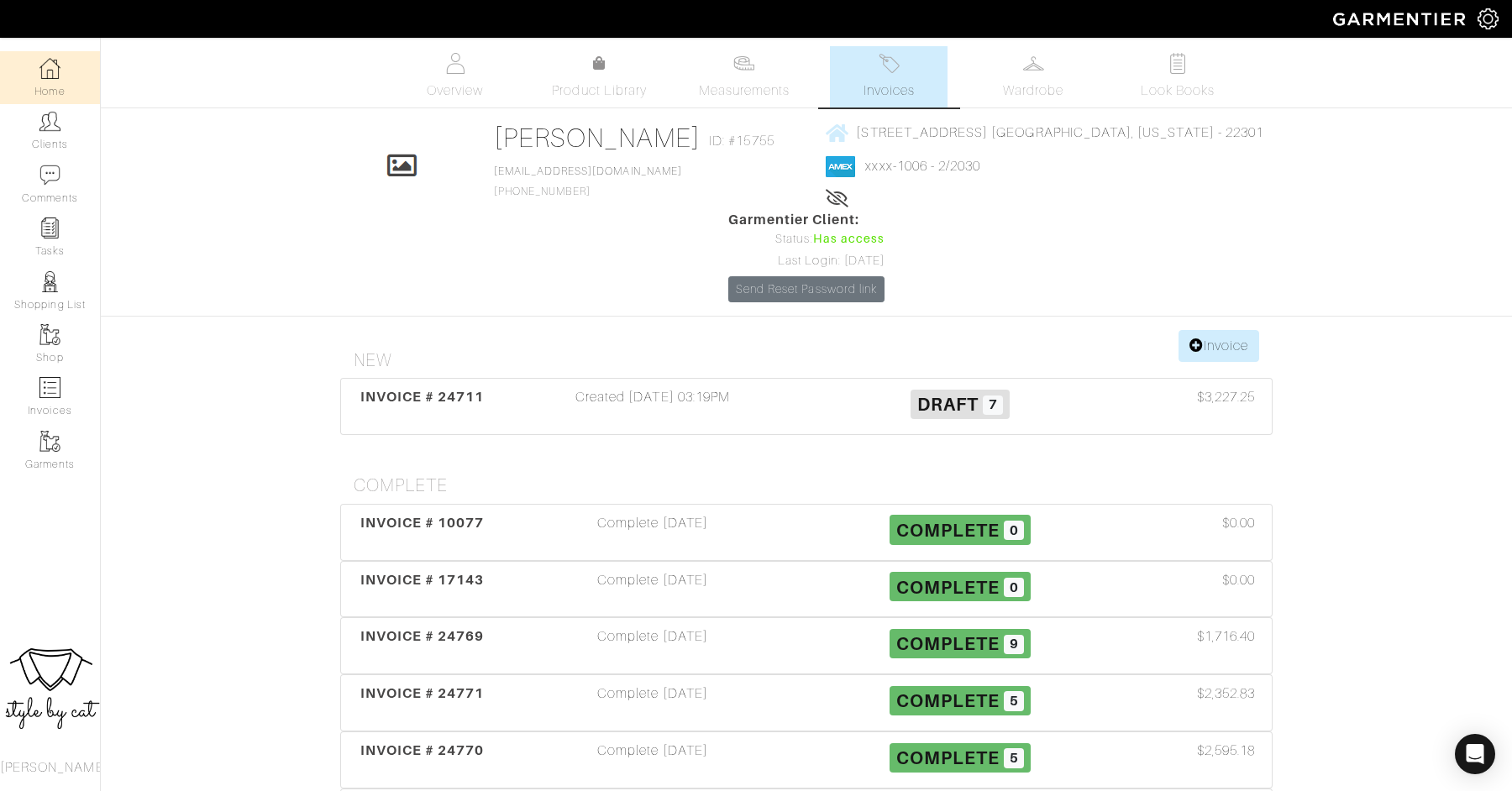
click at [57, 68] on img at bounding box center [50, 68] width 21 height 21
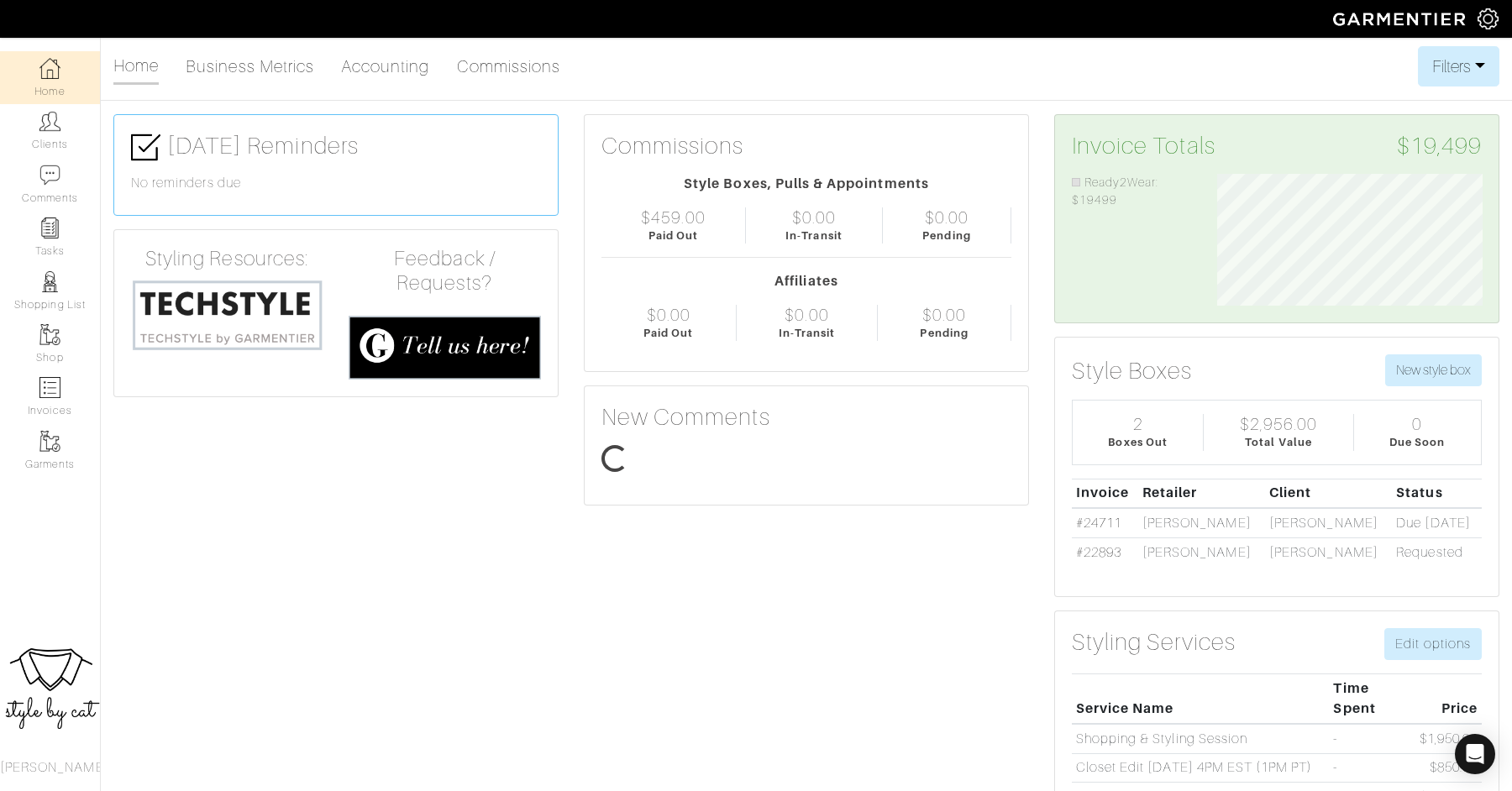
scroll to position [132, 291]
click at [539, 73] on link "Commissions" at bounding box center [508, 67] width 104 height 34
select select
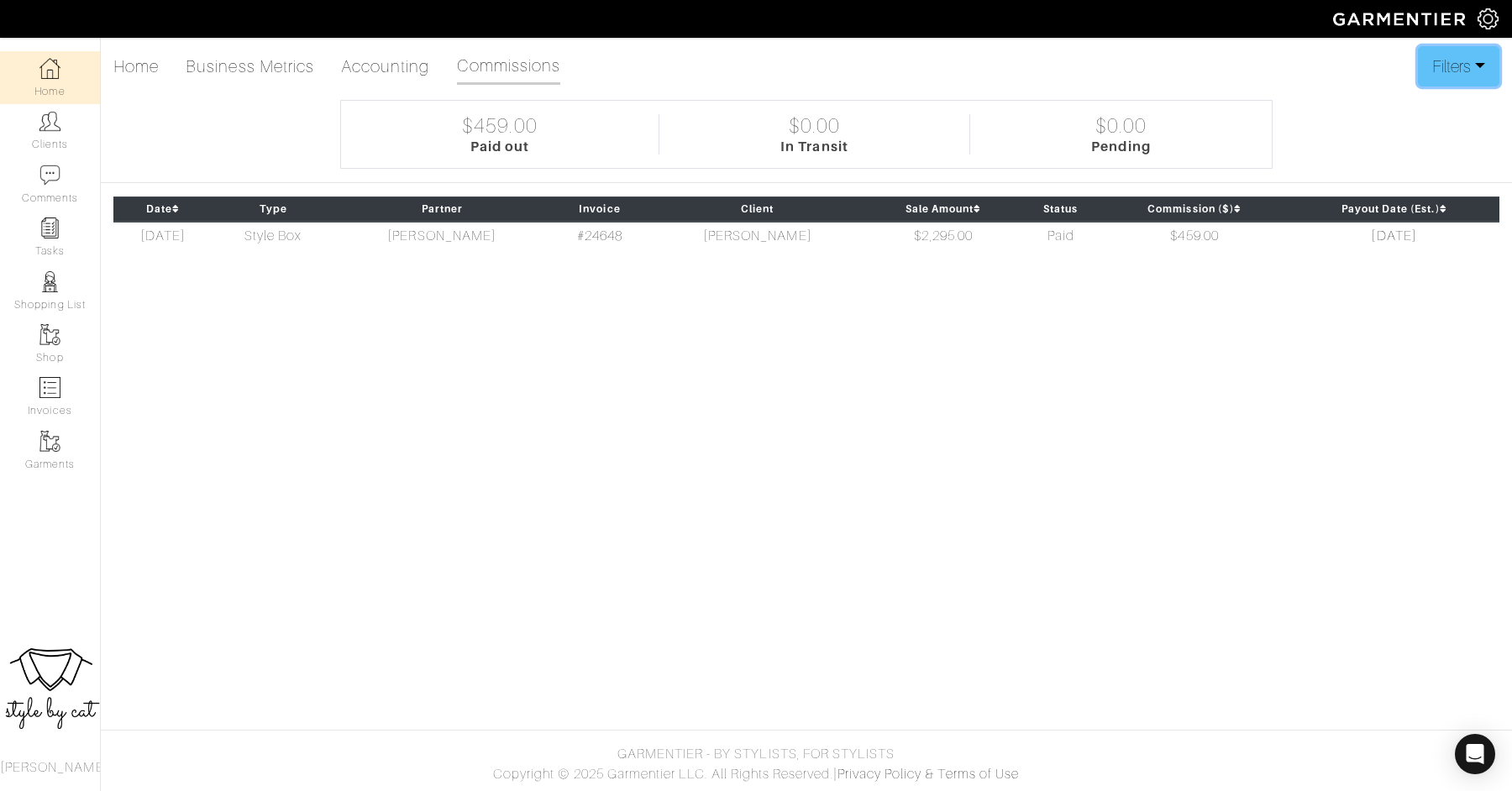
click at [1466, 58] on button "Filters" at bounding box center [1459, 66] width 82 height 40
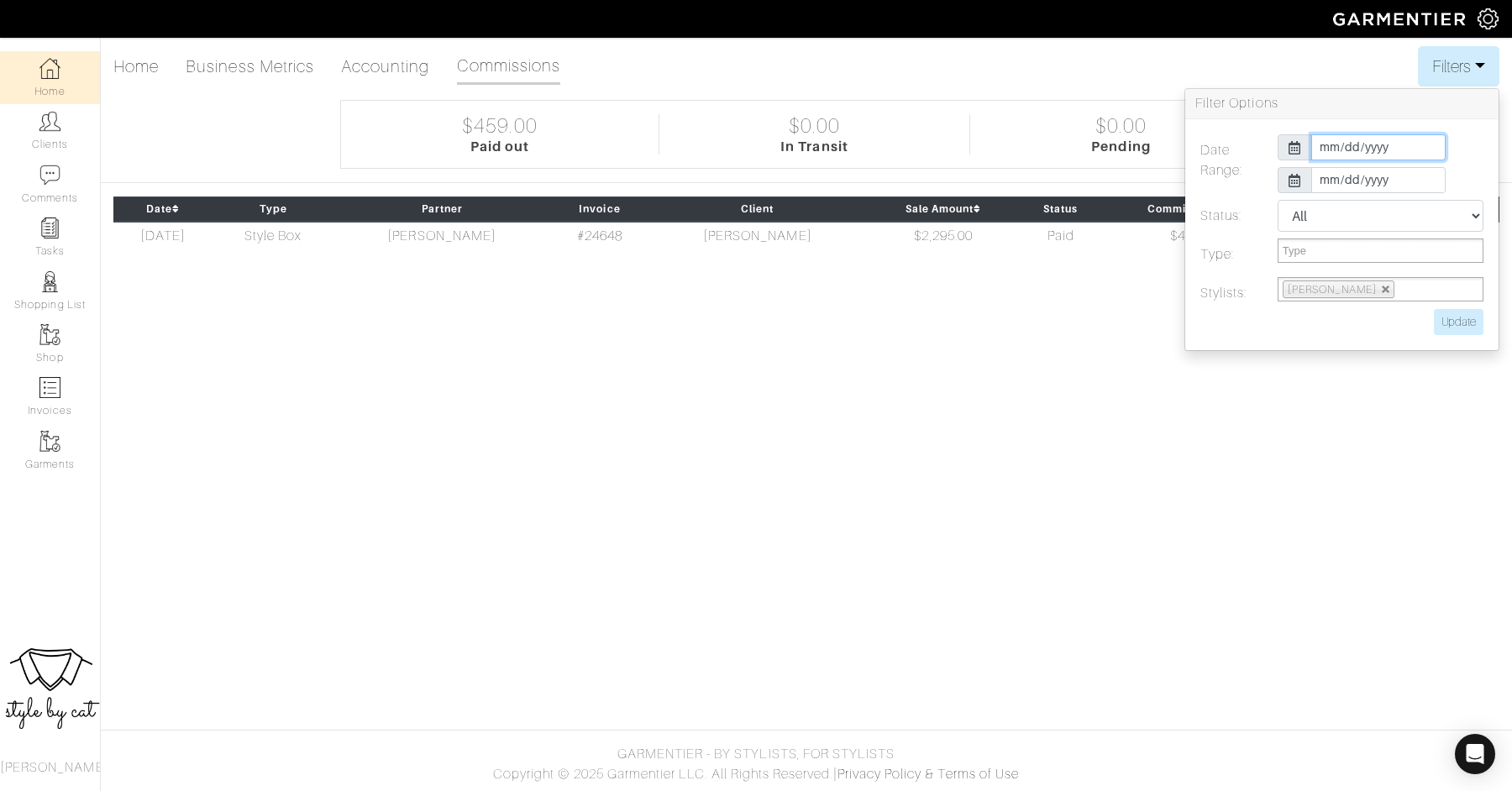
click at [1329, 145] on input "2025-10-01" at bounding box center [1378, 147] width 134 height 26
click at [1325, 183] on th "«" at bounding box center [1324, 176] width 20 height 22
click at [1372, 216] on td "1" at bounding box center [1373, 220] width 23 height 22
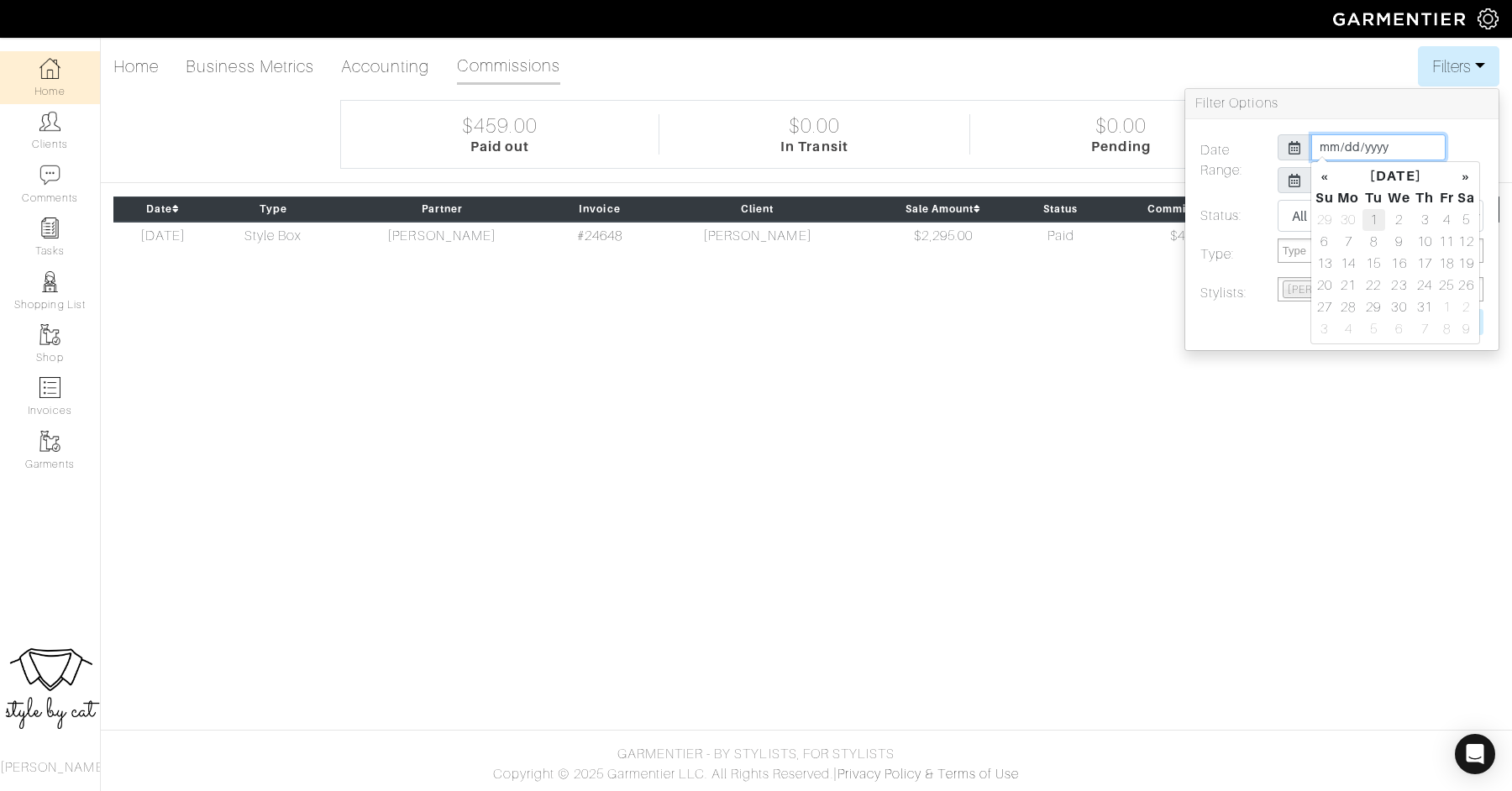
type input "2025-07-01"
click at [1282, 311] on label at bounding box center [1303, 322] width 231 height 26
click at [1480, 324] on input "Update" at bounding box center [1459, 322] width 50 height 26
type input "Update"
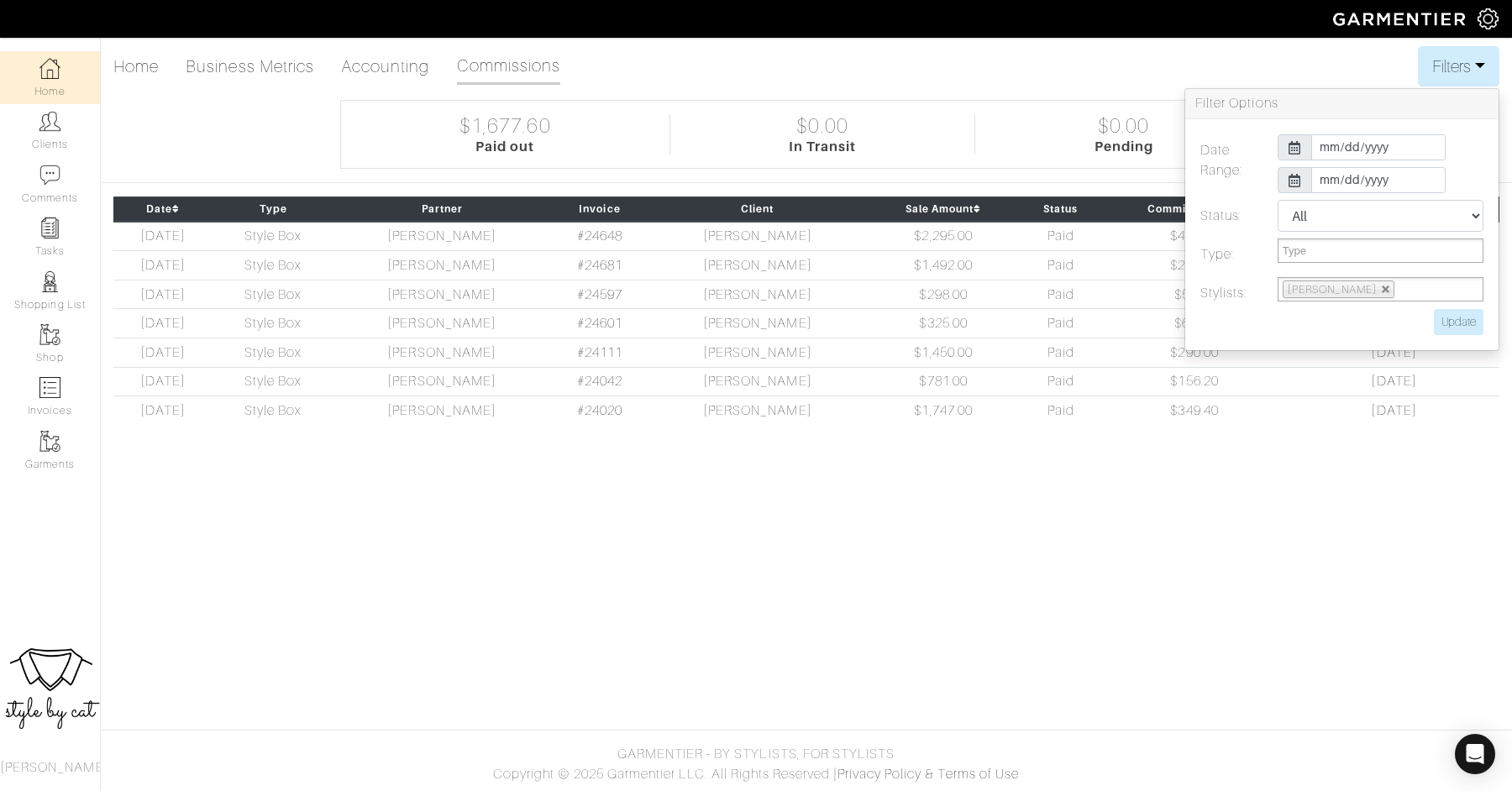
click at [1296, 60] on div "Home Business Metrics Accounting Commissions Filters Filter Options Date Range:…" at bounding box center [806, 66] width 1386 height 40
click at [1447, 66] on button "Filters" at bounding box center [1459, 66] width 82 height 40
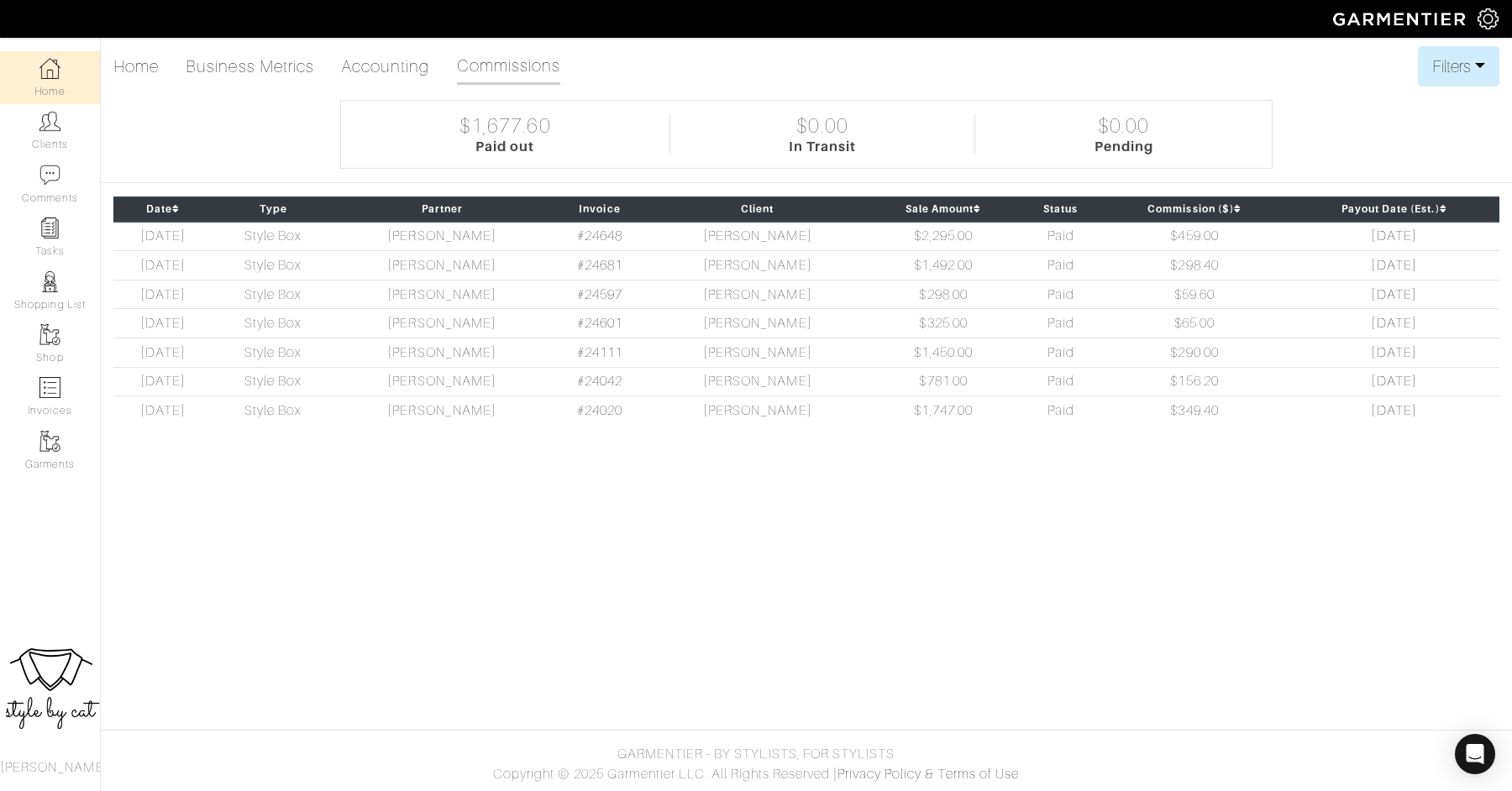
click at [53, 91] on link "Home" at bounding box center [50, 78] width 100 height 53
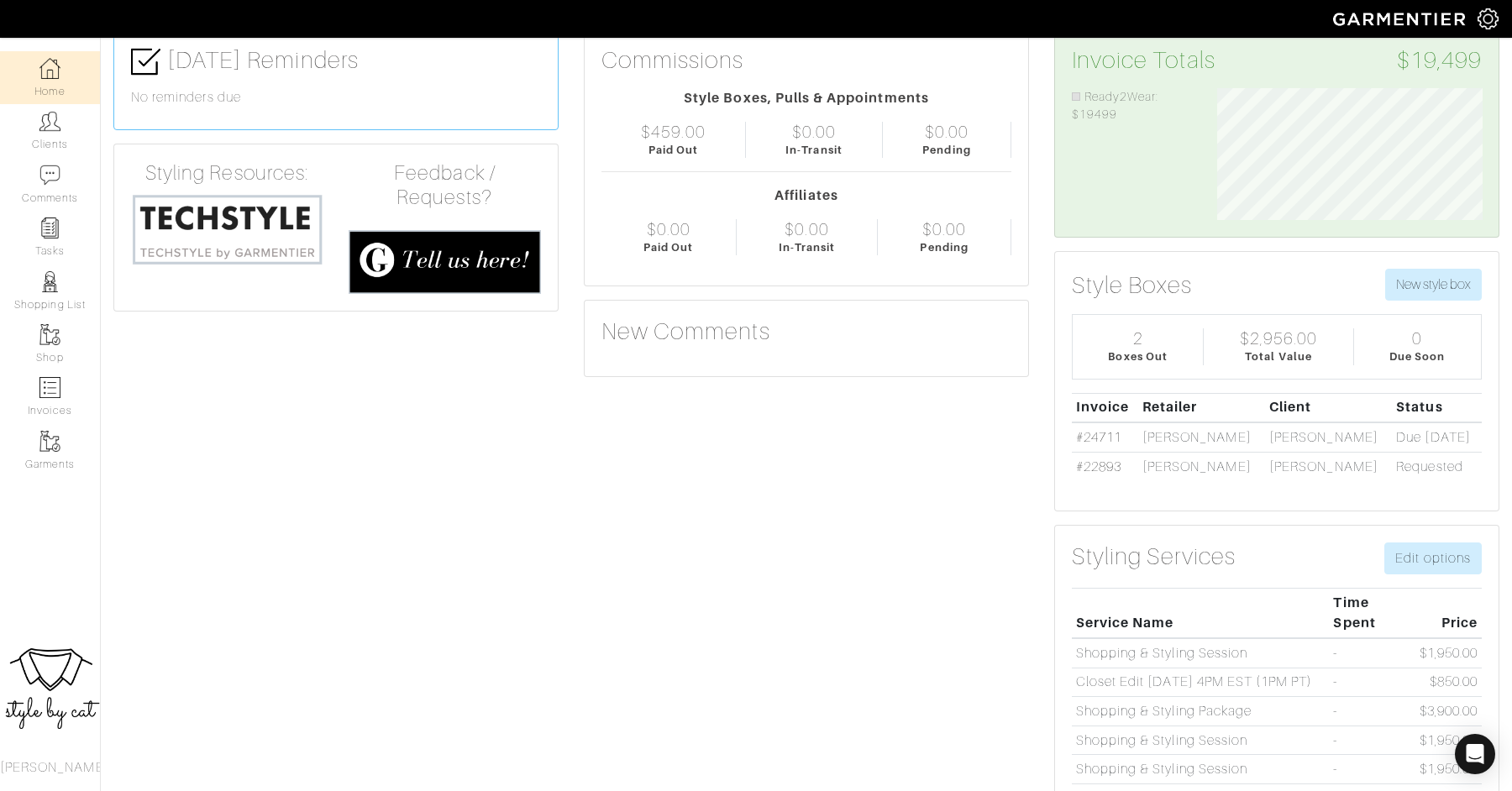
scroll to position [82, 0]
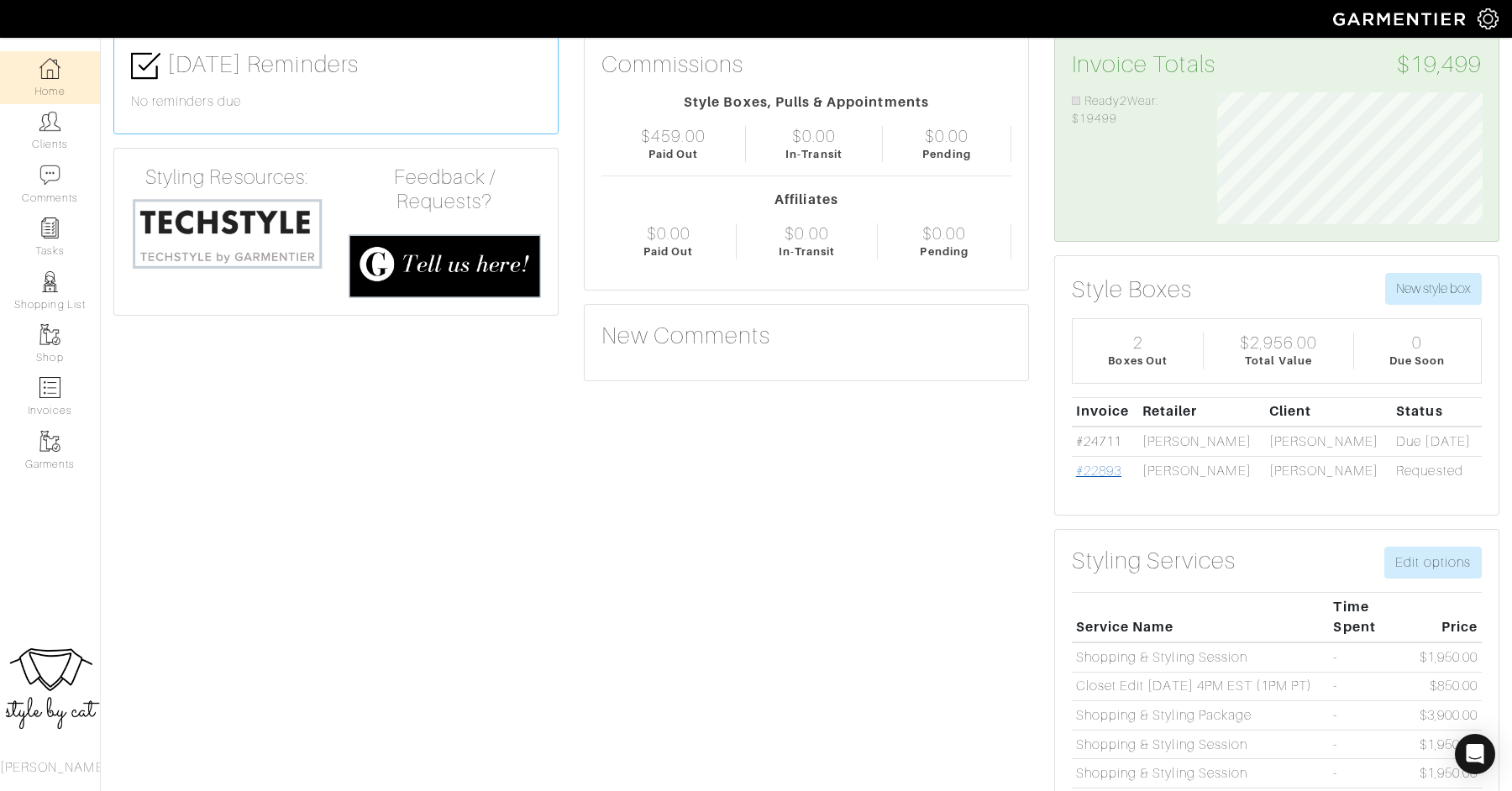
click at [1091, 470] on link "#22893" at bounding box center [1098, 471] width 45 height 15
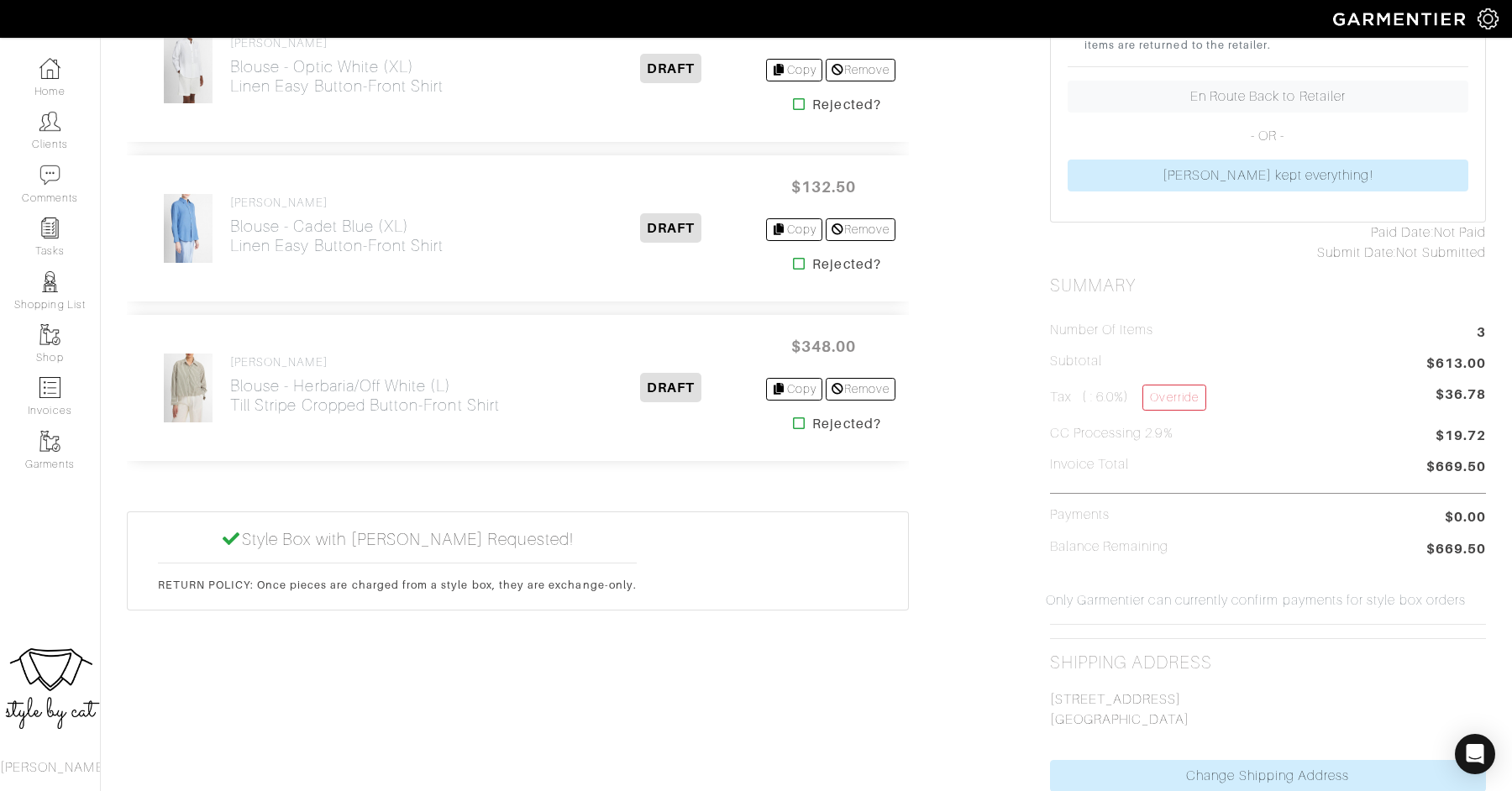
scroll to position [480, 0]
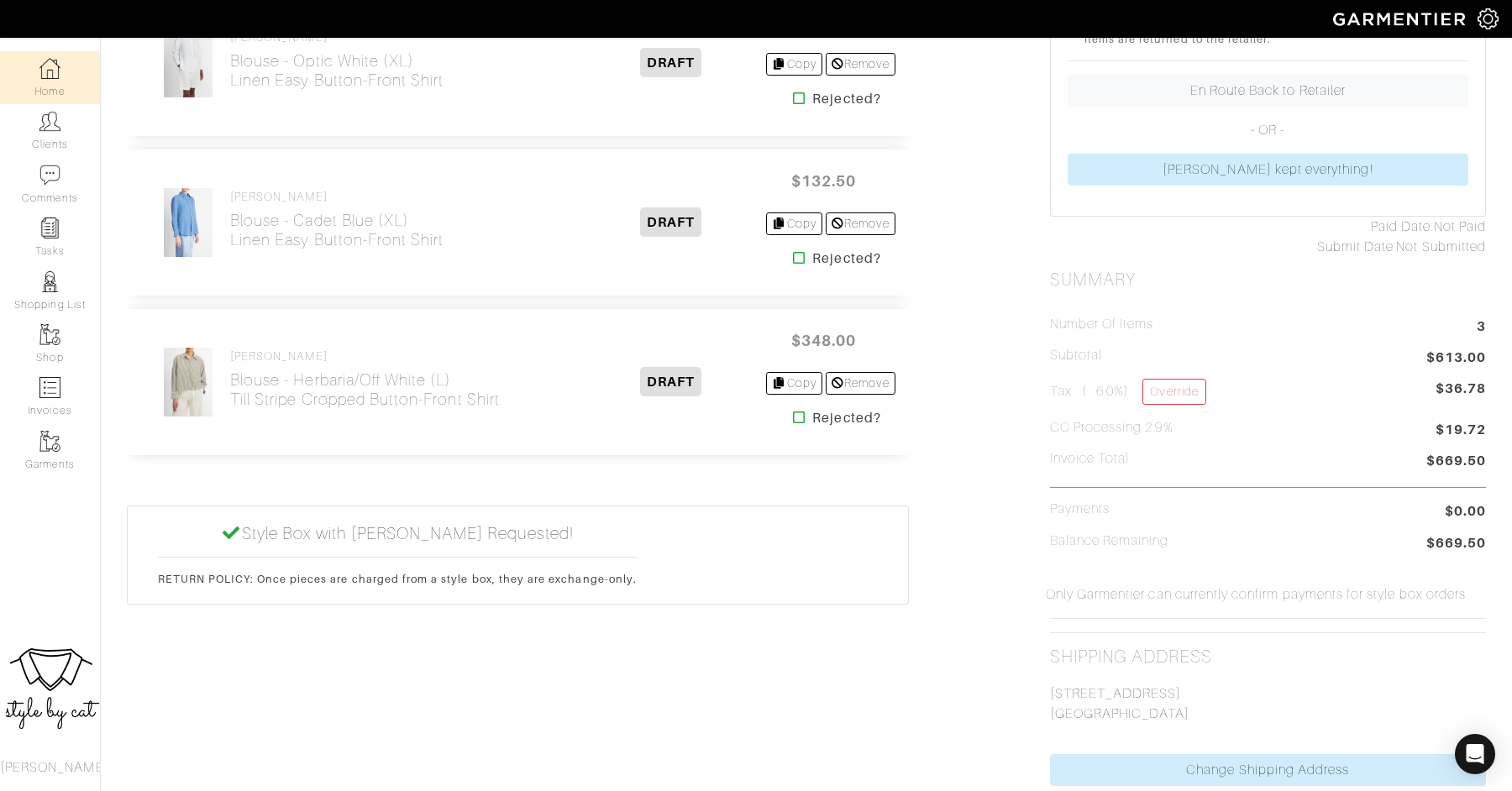
click at [61, 71] on link "Home" at bounding box center [50, 78] width 100 height 53
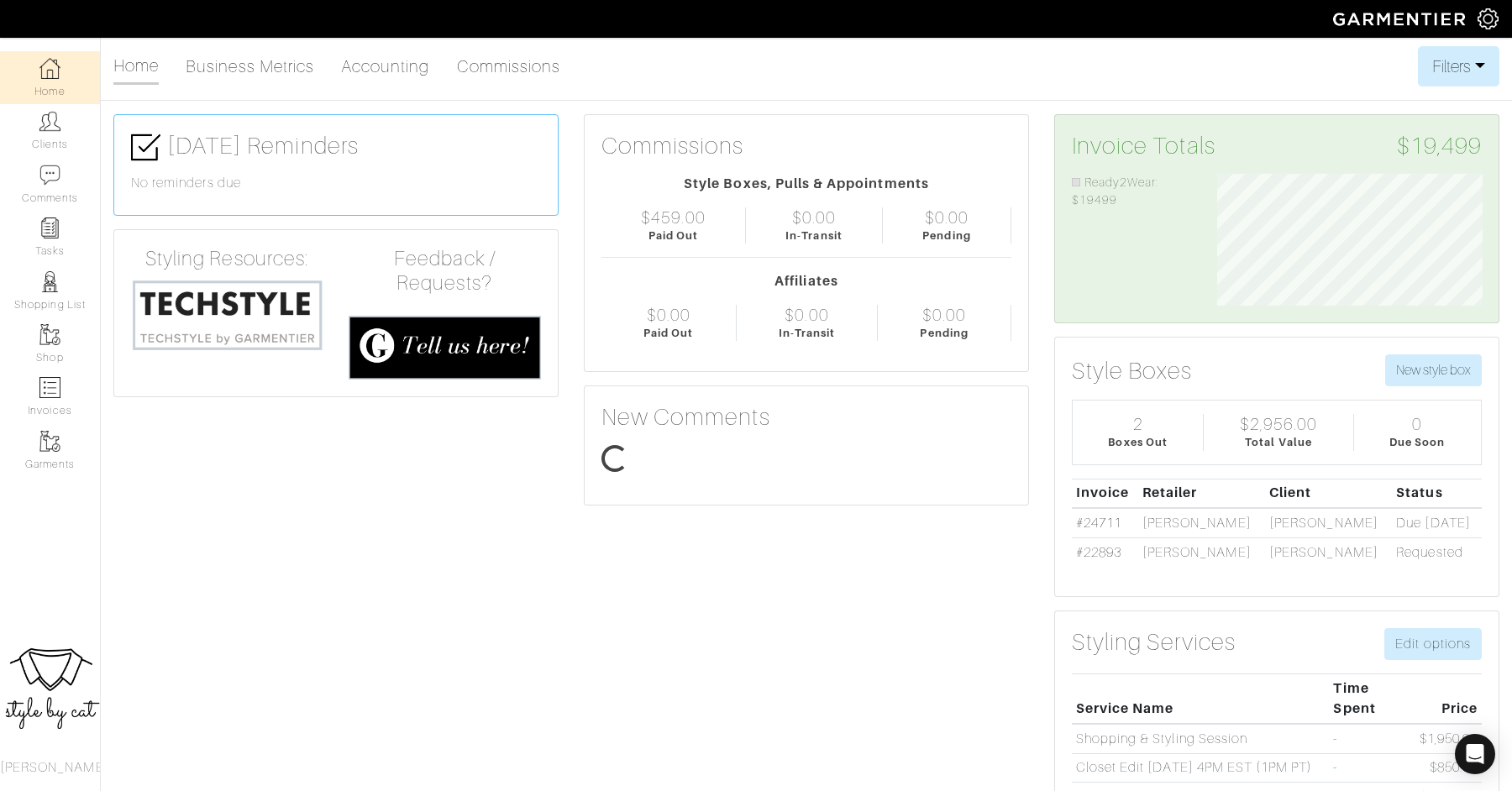
scroll to position [132, 291]
click at [1078, 516] on link "#24711" at bounding box center [1098, 523] width 45 height 15
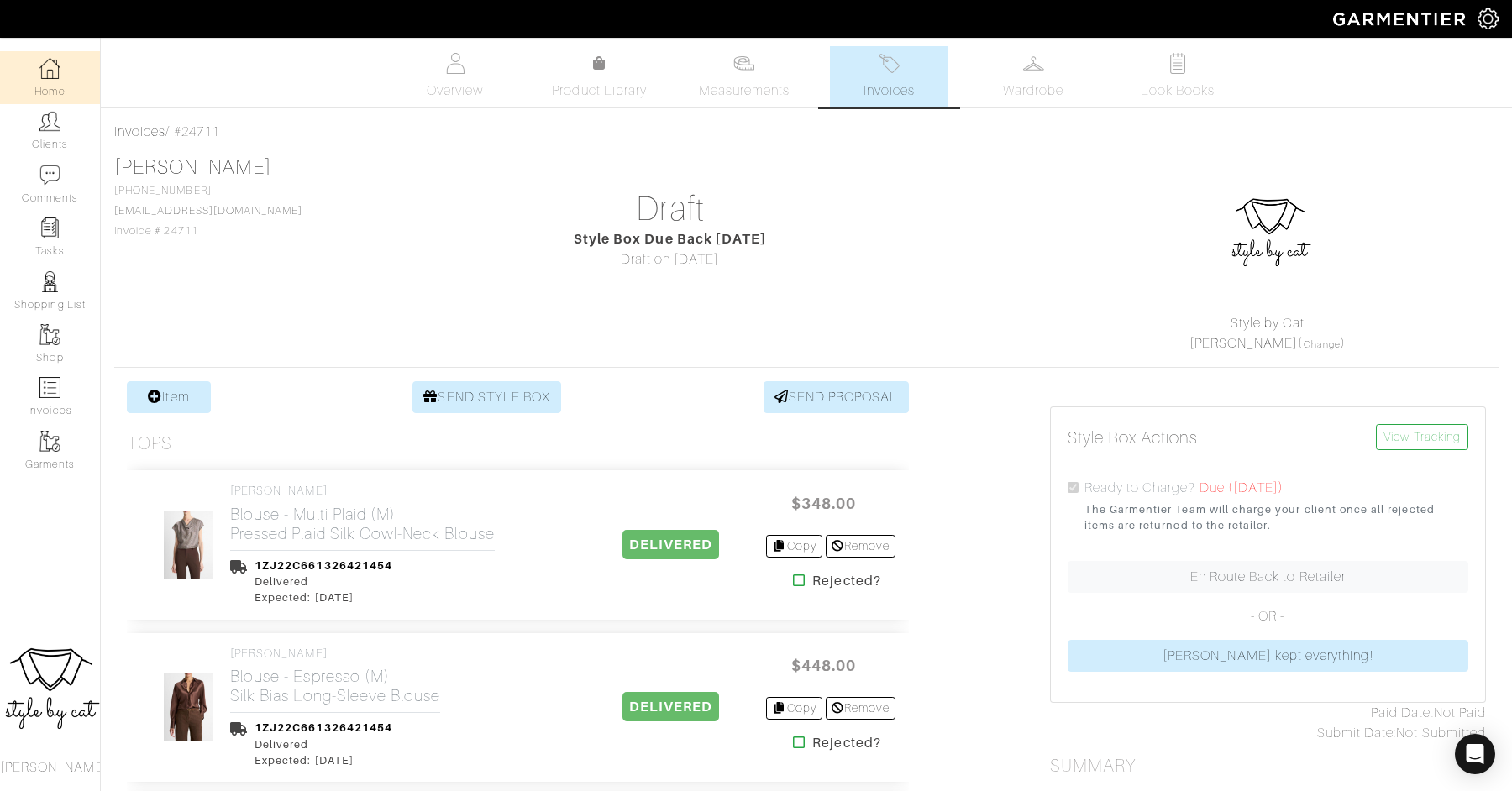
click at [32, 85] on link "Home" at bounding box center [50, 78] width 100 height 53
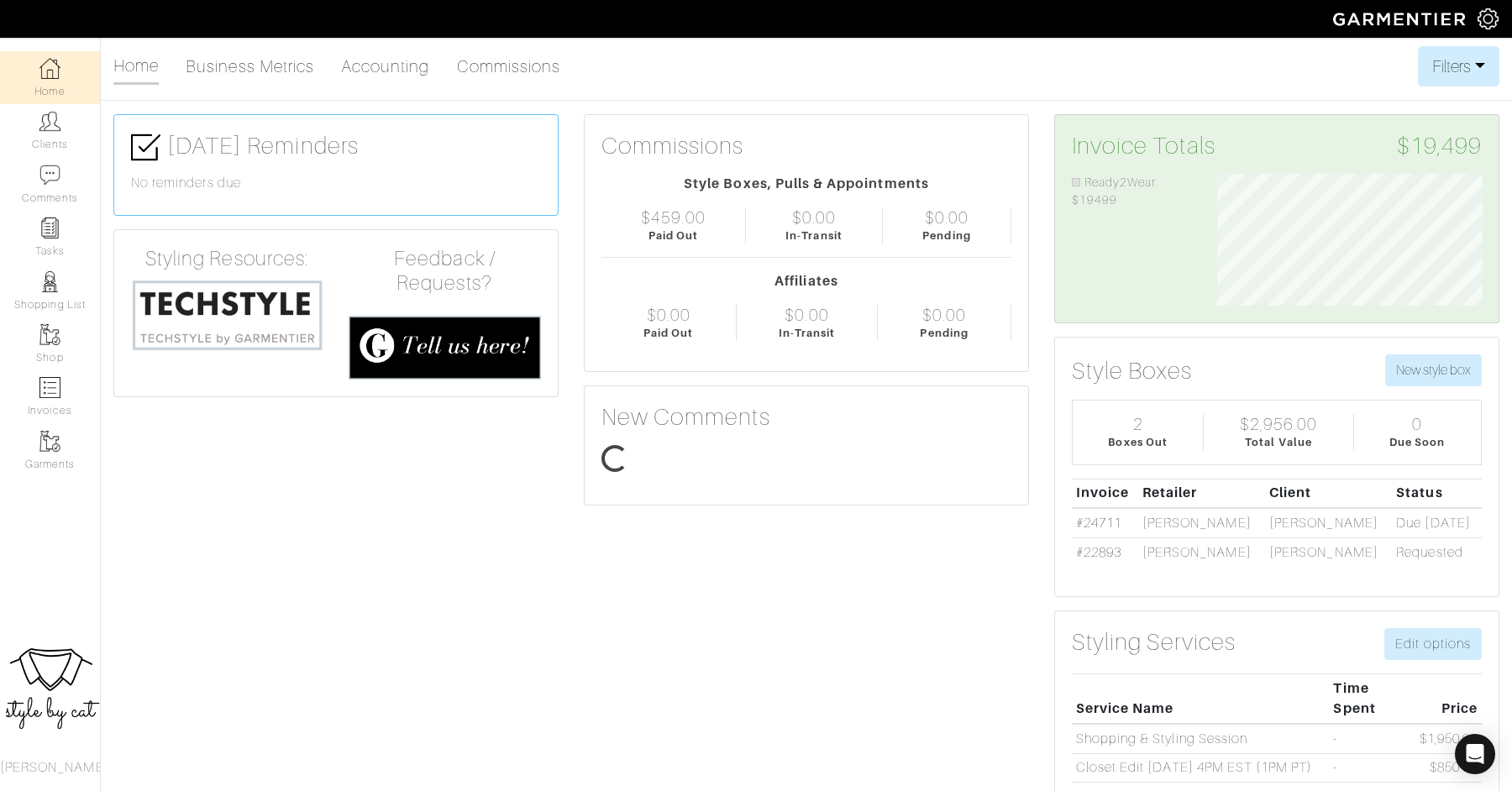
scroll to position [132, 291]
